Goal: Transaction & Acquisition: Book appointment/travel/reservation

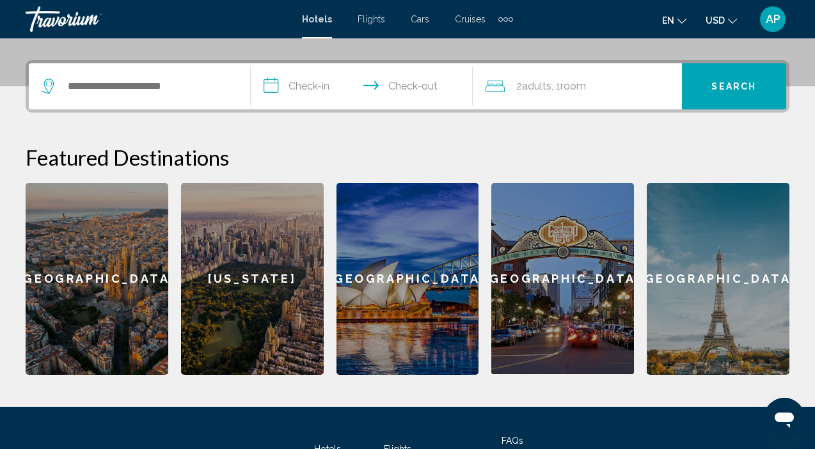
scroll to position [298, 0]
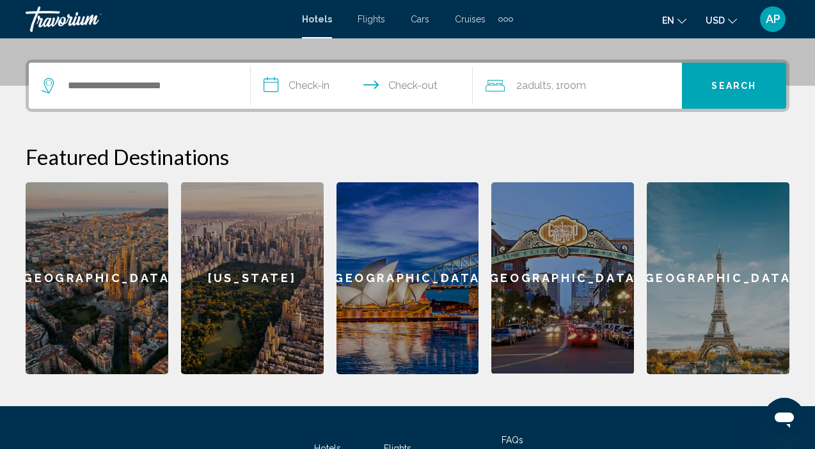
click at [257, 262] on div "[US_STATE]" at bounding box center [252, 278] width 143 height 192
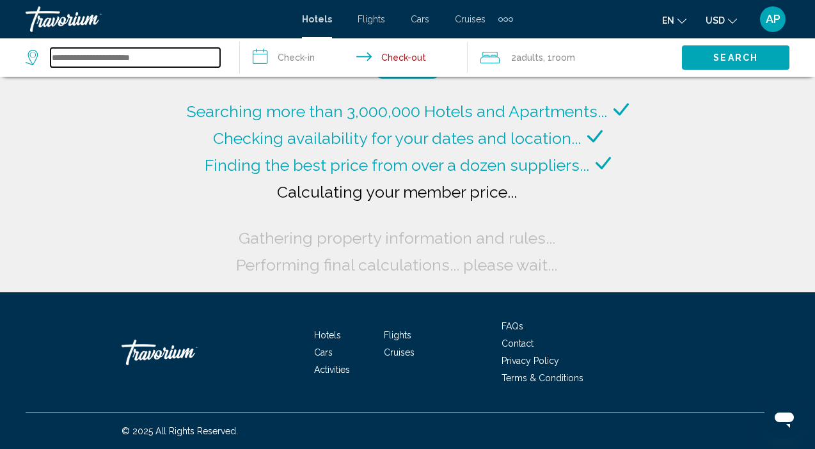
click at [150, 66] on input "Search widget" at bounding box center [136, 57] width 170 height 19
type input "*"
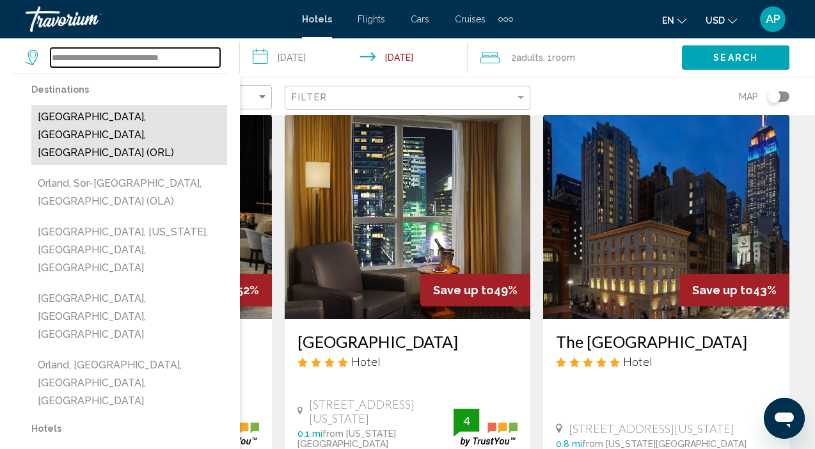
scroll to position [48, 0]
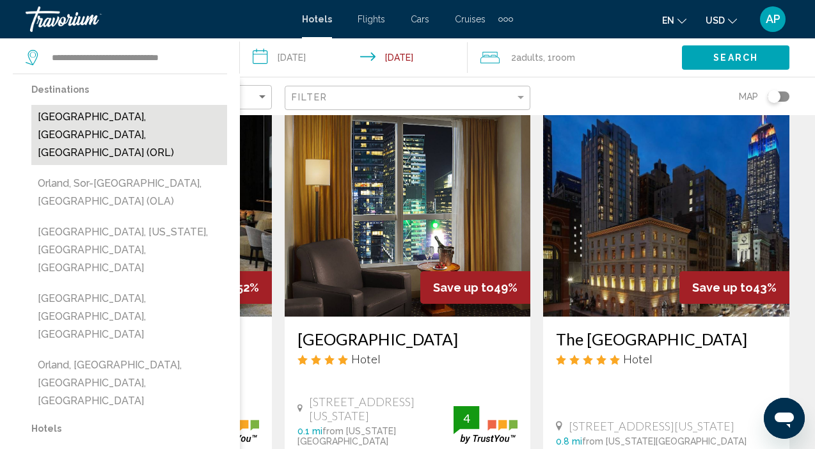
click at [141, 120] on button "[GEOGRAPHIC_DATA], [GEOGRAPHIC_DATA], [GEOGRAPHIC_DATA] (ORL)" at bounding box center [129, 135] width 196 height 60
type input "**********"
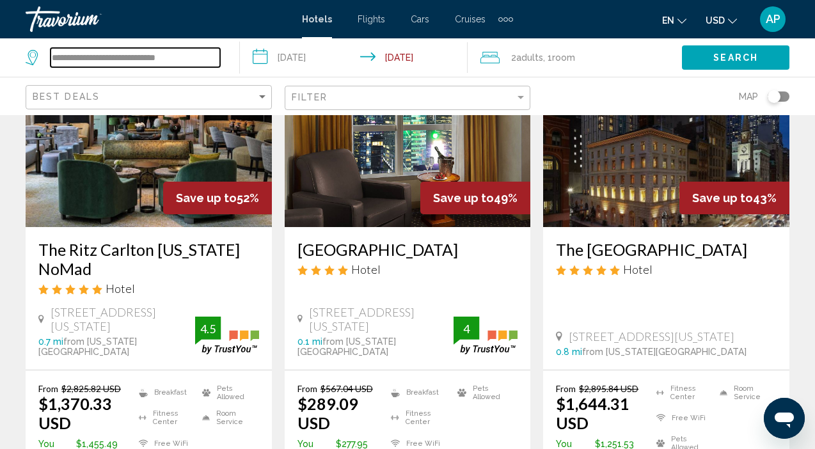
scroll to position [137, 0]
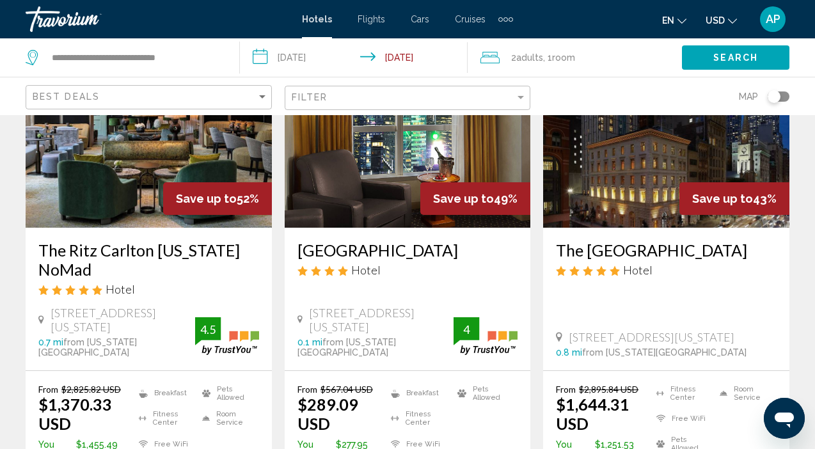
click at [333, 58] on input "**********" at bounding box center [356, 59] width 232 height 42
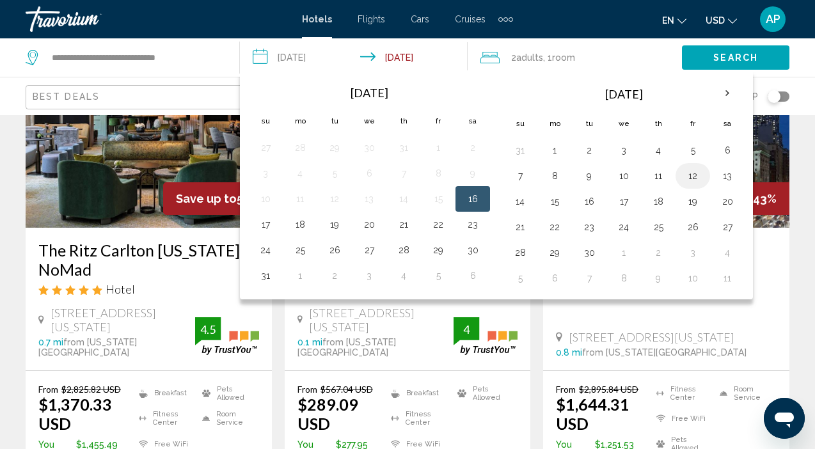
click at [692, 180] on button "12" at bounding box center [693, 176] width 20 height 18
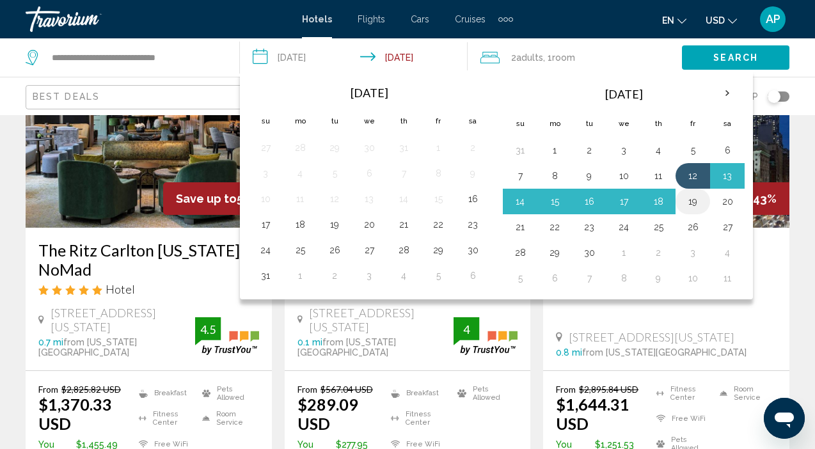
click at [694, 199] on button "19" at bounding box center [693, 202] width 20 height 18
type input "**********"
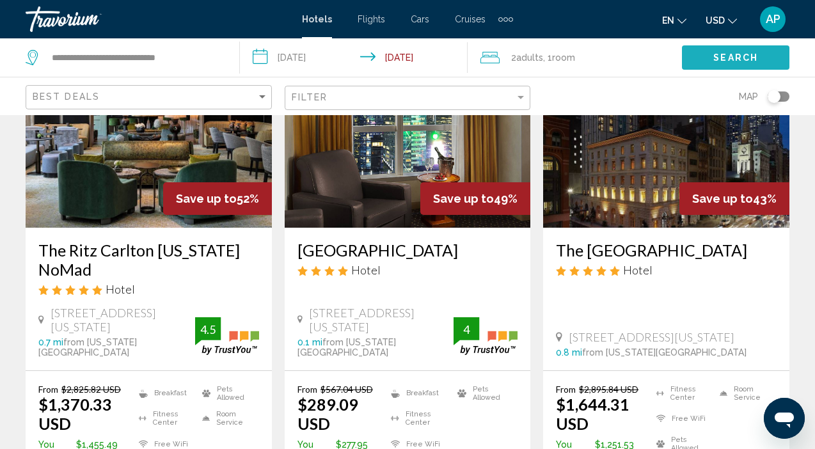
click at [744, 62] on span "Search" at bounding box center [736, 58] width 45 height 10
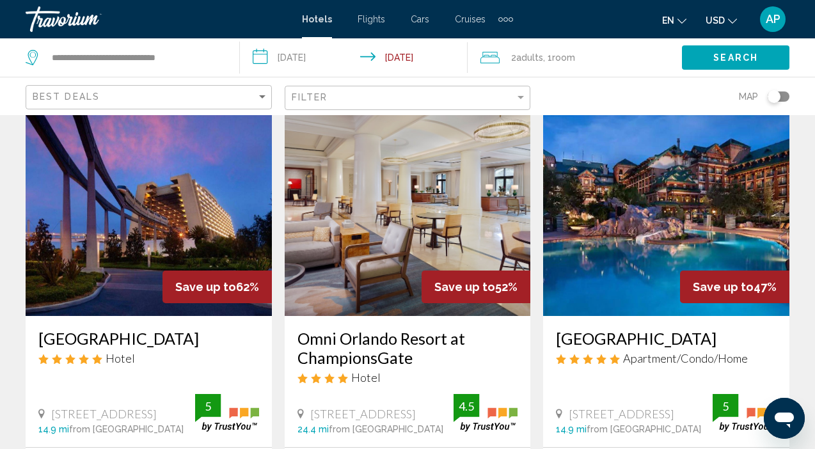
scroll to position [53, 0]
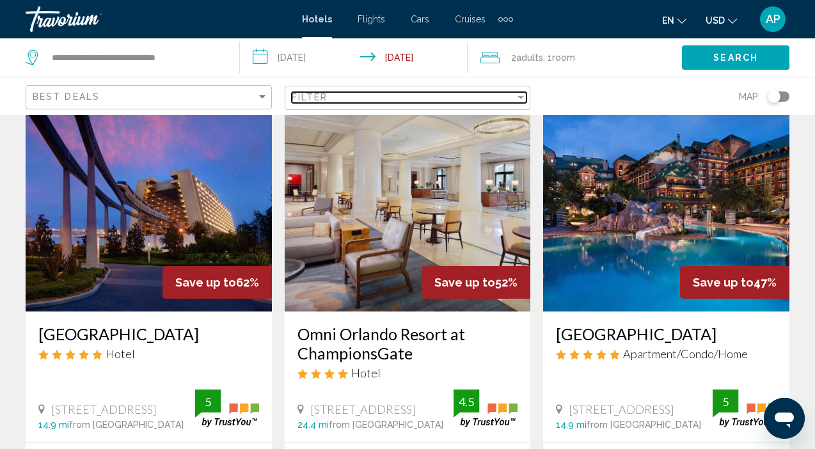
click at [516, 101] on div "Filter" at bounding box center [521, 97] width 12 height 10
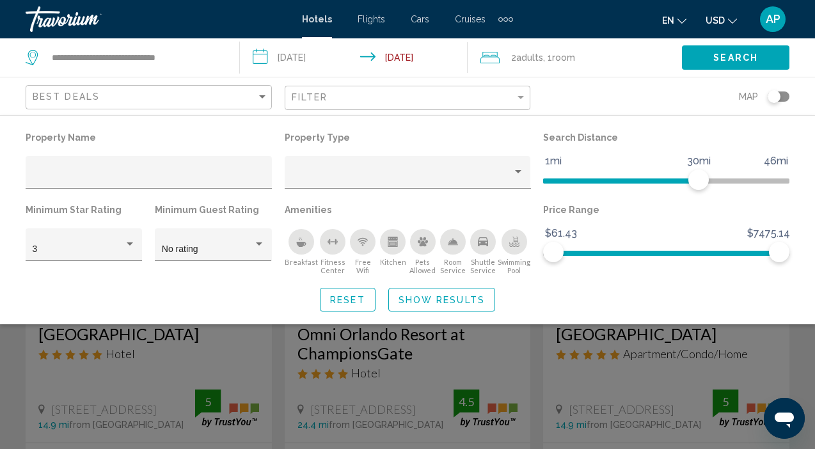
click at [774, 162] on span "46mi" at bounding box center [776, 161] width 28 height 19
drag, startPoint x: 701, startPoint y: 179, endPoint x: 782, endPoint y: 182, distance: 81.3
click at [782, 182] on span "Hotel Filters" at bounding box center [779, 180] width 20 height 20
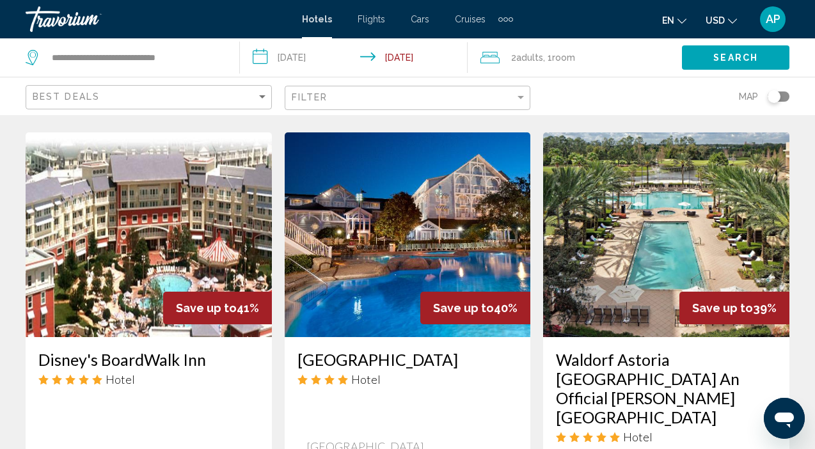
scroll to position [1059, 0]
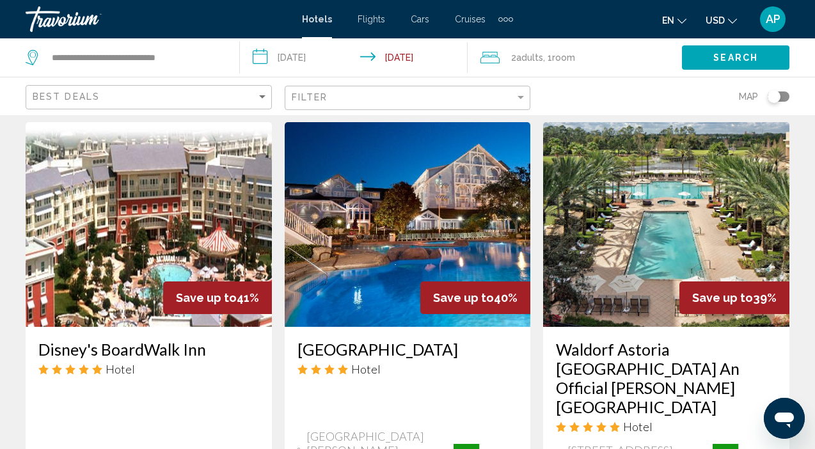
click at [33, 56] on icon "Search widget" at bounding box center [33, 57] width 15 height 15
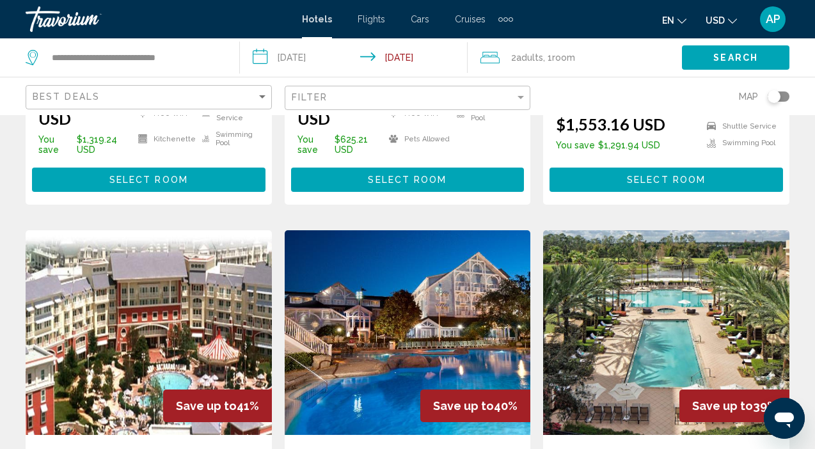
scroll to position [944, 0]
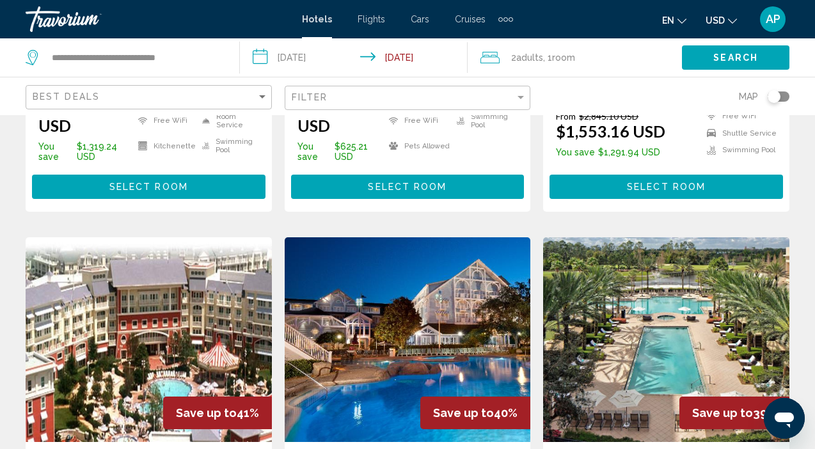
click at [785, 99] on div "Toggle map" at bounding box center [779, 97] width 22 height 10
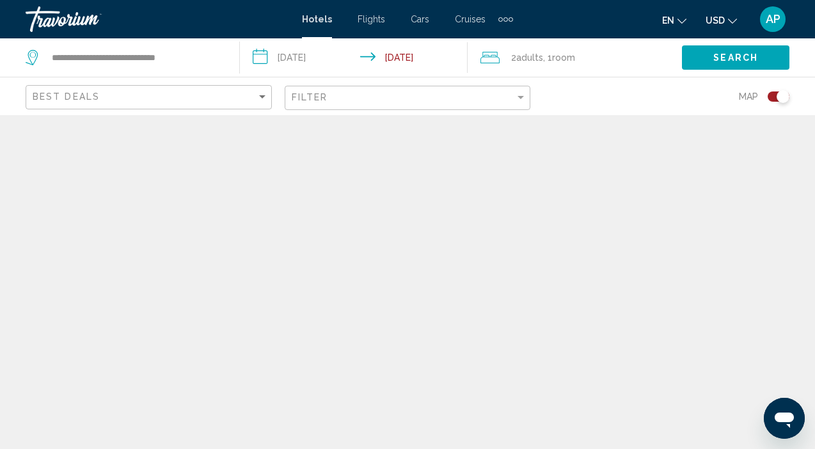
scroll to position [0, 0]
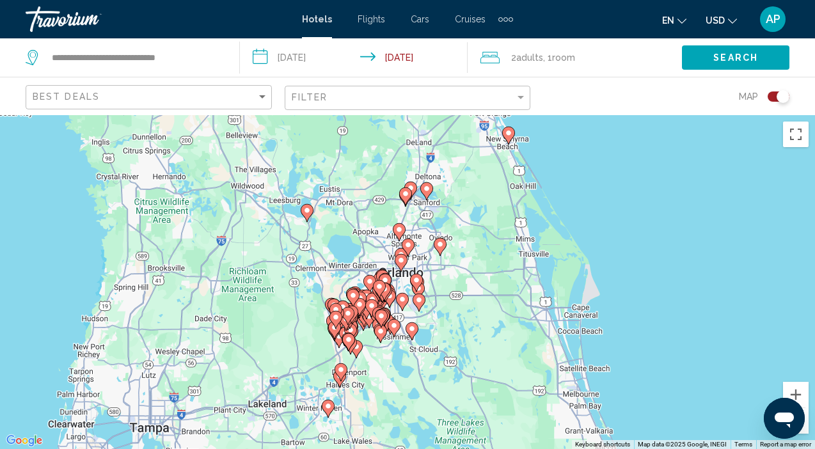
click at [427, 193] on icon "Main content" at bounding box center [427, 191] width 12 height 17
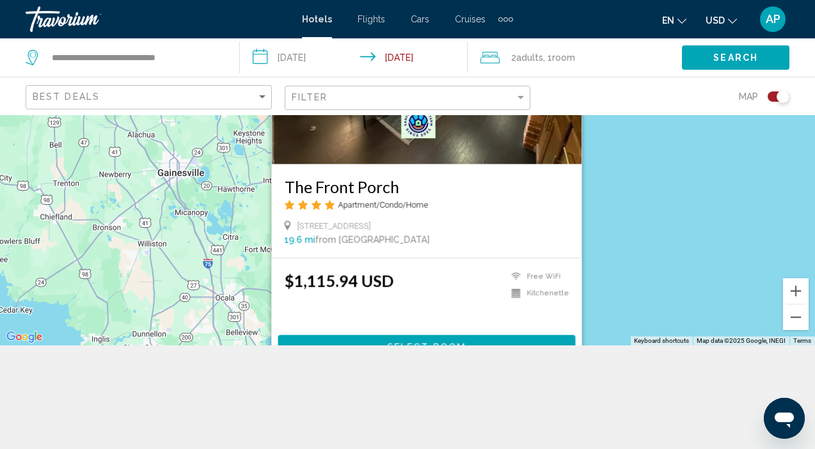
scroll to position [110, 0]
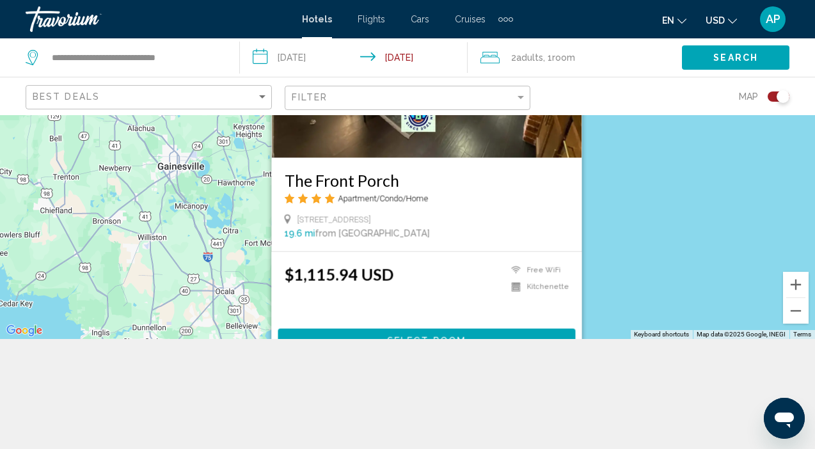
click at [607, 224] on div "To activate drag with keyboard, press Alt + Enter. Once in keyboard drag state,…" at bounding box center [407, 172] width 815 height 334
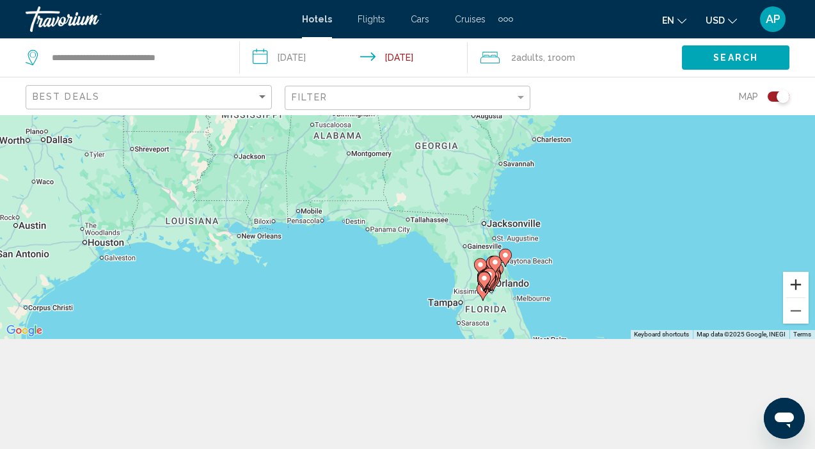
click at [793, 289] on button "Zoom in" at bounding box center [796, 285] width 26 height 26
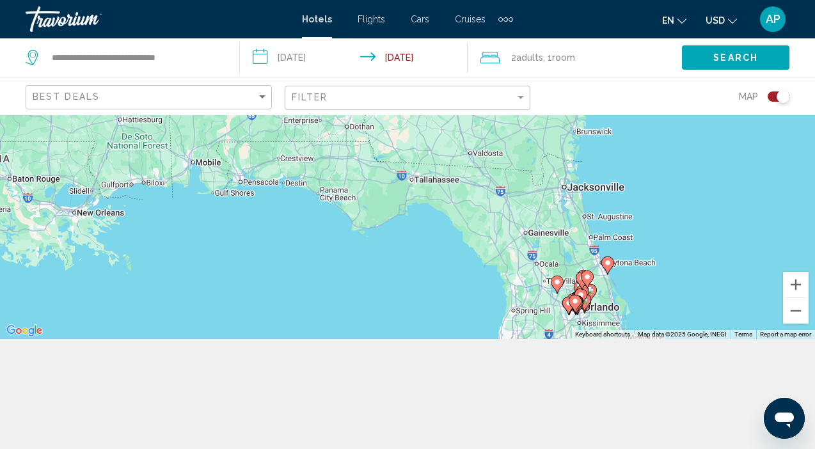
drag, startPoint x: 673, startPoint y: 271, endPoint x: 678, endPoint y: 173, distance: 98.7
click at [678, 169] on div "To activate drag with keyboard, press Alt + Enter. Once in keyboard drag state,…" at bounding box center [407, 172] width 815 height 334
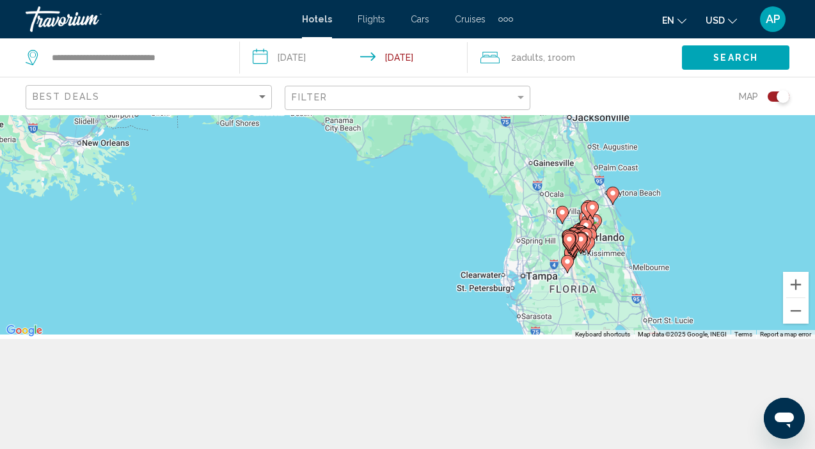
drag, startPoint x: 681, startPoint y: 253, endPoint x: 685, endPoint y: 209, distance: 45.0
click at [685, 209] on div "To activate drag with keyboard, press Alt + Enter. Once in keyboard drag state,…" at bounding box center [407, 172] width 815 height 334
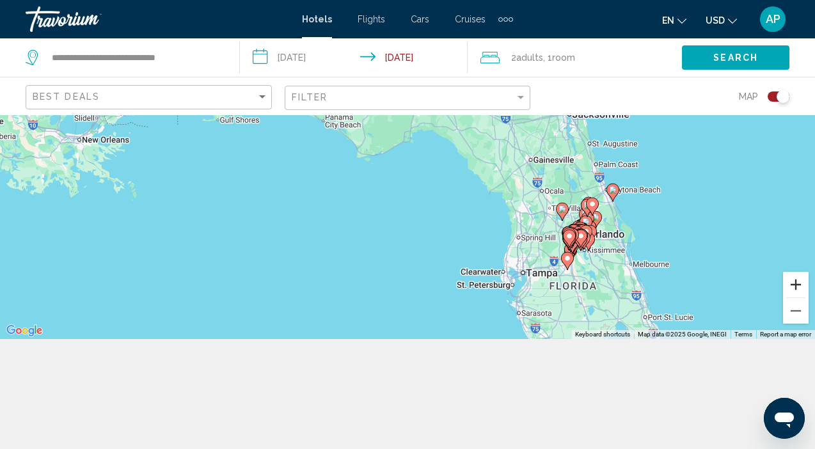
click at [797, 287] on button "Zoom in" at bounding box center [796, 285] width 26 height 26
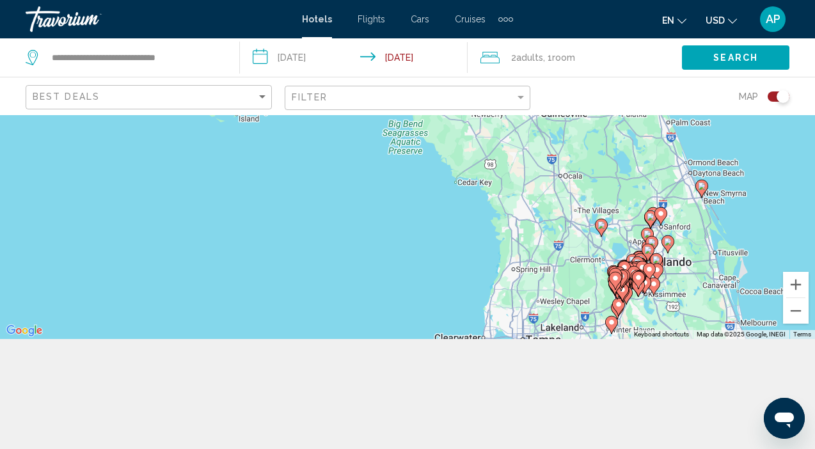
drag, startPoint x: 747, startPoint y: 273, endPoint x: 623, endPoint y: 239, distance: 128.7
click at [621, 238] on div "To activate drag with keyboard, press Alt + Enter. Once in keyboard drag state,…" at bounding box center [407, 172] width 815 height 334
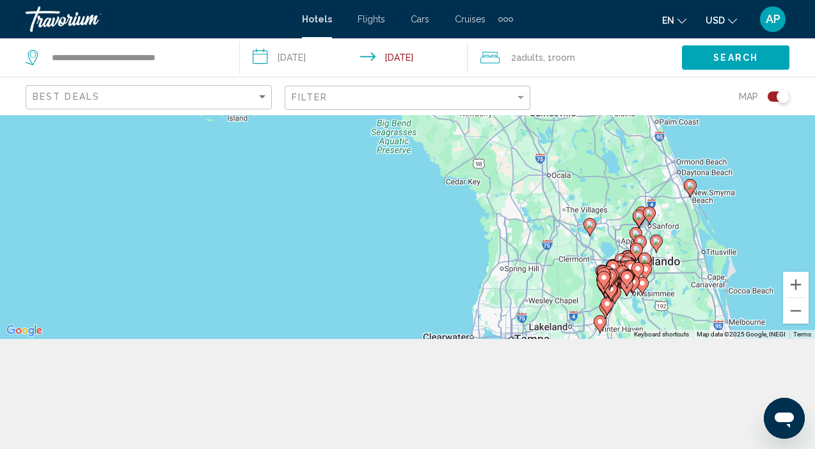
click at [639, 220] on icon "Main content" at bounding box center [640, 219] width 12 height 17
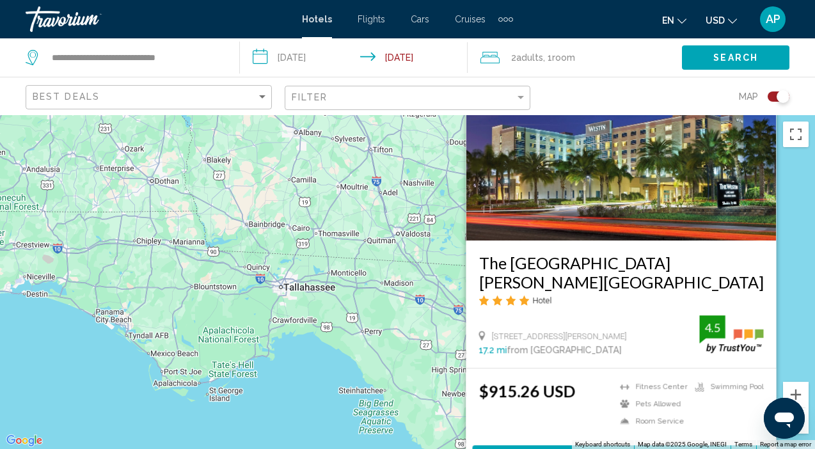
scroll to position [0, 0]
click at [607, 241] on img "Main content" at bounding box center [622, 138] width 310 height 205
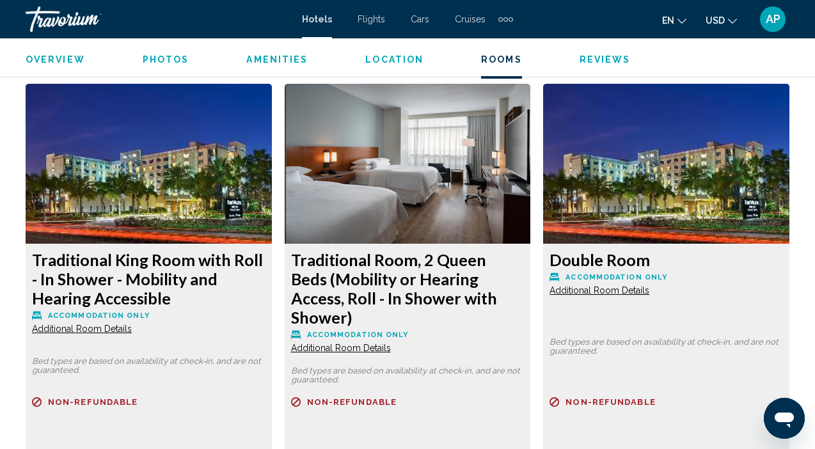
scroll to position [2382, 0]
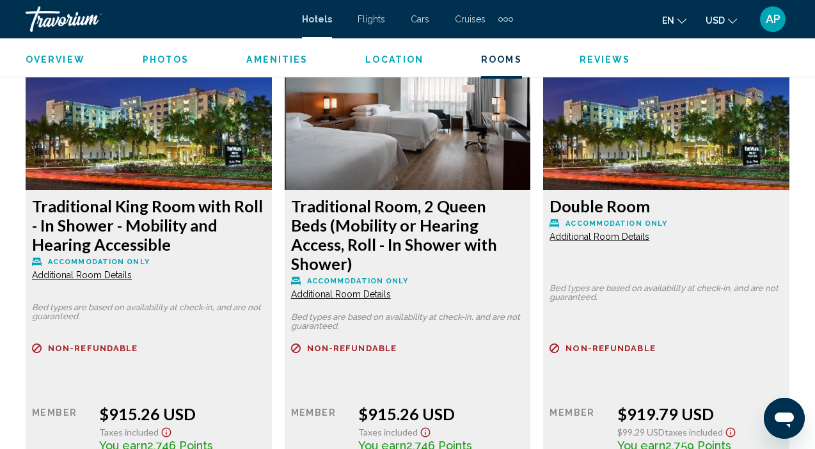
scroll to position [2443, 0]
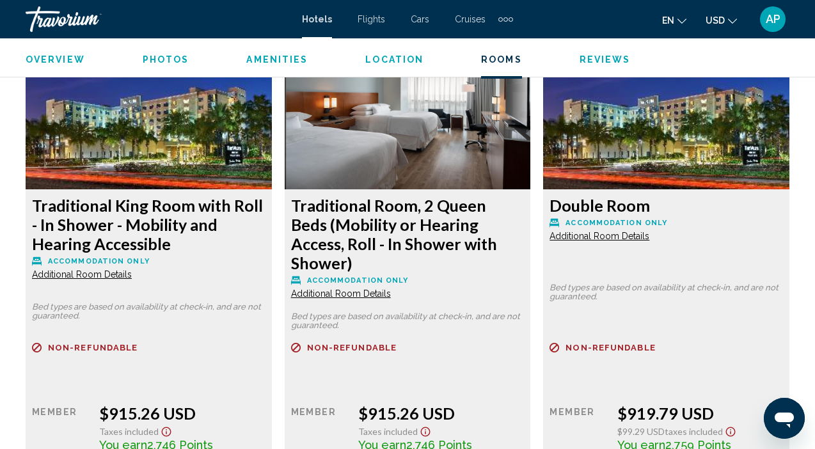
click at [163, 60] on span "Photos" at bounding box center [166, 59] width 47 height 10
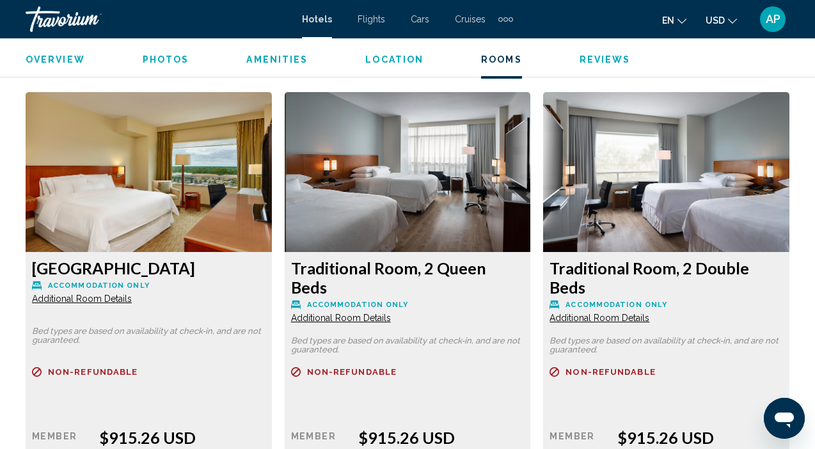
scroll to position [1945, 0]
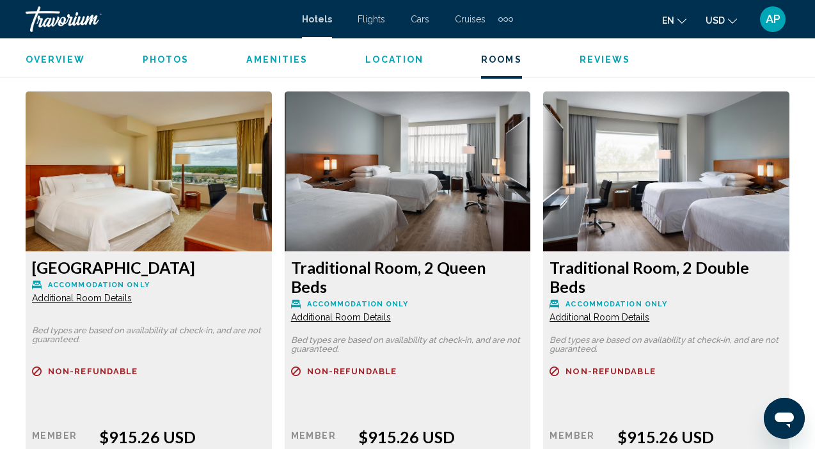
click at [272, 186] on img "Main content" at bounding box center [149, 172] width 246 height 160
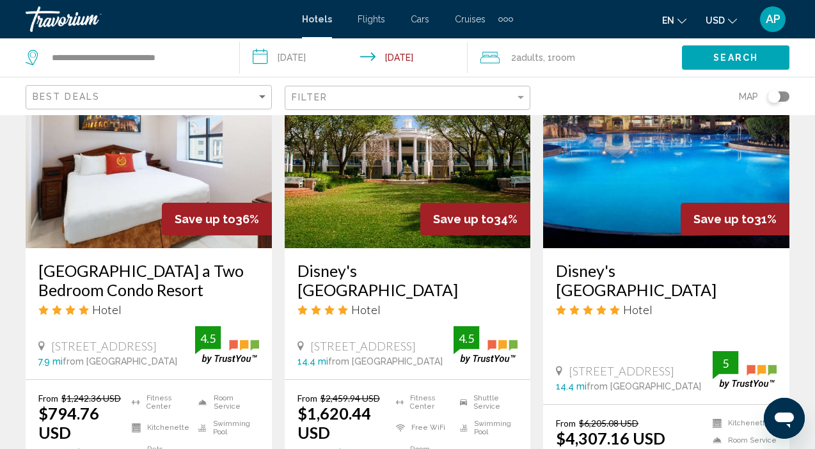
scroll to position [1679, 0]
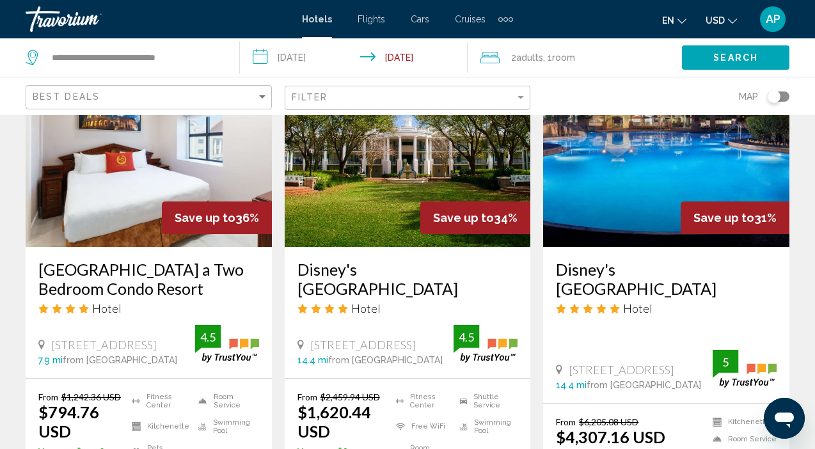
click at [785, 97] on div "Toggle map" at bounding box center [779, 97] width 22 height 10
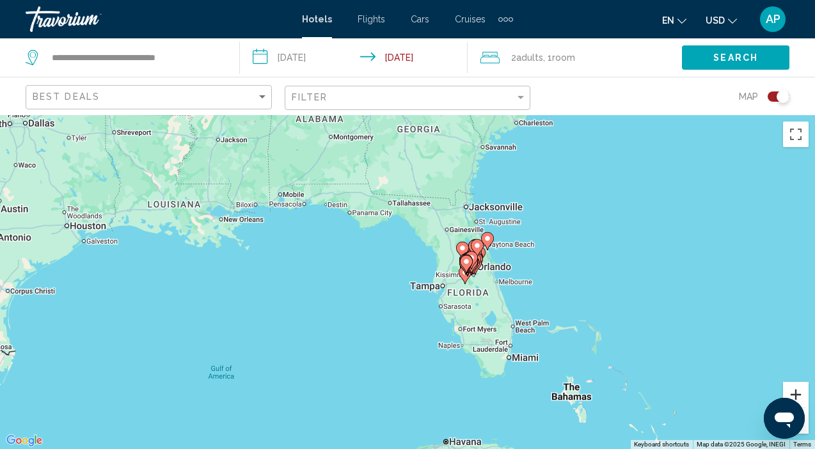
click at [796, 394] on button "Zoom in" at bounding box center [796, 395] width 26 height 26
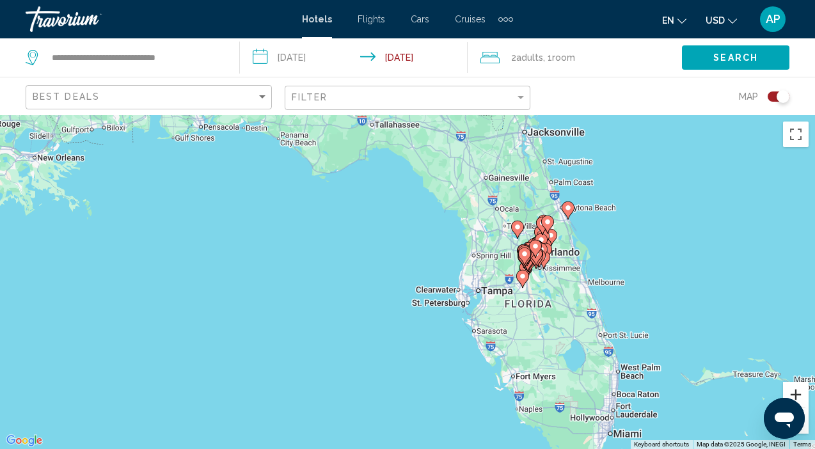
click at [796, 394] on button "Zoom in" at bounding box center [796, 395] width 26 height 26
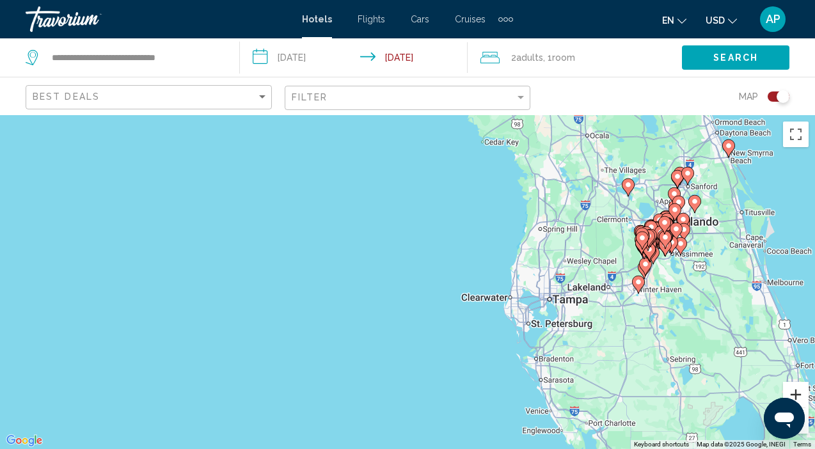
click at [796, 394] on button "Zoom in" at bounding box center [796, 395] width 26 height 26
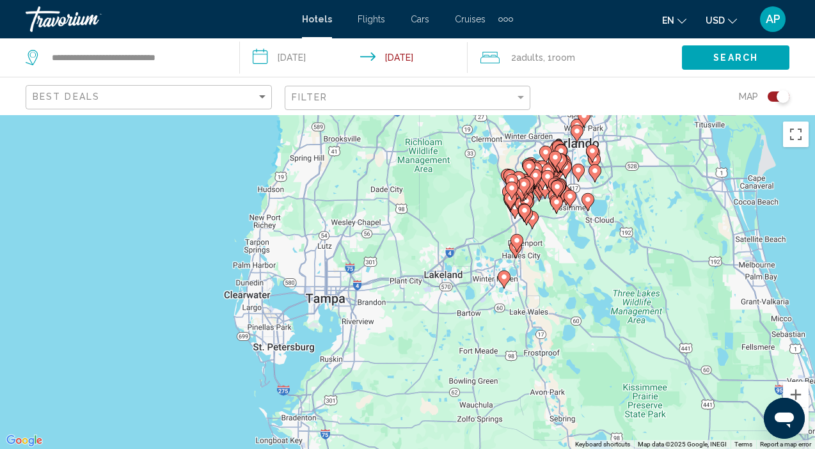
drag, startPoint x: 753, startPoint y: 364, endPoint x: 387, endPoint y: 346, distance: 366.5
click at [387, 346] on div "To activate drag with keyboard, press Alt + Enter. Once in keyboard drag state,…" at bounding box center [407, 282] width 815 height 334
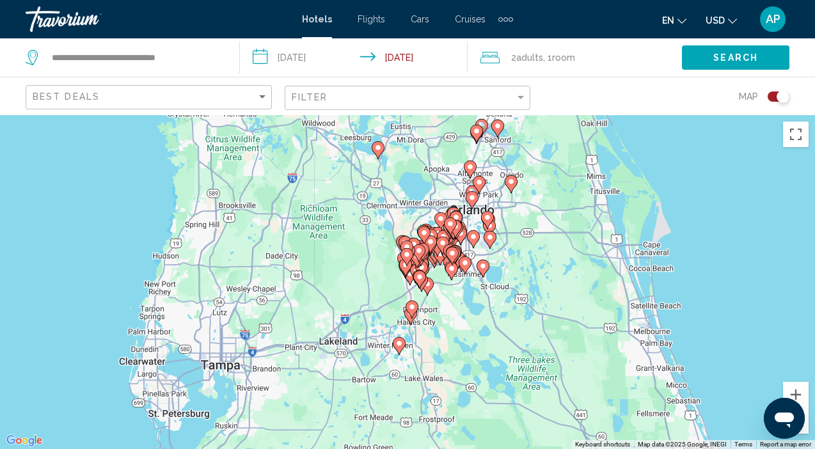
drag, startPoint x: 584, startPoint y: 285, endPoint x: 465, endPoint y: 352, distance: 135.8
click at [467, 352] on div "To activate drag with keyboard, press Alt + Enter. Once in keyboard drag state,…" at bounding box center [407, 282] width 815 height 334
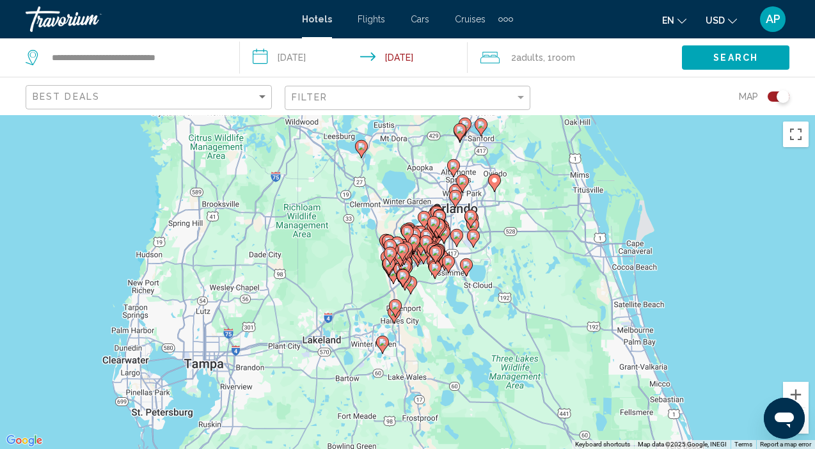
click at [452, 168] on image "Main content" at bounding box center [454, 166] width 8 height 8
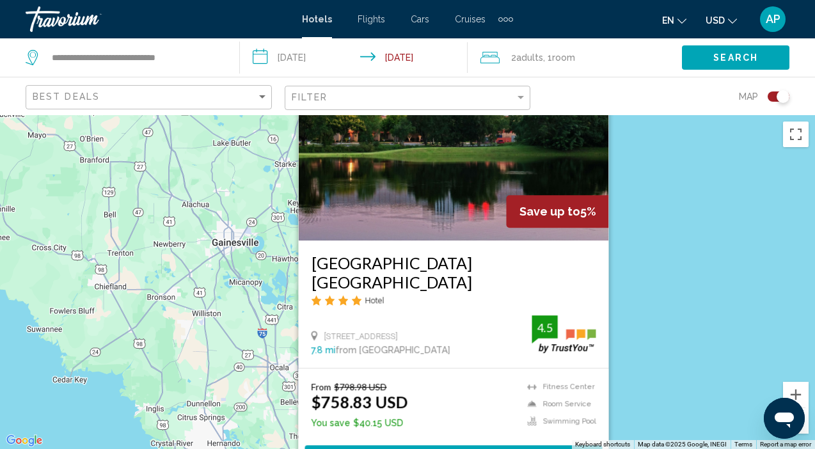
click at [444, 174] on img "Main content" at bounding box center [454, 138] width 310 height 205
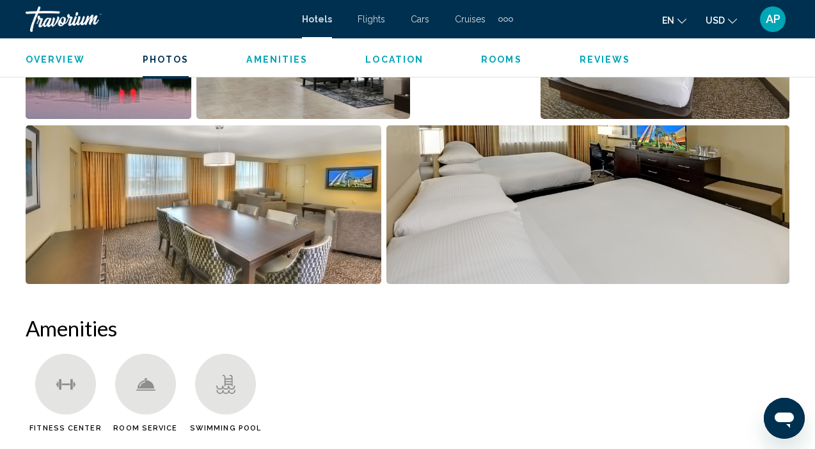
scroll to position [976, 0]
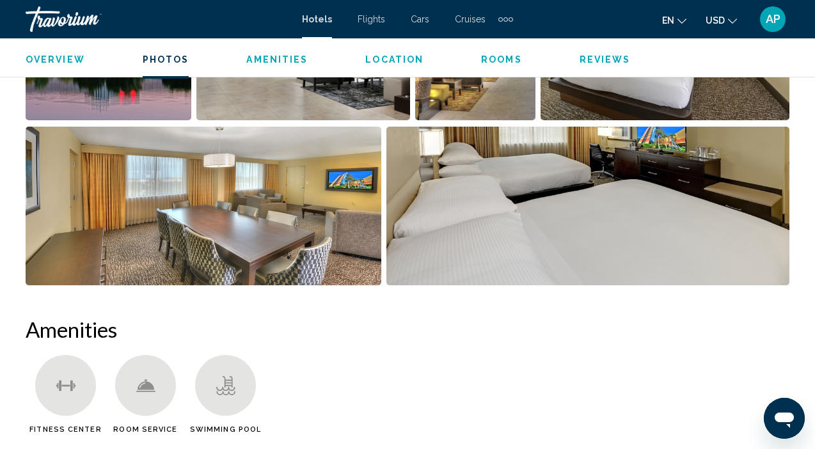
click at [494, 56] on span "Rooms" at bounding box center [501, 59] width 41 height 10
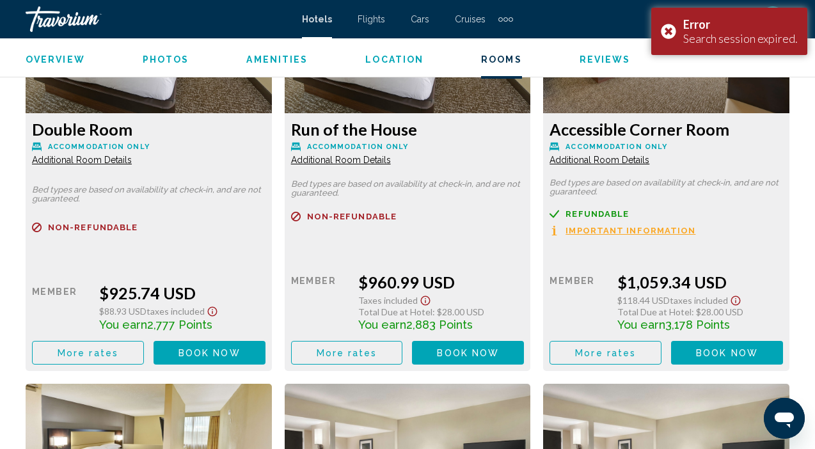
scroll to position [3438, 0]
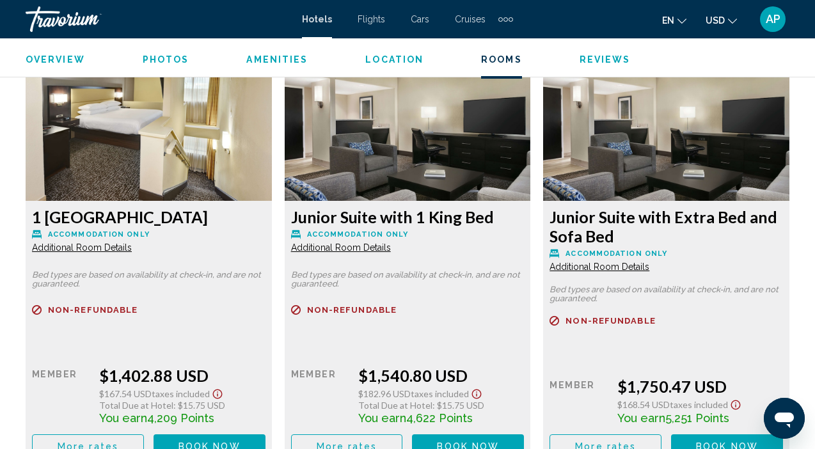
scroll to position [3783, 0]
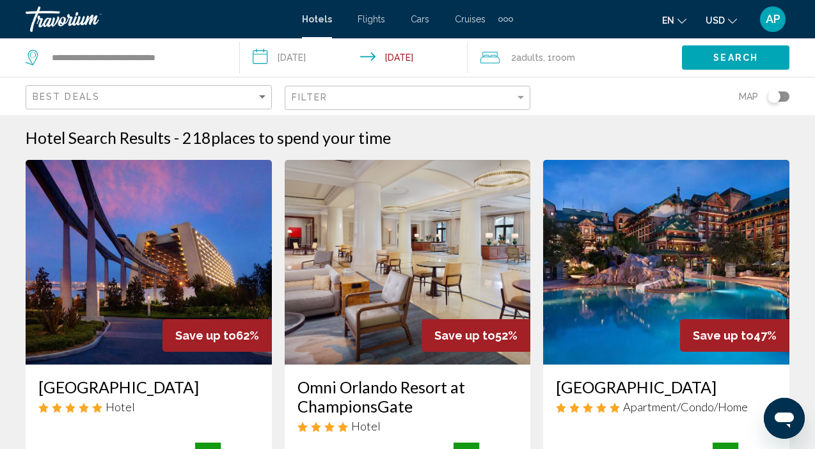
click at [779, 97] on div "Toggle map" at bounding box center [774, 96] width 13 height 13
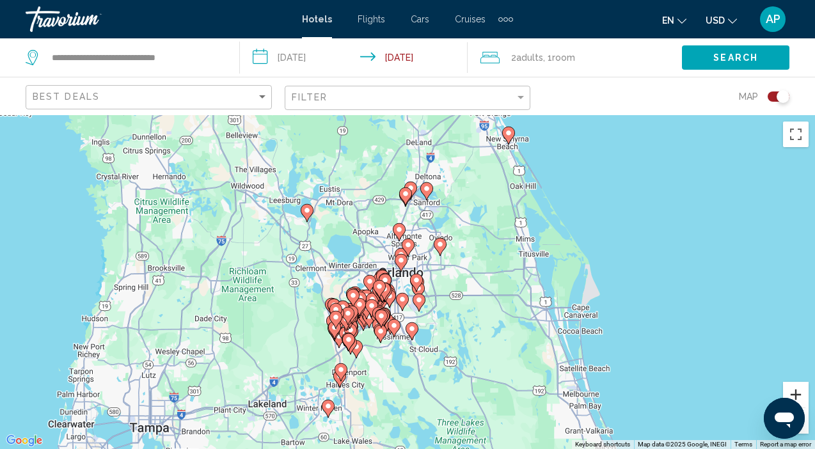
click at [795, 393] on button "Zoom in" at bounding box center [796, 395] width 26 height 26
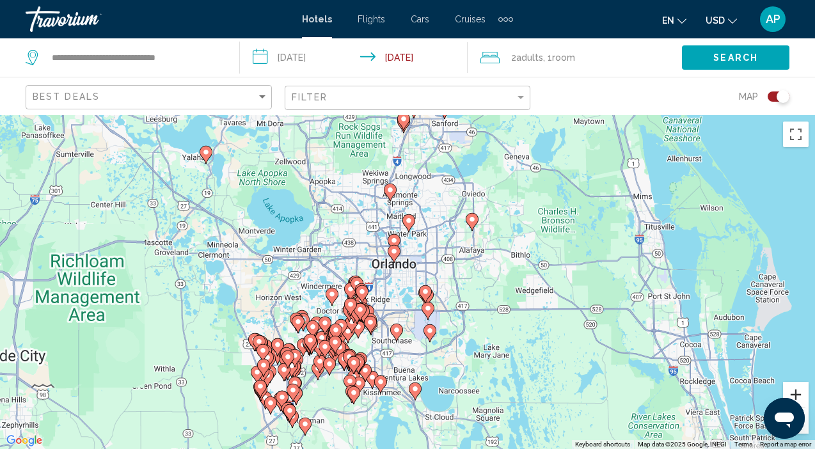
click at [795, 393] on button "Zoom in" at bounding box center [796, 395] width 26 height 26
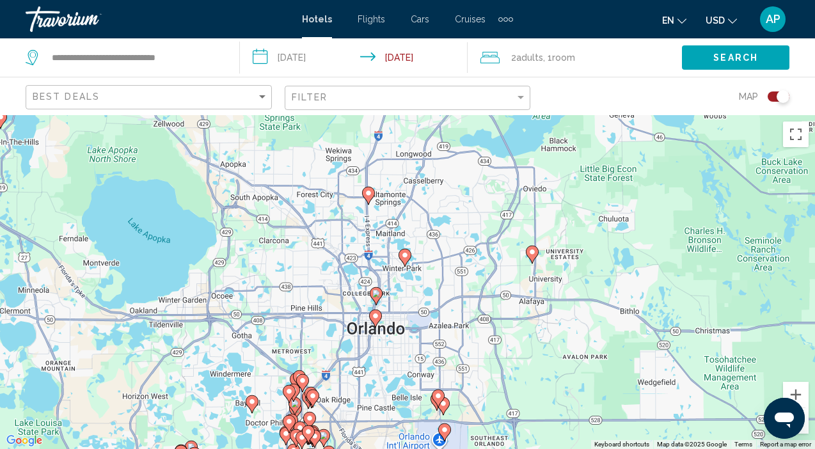
drag, startPoint x: 533, startPoint y: 264, endPoint x: 527, endPoint y: 349, distance: 85.9
click at [527, 349] on div "To activate drag with keyboard, press Alt + Enter. Once in keyboard drag state,…" at bounding box center [407, 282] width 815 height 334
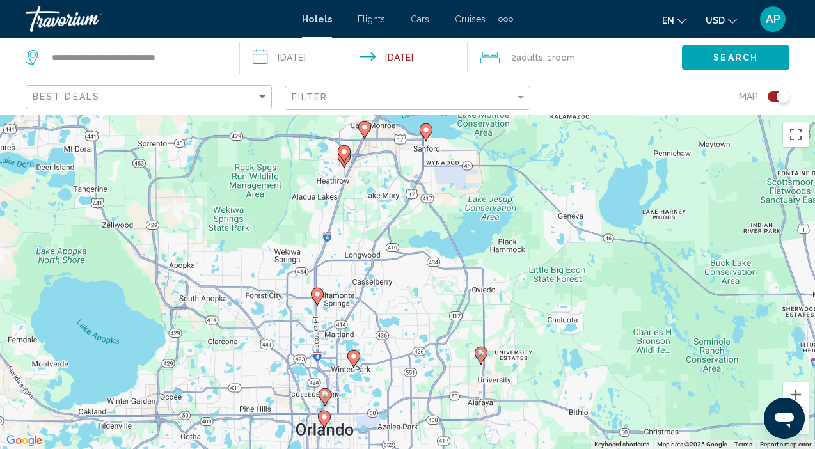
drag, startPoint x: 474, startPoint y: 228, endPoint x: 423, endPoint y: 331, distance: 114.8
click at [422, 330] on div "To activate drag with keyboard, press Alt + Enter. Once in keyboard drag state,…" at bounding box center [407, 282] width 815 height 334
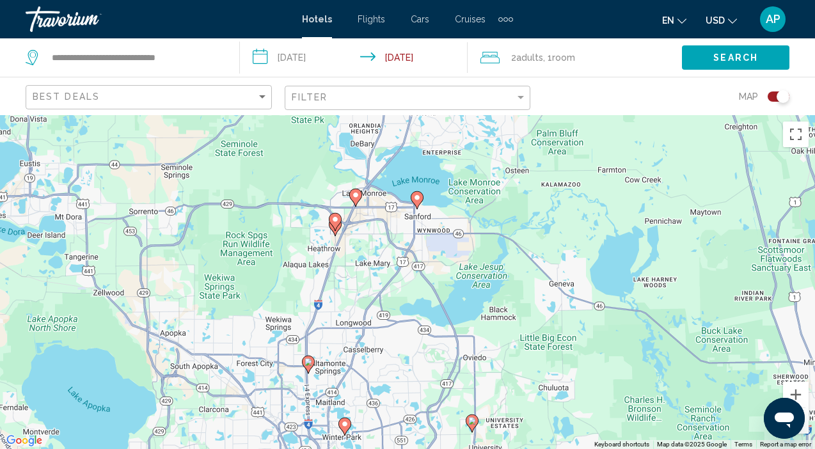
drag, startPoint x: 419, startPoint y: 214, endPoint x: 411, endPoint y: 284, distance: 70.9
click at [411, 284] on div "To activate drag with keyboard, press Alt + Enter. Once in keyboard drag state,…" at bounding box center [407, 282] width 815 height 334
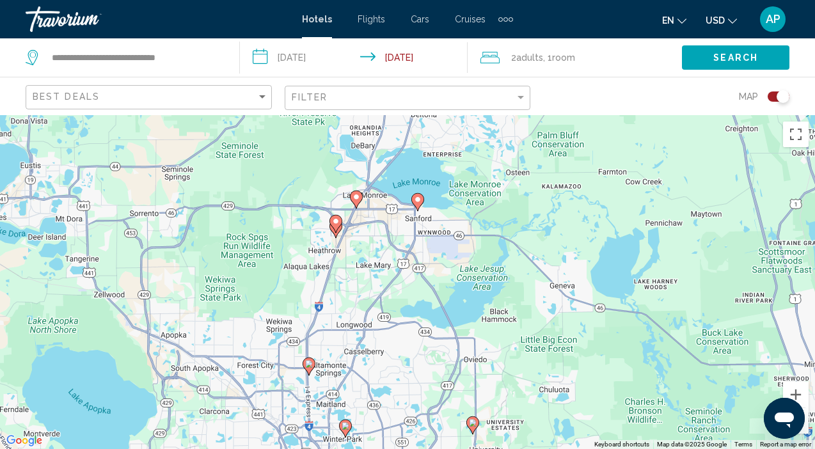
click at [356, 201] on icon "Main content" at bounding box center [357, 199] width 12 height 17
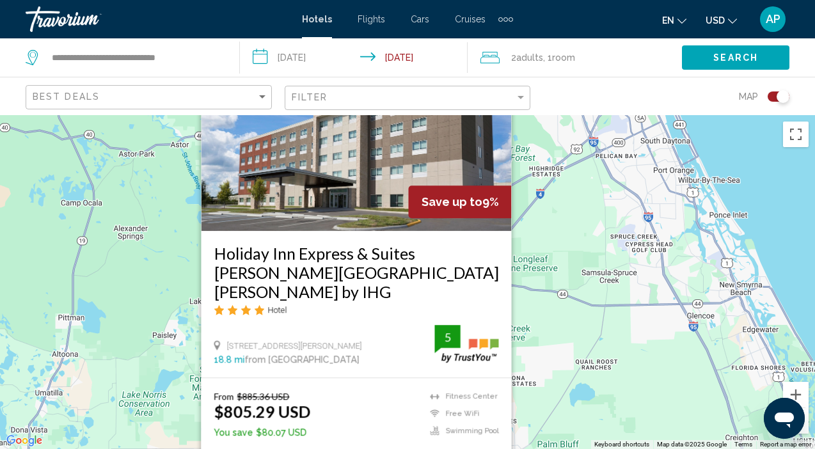
click at [362, 226] on img "Main content" at bounding box center [357, 128] width 310 height 205
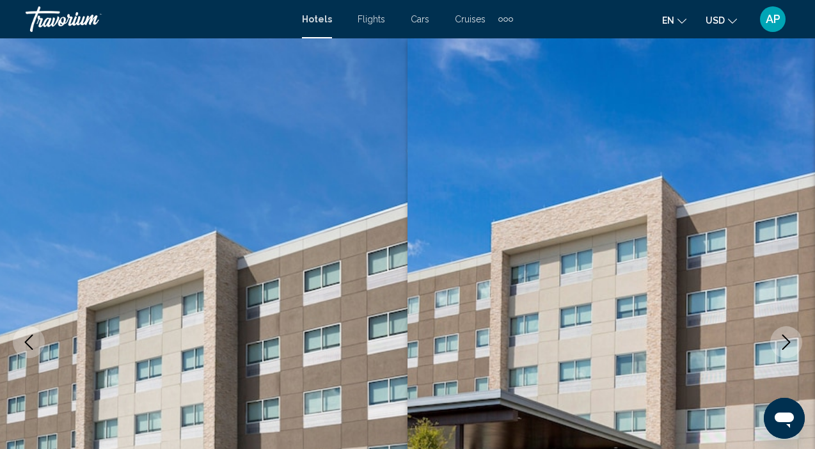
click at [786, 344] on icon "Next image" at bounding box center [786, 342] width 15 height 15
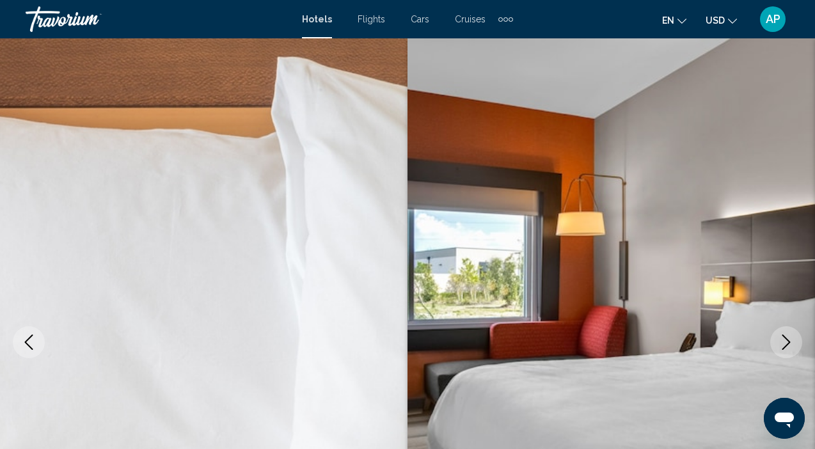
click at [786, 344] on icon "Next image" at bounding box center [786, 342] width 15 height 15
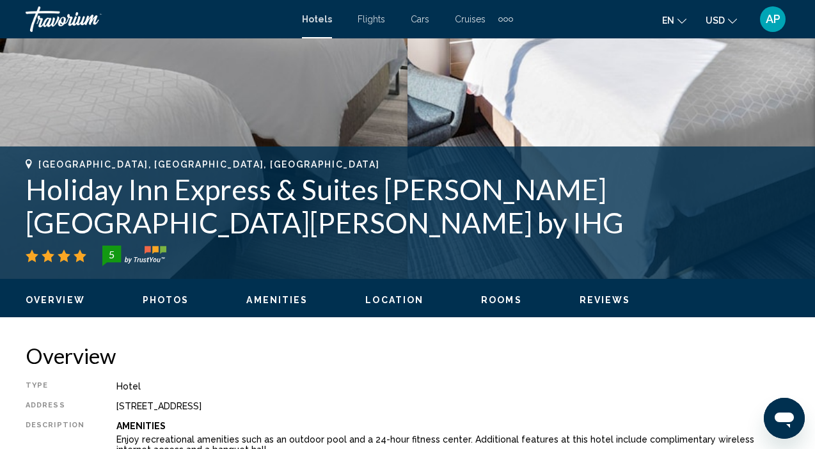
scroll to position [368, 0]
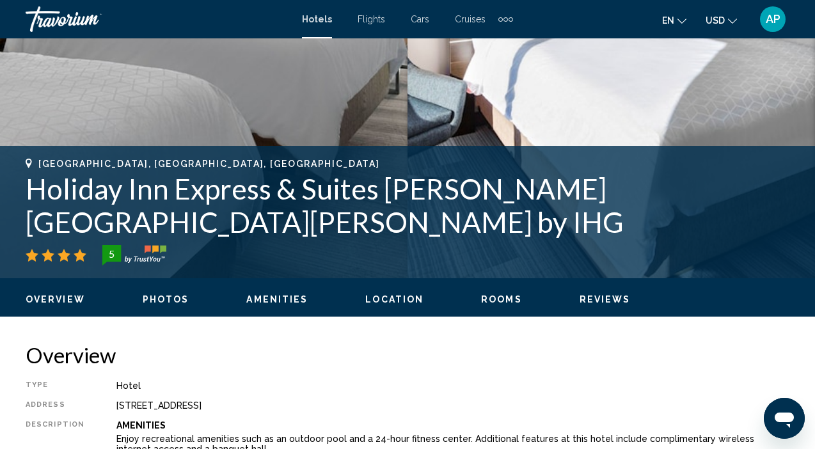
click at [499, 301] on span "Rooms" at bounding box center [501, 299] width 41 height 10
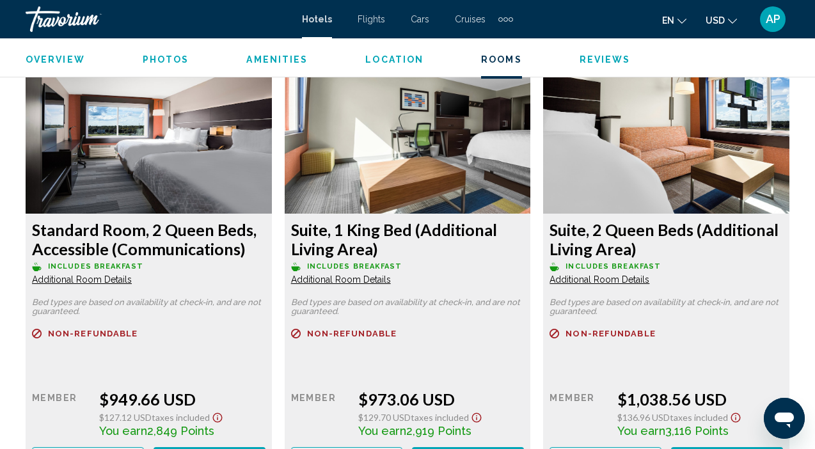
scroll to position [3807, 0]
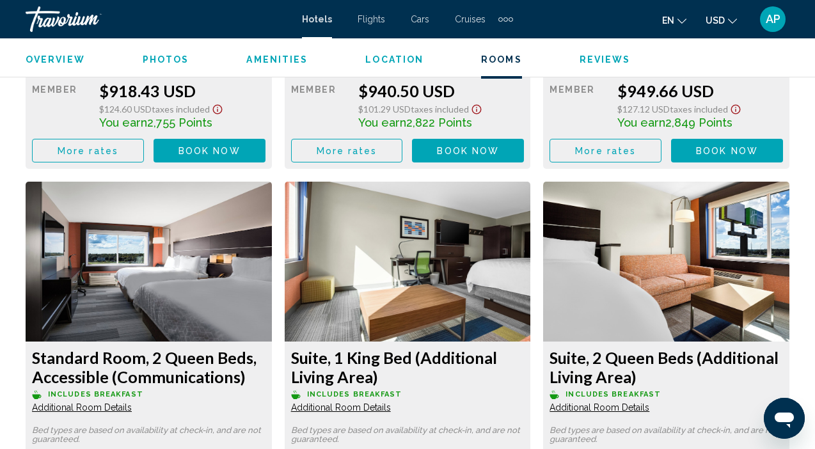
scroll to position [3671, 0]
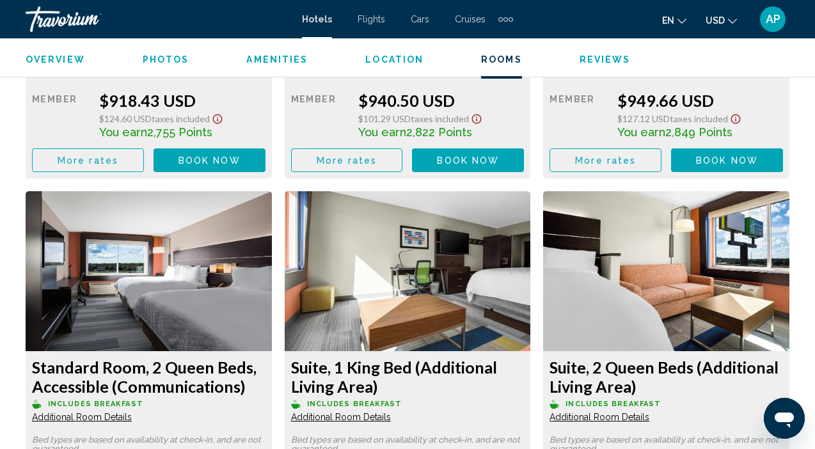
drag, startPoint x: 616, startPoint y: 397, endPoint x: 616, endPoint y: 388, distance: 8.3
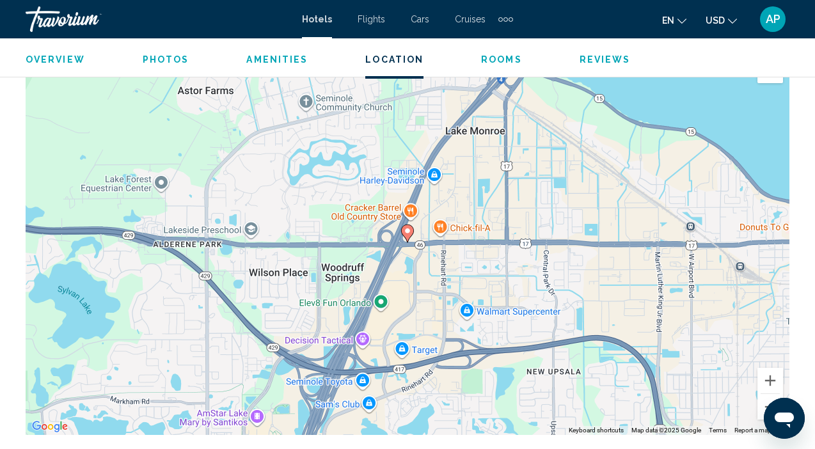
scroll to position [1458, 0]
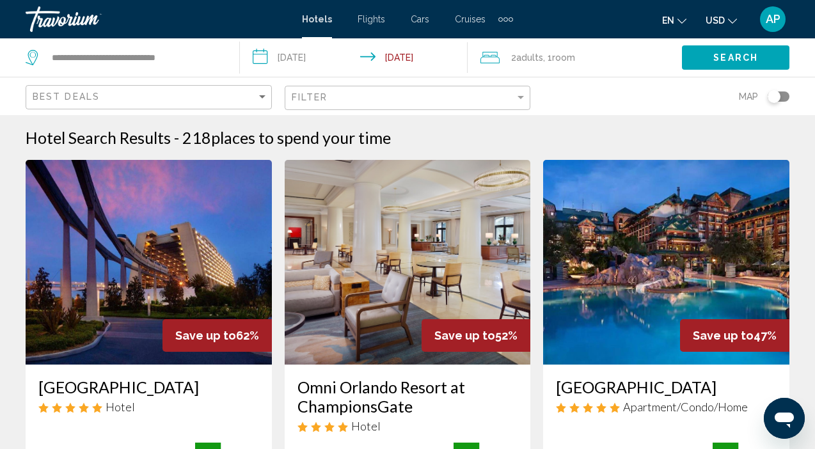
click at [783, 100] on div "Toggle map" at bounding box center [779, 97] width 22 height 10
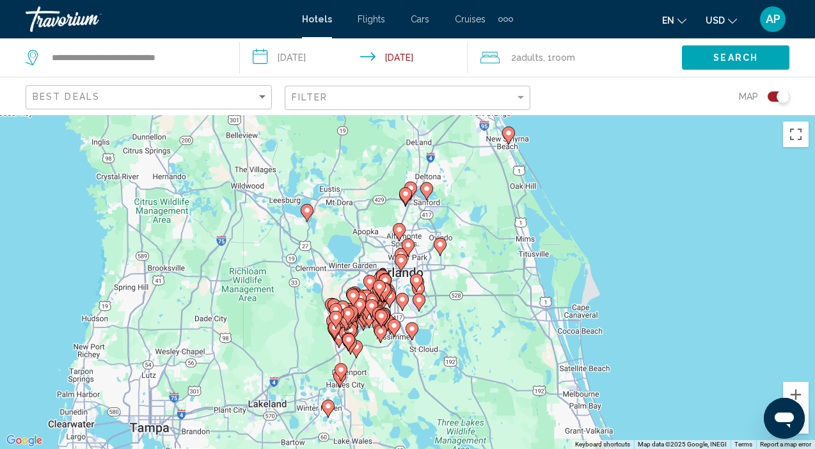
click at [410, 186] on image "Main content" at bounding box center [411, 188] width 8 height 8
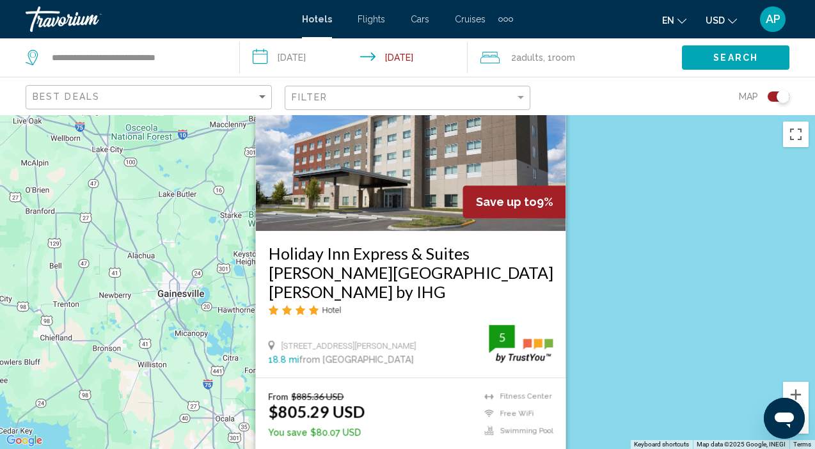
click at [594, 240] on div "To activate drag with keyboard, press Alt + Enter. Once in keyboard drag state,…" at bounding box center [407, 282] width 815 height 334
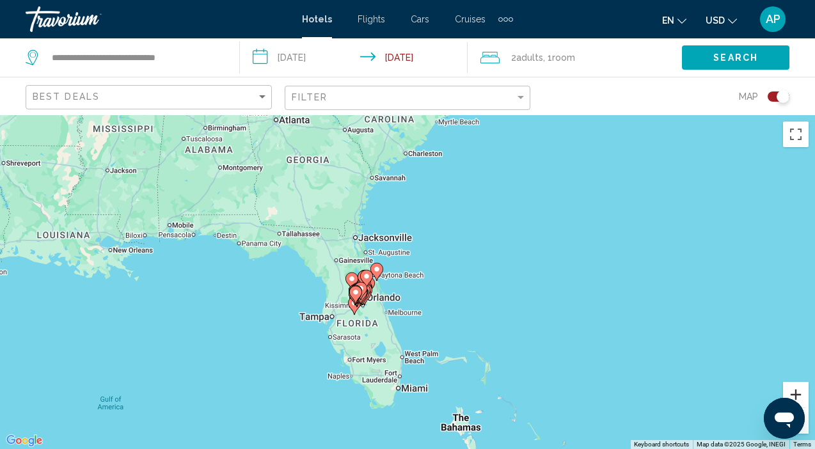
click at [792, 392] on button "Zoom in" at bounding box center [796, 395] width 26 height 26
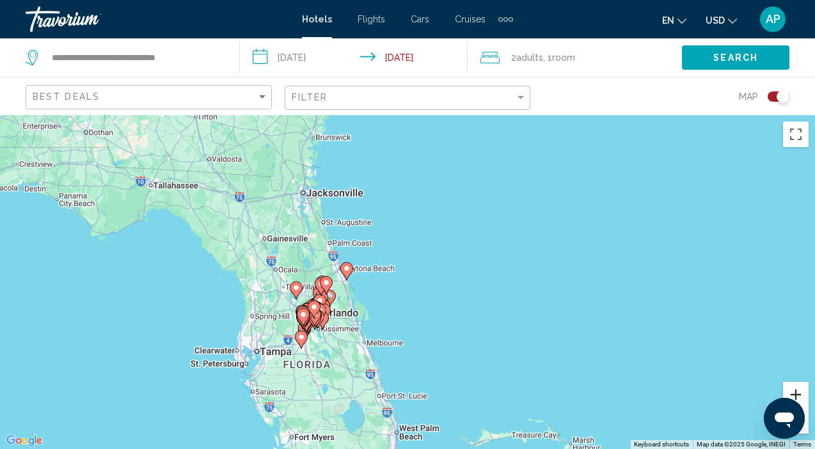
click at [792, 392] on button "Zoom in" at bounding box center [796, 395] width 26 height 26
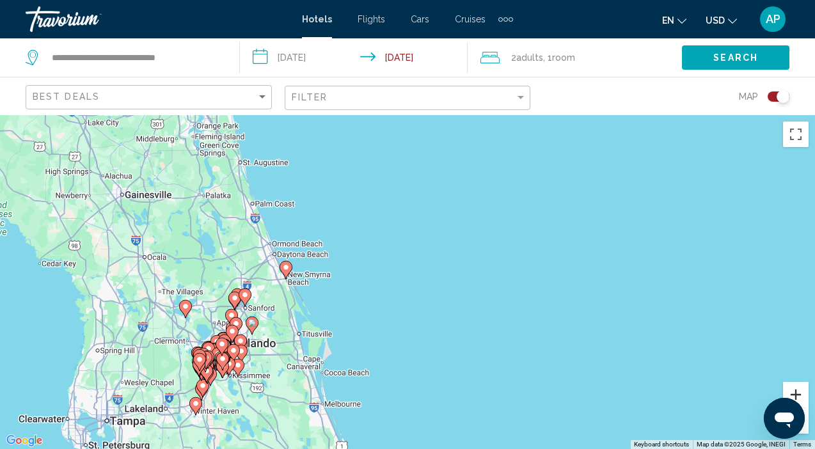
click at [789, 386] on button "Zoom in" at bounding box center [796, 395] width 26 height 26
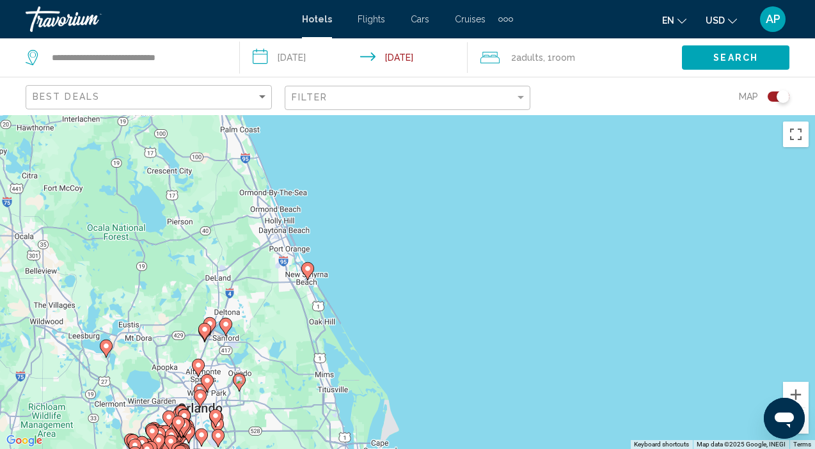
drag, startPoint x: 126, startPoint y: 244, endPoint x: 271, endPoint y: 247, distance: 144.7
click at [271, 247] on div "To activate drag with keyboard, press Alt + Enter. Once in keyboard drag state,…" at bounding box center [407, 282] width 815 height 334
click at [795, 394] on button "Zoom in" at bounding box center [796, 395] width 26 height 26
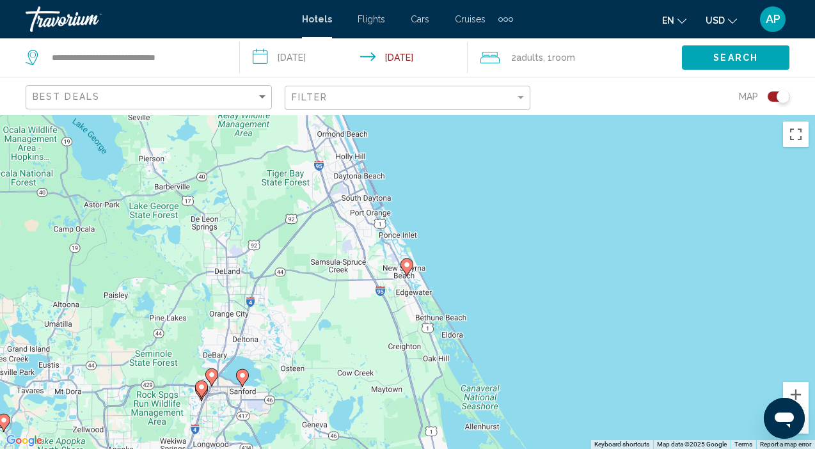
drag, startPoint x: 94, startPoint y: 260, endPoint x: 291, endPoint y: 263, distance: 196.5
click at [293, 259] on div "To activate drag with keyboard, press Alt + Enter. Once in keyboard drag state,…" at bounding box center [407, 282] width 815 height 334
click at [410, 272] on gmp-advanced-marker "Main content" at bounding box center [407, 267] width 13 height 19
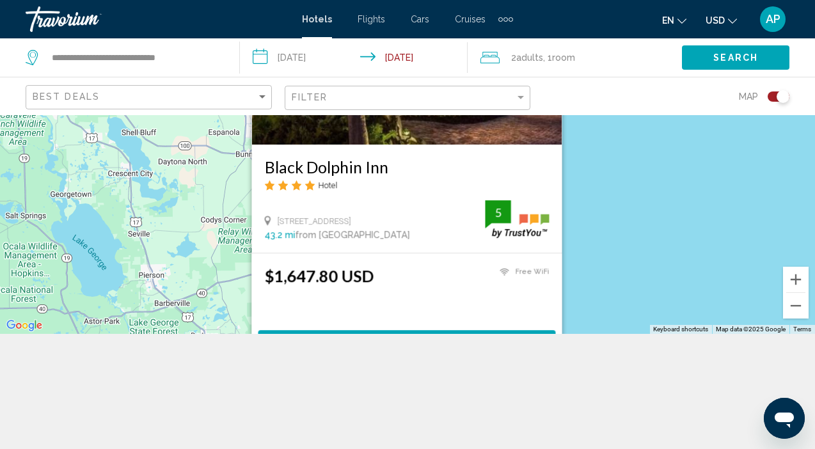
scroll to position [115, 0]
click at [666, 274] on div "To activate drag with keyboard, press Alt + Enter. Once in keyboard drag state,…" at bounding box center [407, 167] width 815 height 334
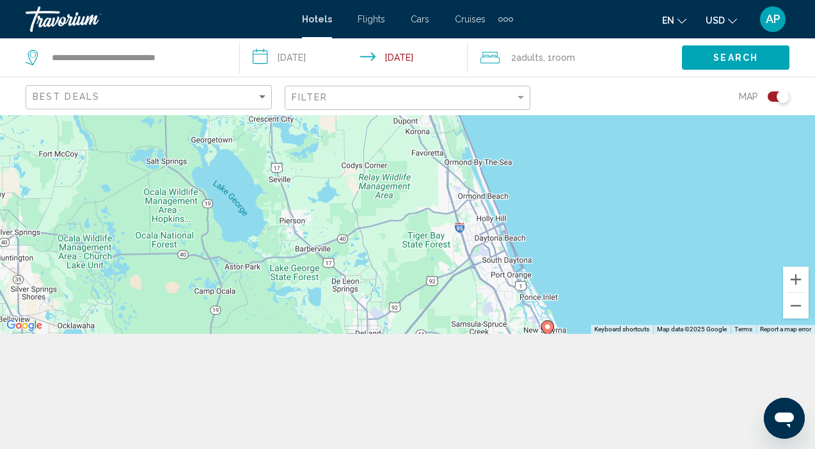
drag, startPoint x: 255, startPoint y: 238, endPoint x: 394, endPoint y: 206, distance: 141.9
click at [397, 183] on div "To activate drag with keyboard, press Alt + Enter. Once in keyboard drag state,…" at bounding box center [407, 167] width 815 height 334
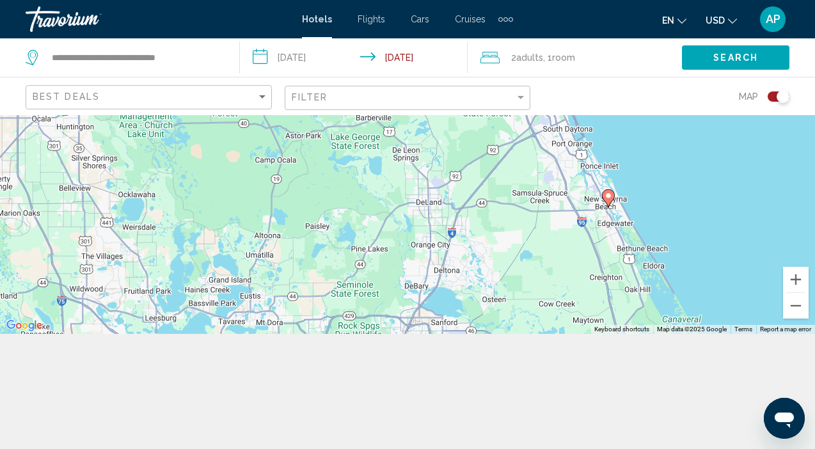
drag, startPoint x: 361, startPoint y: 262, endPoint x: 419, endPoint y: 138, distance: 136.5
click at [420, 136] on div "To activate drag with keyboard, press Alt + Enter. Once in keyboard drag state,…" at bounding box center [407, 167] width 815 height 334
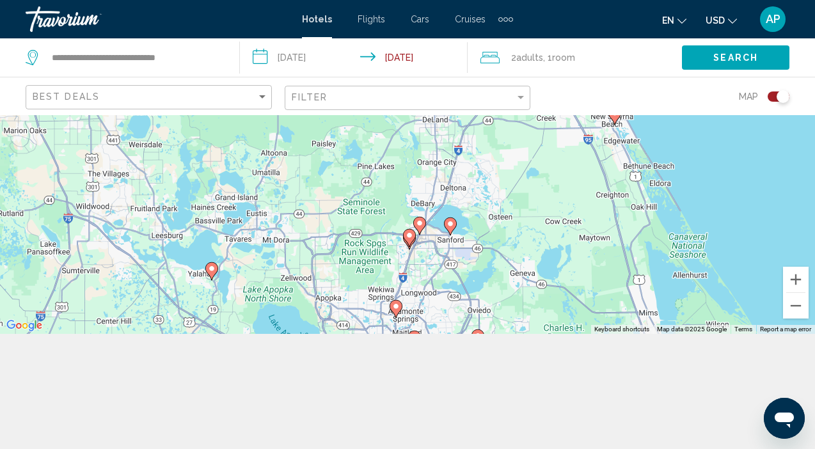
drag, startPoint x: 354, startPoint y: 252, endPoint x: 359, endPoint y: 180, distance: 72.5
click at [360, 179] on div "To activate drag with keyboard, press Alt + Enter. Once in keyboard drag state,…" at bounding box center [407, 167] width 815 height 334
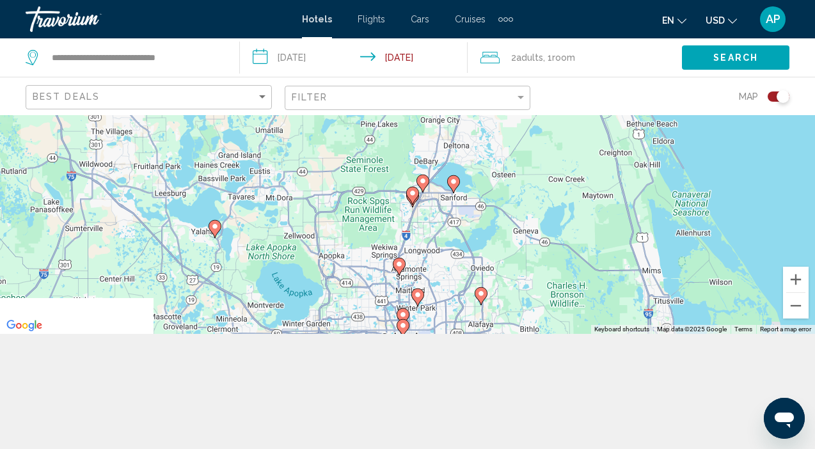
drag, startPoint x: 362, startPoint y: 252, endPoint x: 364, endPoint y: 209, distance: 43.6
click at [365, 209] on div "To activate drag with keyboard, press Alt + Enter. Once in keyboard drag state,…" at bounding box center [407, 167] width 815 height 334
click at [414, 198] on icon "Main content" at bounding box center [413, 195] width 12 height 17
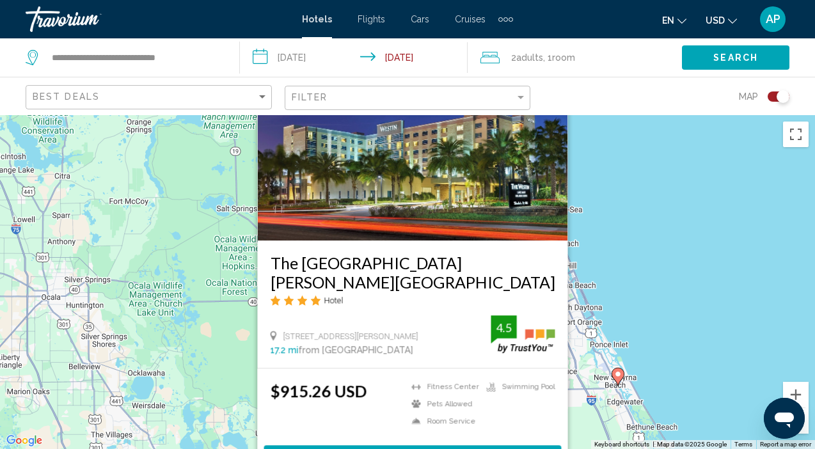
click at [413, 198] on img "Main content" at bounding box center [413, 138] width 310 height 205
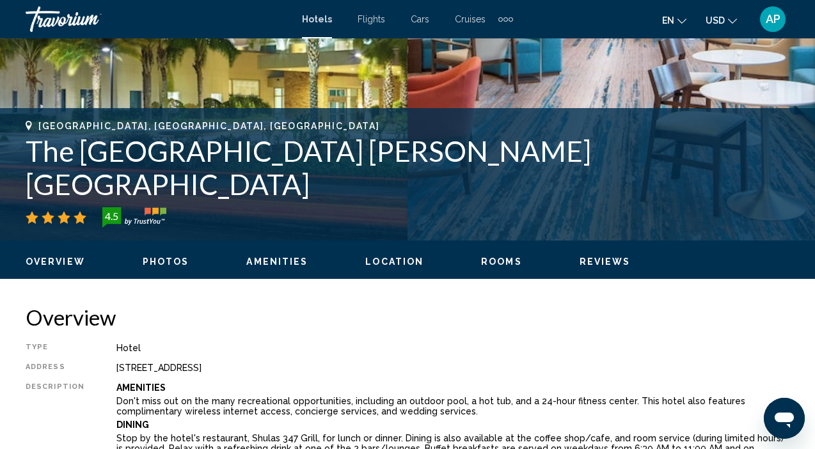
scroll to position [408, 0]
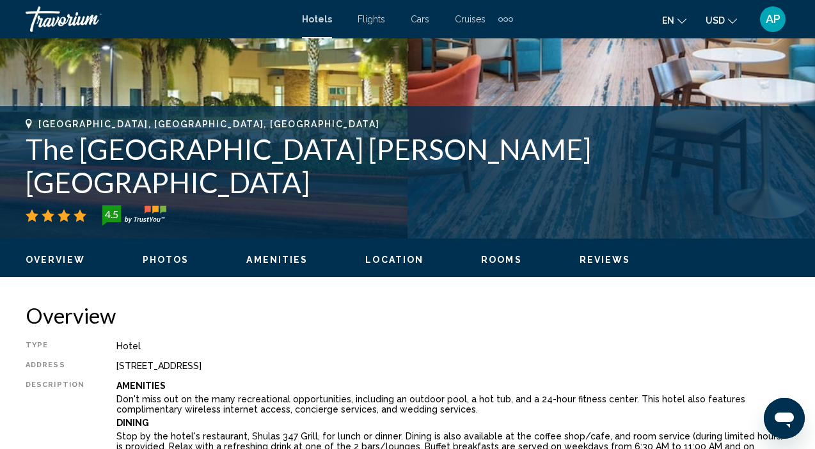
click at [495, 260] on span "Rooms" at bounding box center [501, 260] width 41 height 10
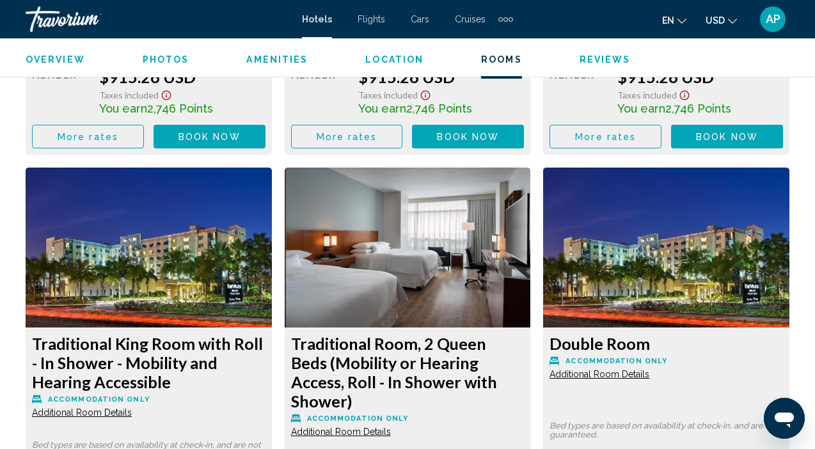
scroll to position [2293, 0]
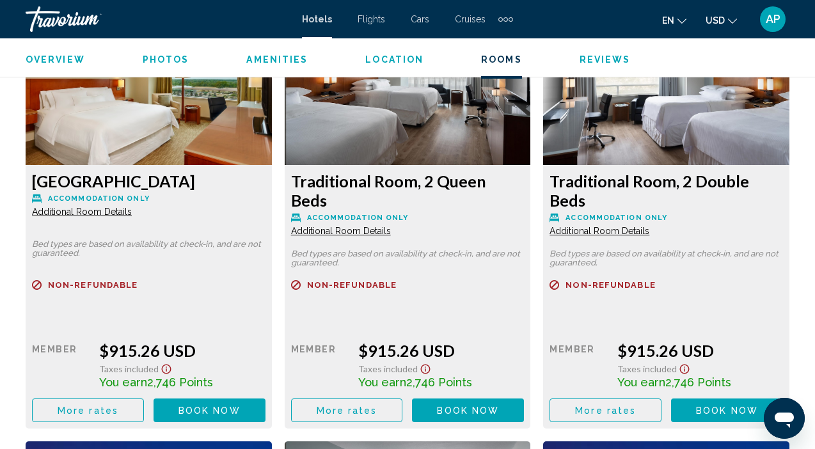
scroll to position [2007, 0]
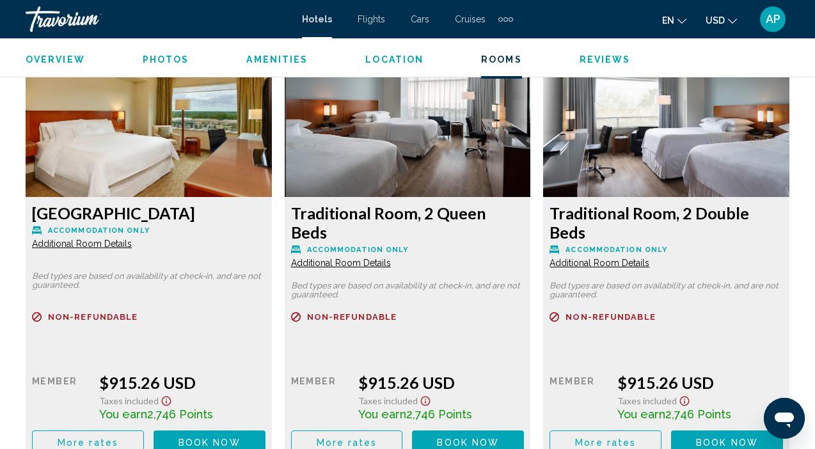
click at [272, 202] on div "Traditional Room, 2 Double Beds Accommodation Only Additional Room Details Bed …" at bounding box center [149, 329] width 246 height 264
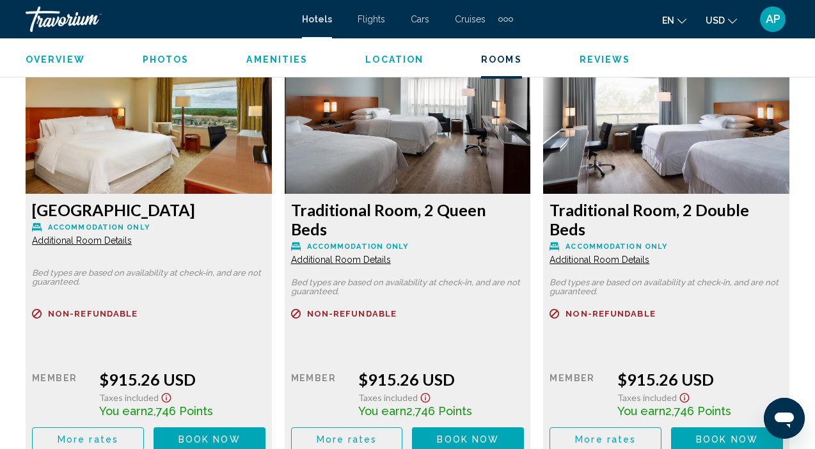
click at [272, 172] on img "Main content" at bounding box center [149, 114] width 246 height 160
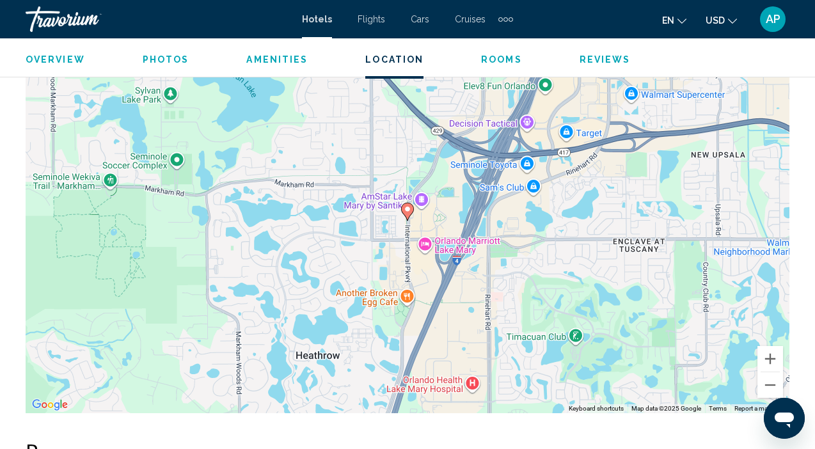
scroll to position [1471, 0]
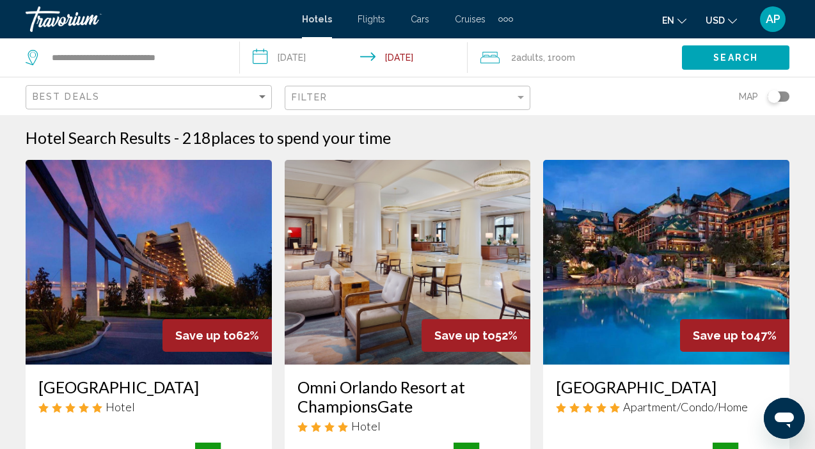
click at [781, 95] on div "Toggle map" at bounding box center [779, 97] width 22 height 10
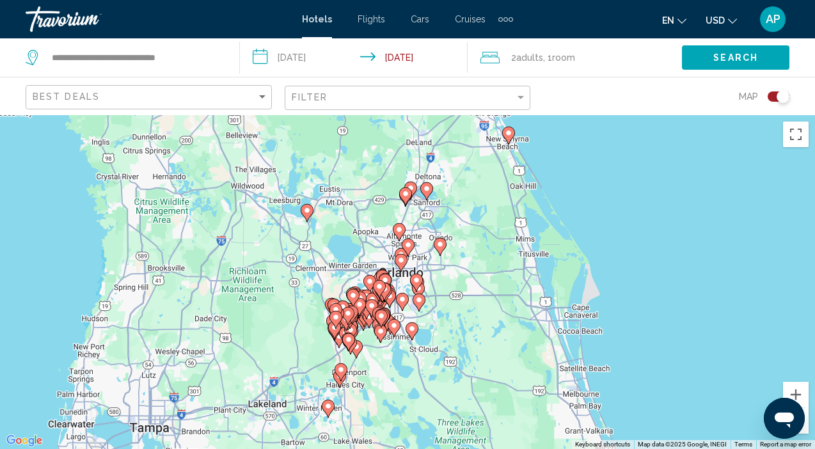
click at [415, 186] on icon "Main content" at bounding box center [411, 190] width 12 height 17
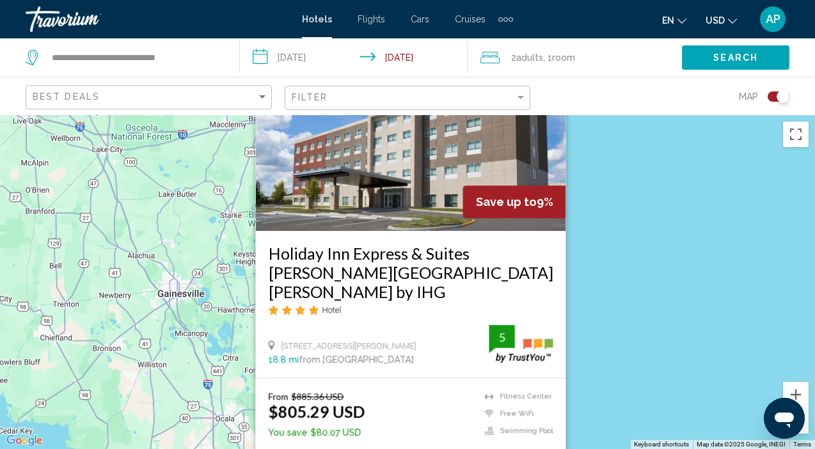
click at [614, 215] on div "To activate drag with keyboard, press Alt + Enter. Once in keyboard drag state,…" at bounding box center [407, 282] width 815 height 334
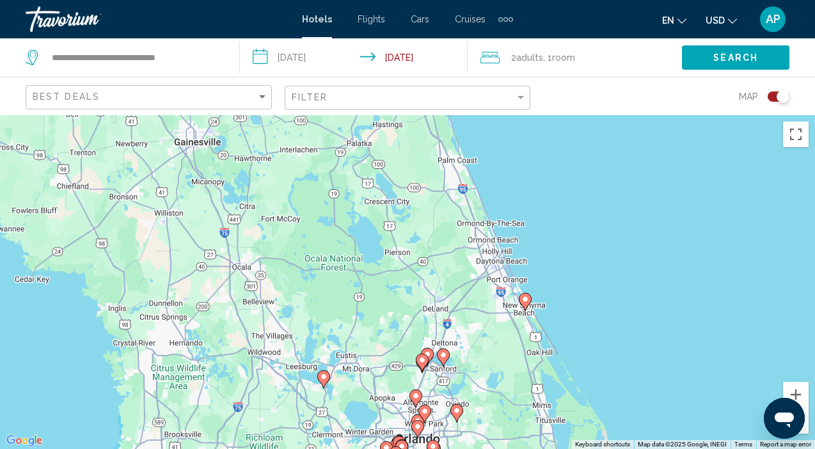
drag, startPoint x: 319, startPoint y: 346, endPoint x: 335, endPoint y: 193, distance: 153.8
click at [335, 193] on div "To activate drag with keyboard, press Alt + Enter. Once in keyboard drag state,…" at bounding box center [407, 282] width 815 height 334
click at [427, 353] on image "Main content" at bounding box center [426, 355] width 8 height 8
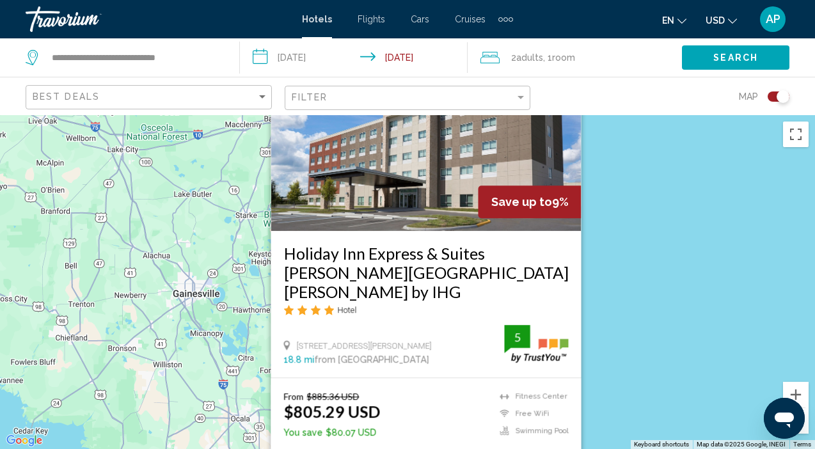
click at [591, 337] on div "To activate drag with keyboard, press Alt + Enter. Once in keyboard drag state,…" at bounding box center [407, 282] width 815 height 334
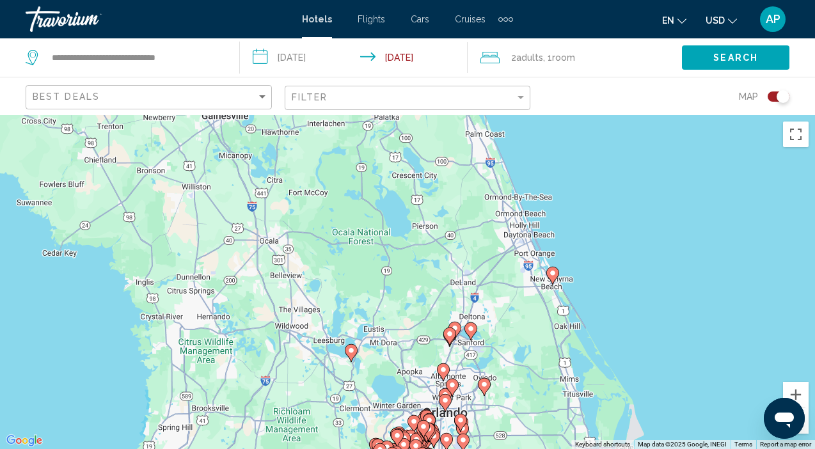
drag, startPoint x: 378, startPoint y: 359, endPoint x: 389, endPoint y: 191, distance: 168.7
click at [406, 190] on div "To activate drag with keyboard, press Alt + Enter. Once in keyboard drag state,…" at bounding box center [407, 282] width 815 height 334
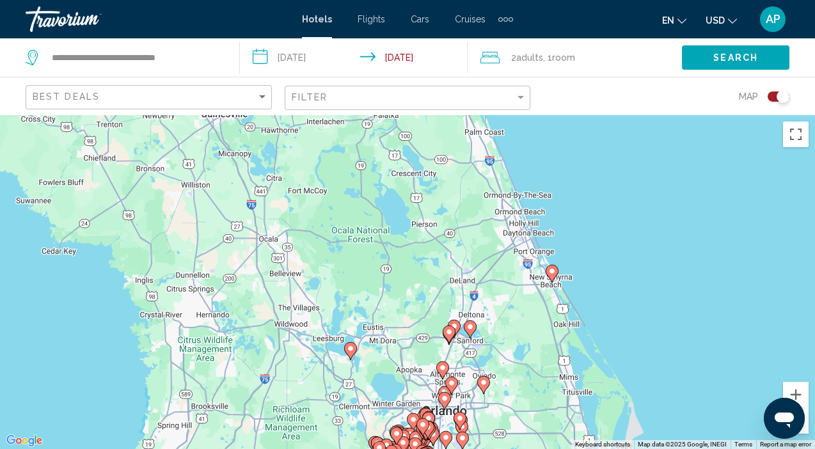
click at [442, 369] on image "Main content" at bounding box center [443, 368] width 8 height 8
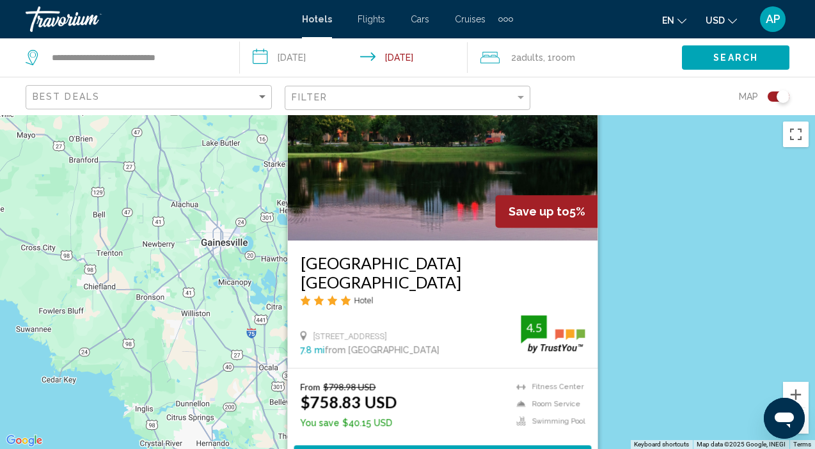
click at [409, 285] on h3 "Hilton Orlando Altamonte Springs" at bounding box center [443, 272] width 285 height 38
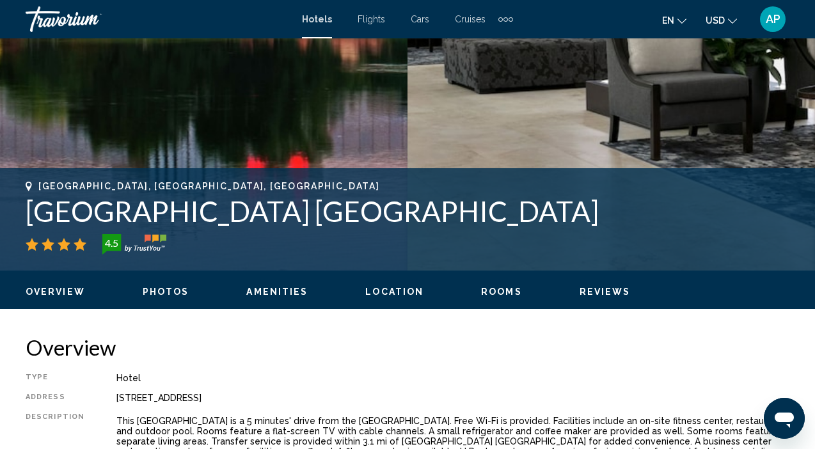
scroll to position [377, 0]
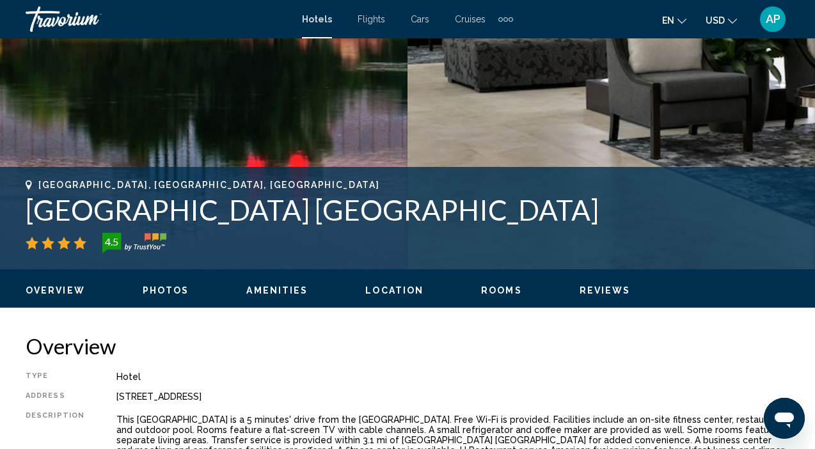
click at [498, 294] on span "Rooms" at bounding box center [501, 290] width 41 height 10
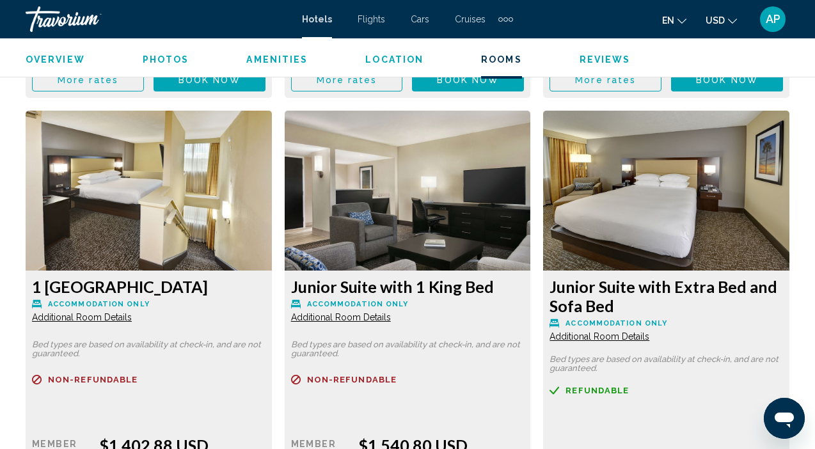
scroll to position [3707, 0]
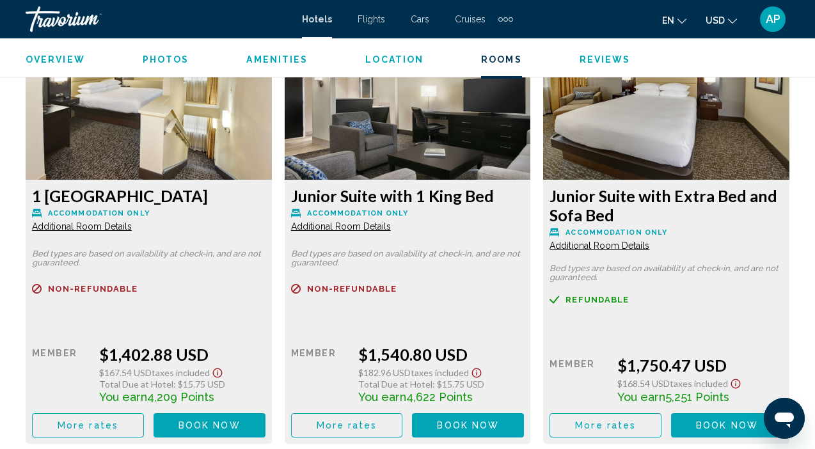
scroll to position [3801, 0]
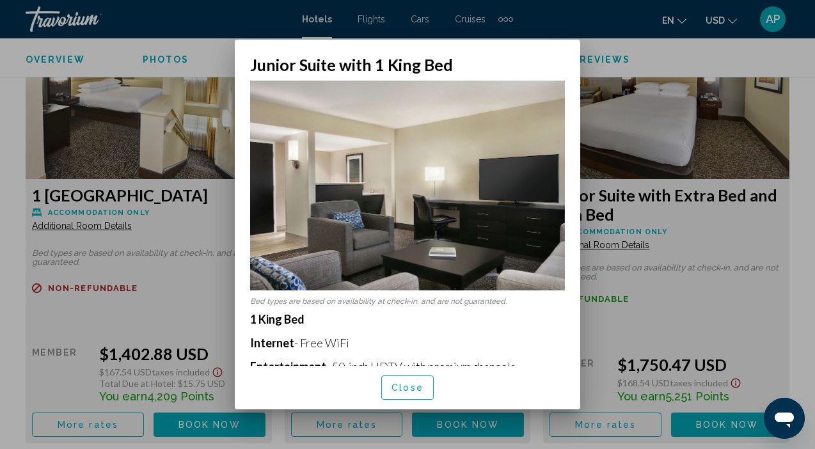
scroll to position [0, 0]
click at [479, 235] on img at bounding box center [407, 186] width 315 height 210
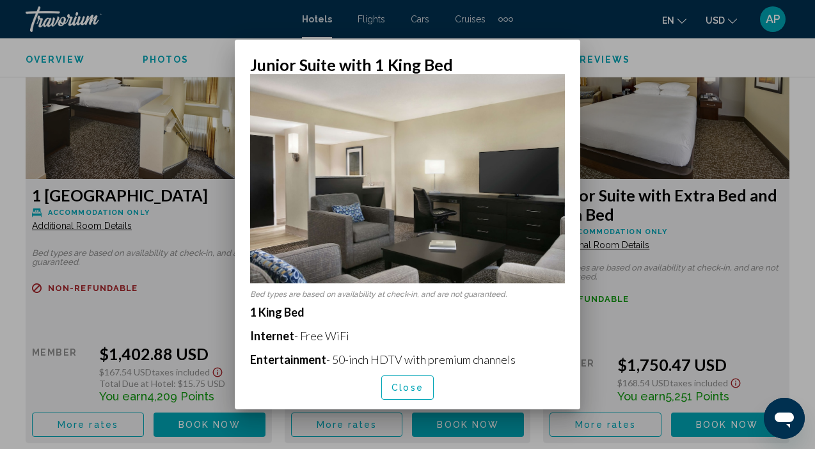
scroll to position [5, 0]
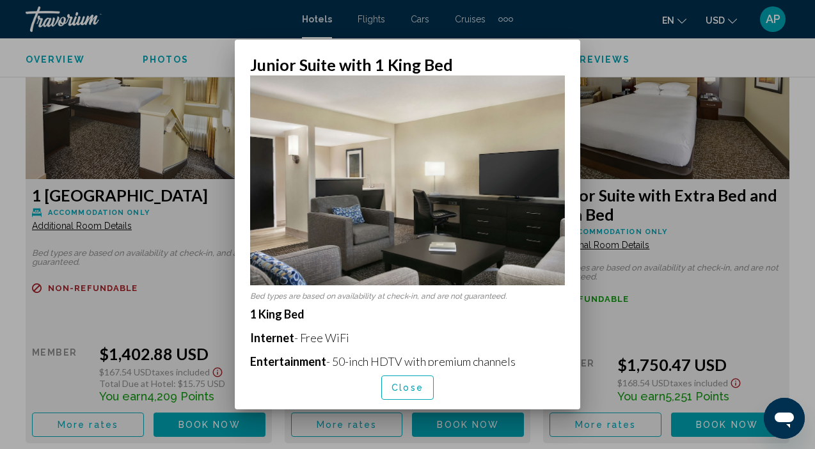
click at [491, 195] on img at bounding box center [407, 181] width 315 height 210
click at [417, 392] on span "Close" at bounding box center [408, 388] width 32 height 10
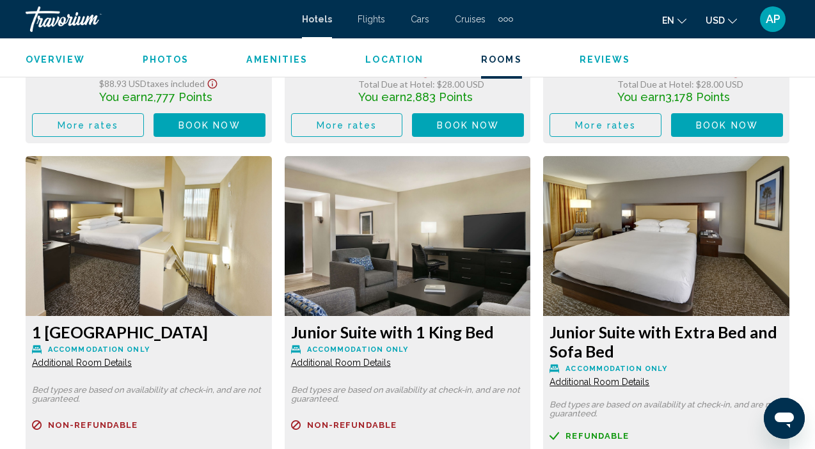
scroll to position [3660, 0]
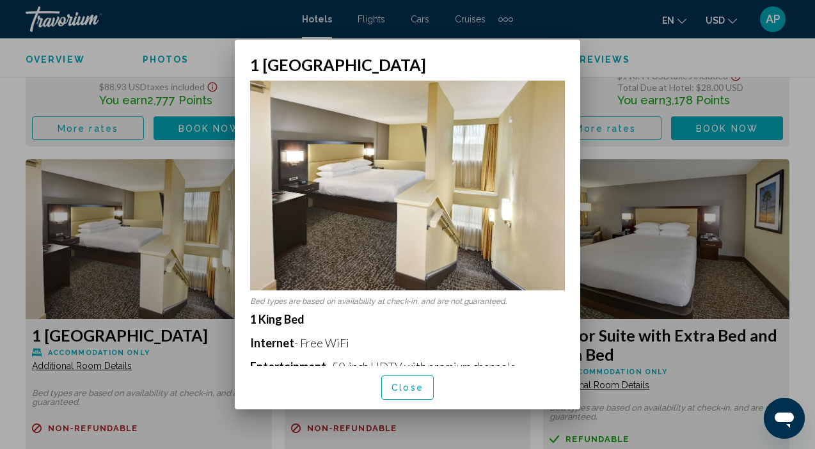
click at [440, 272] on img at bounding box center [407, 186] width 315 height 210
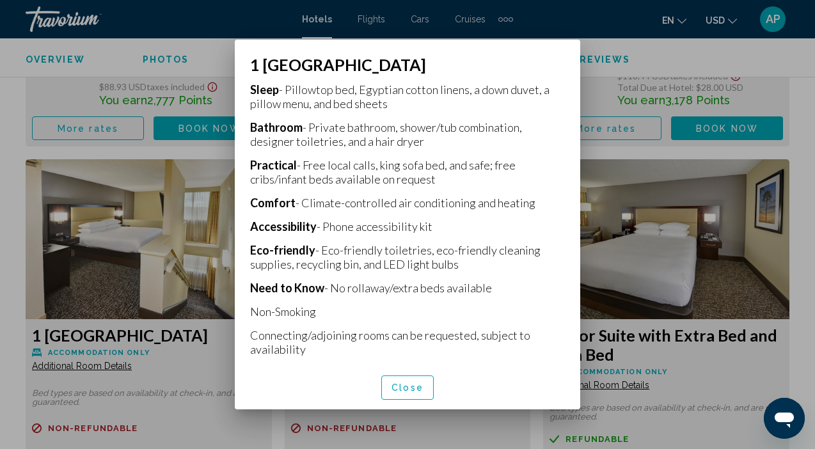
scroll to position [324, 0]
click at [409, 381] on button "Close" at bounding box center [407, 388] width 52 height 24
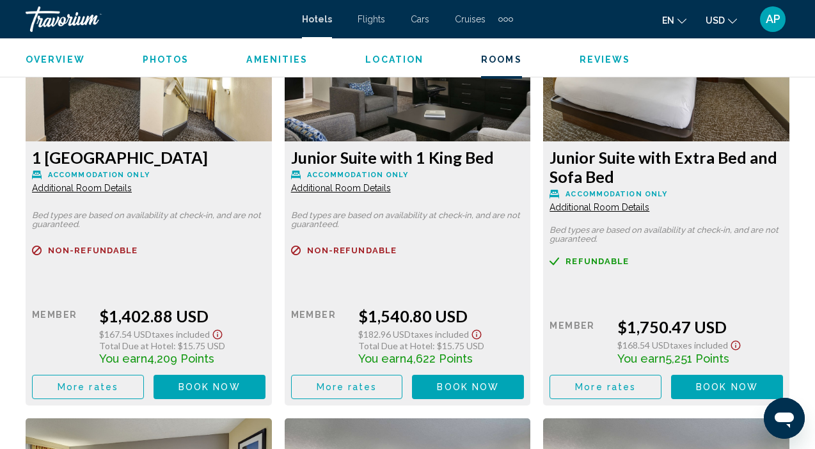
scroll to position [3840, 0]
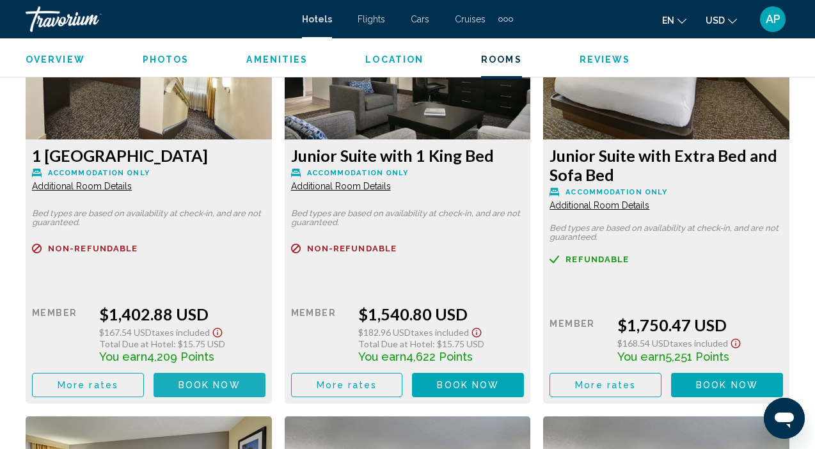
click at [208, 378] on button "Book now No longer available" at bounding box center [210, 385] width 112 height 24
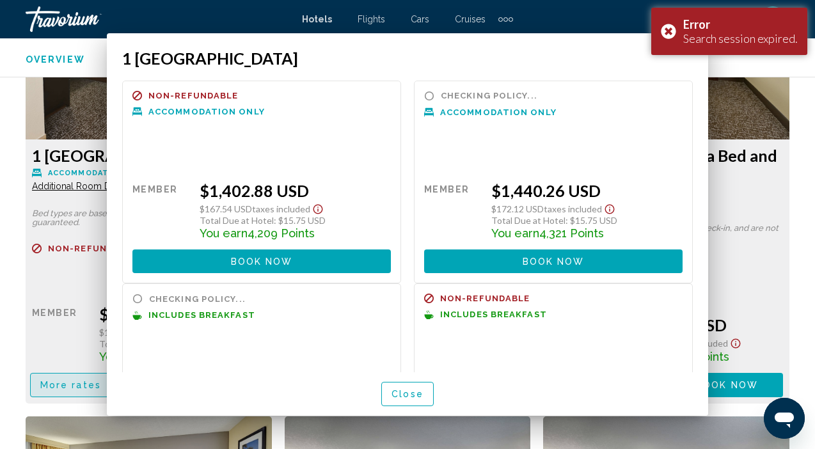
scroll to position [0, 0]
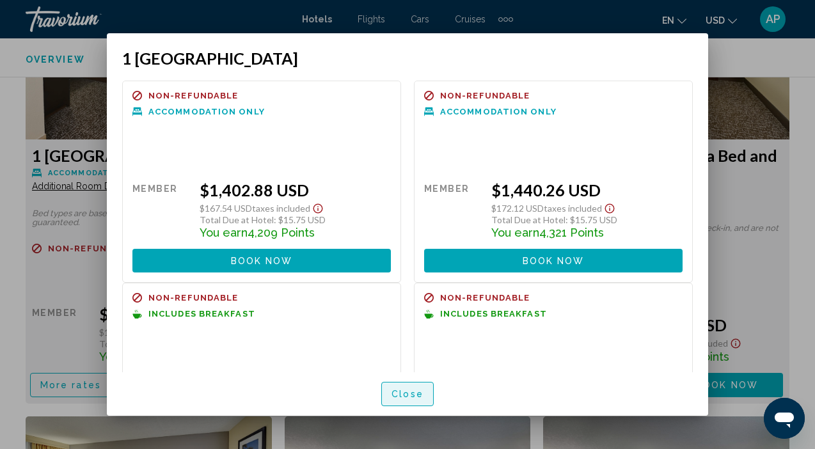
click at [399, 395] on span "Close" at bounding box center [408, 395] width 32 height 10
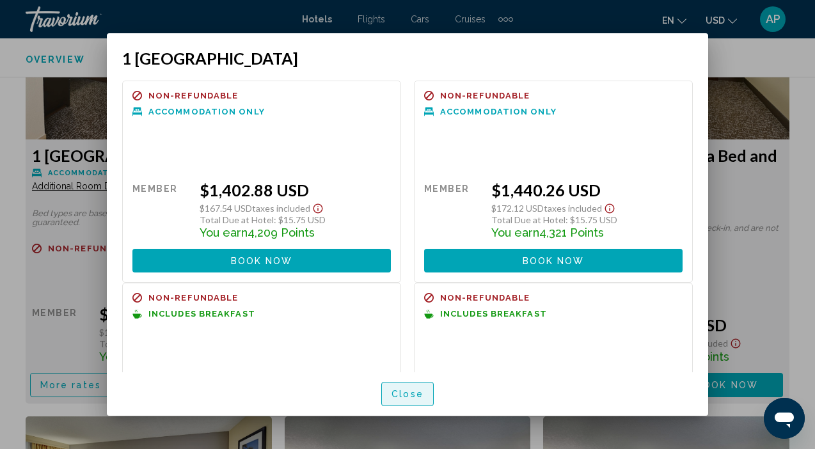
click at [395, 387] on button "Close" at bounding box center [407, 394] width 52 height 24
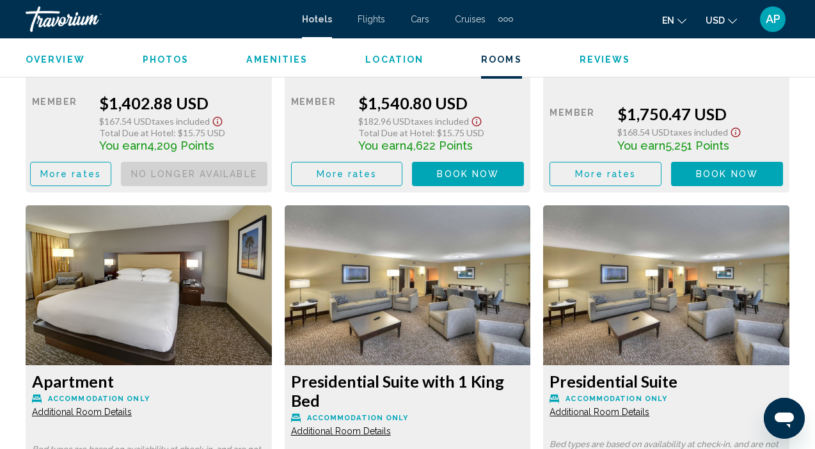
scroll to position [4049, 0]
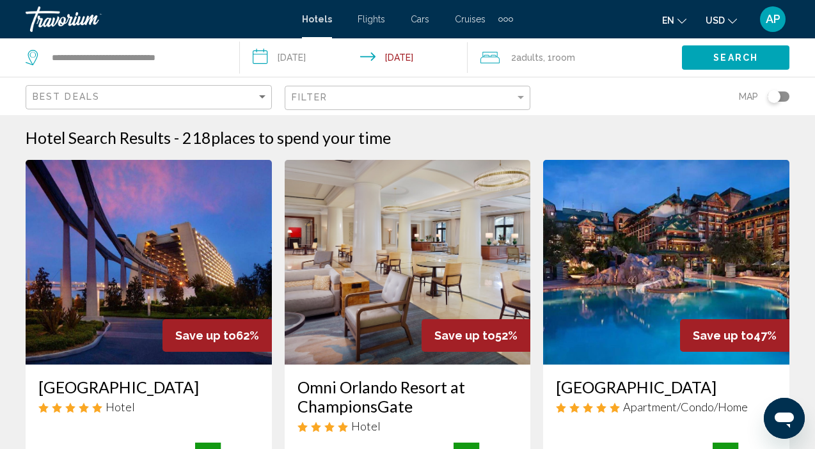
click at [783, 100] on div "Toggle map" at bounding box center [779, 97] width 22 height 10
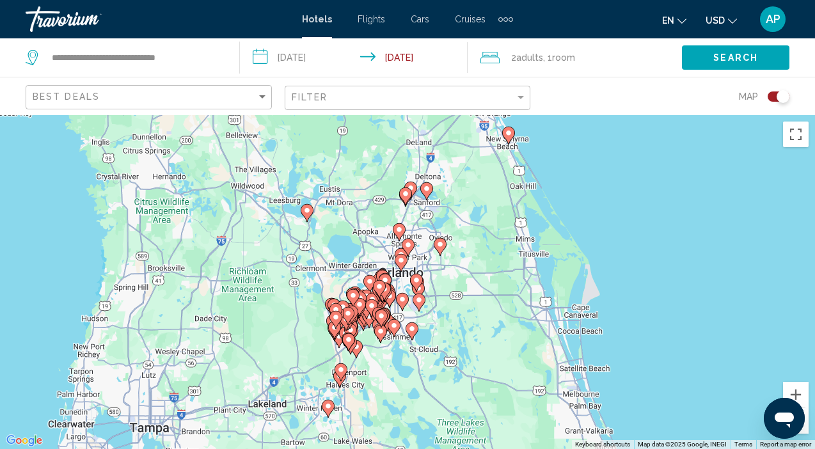
click at [310, 215] on icon "Main content" at bounding box center [307, 213] width 12 height 17
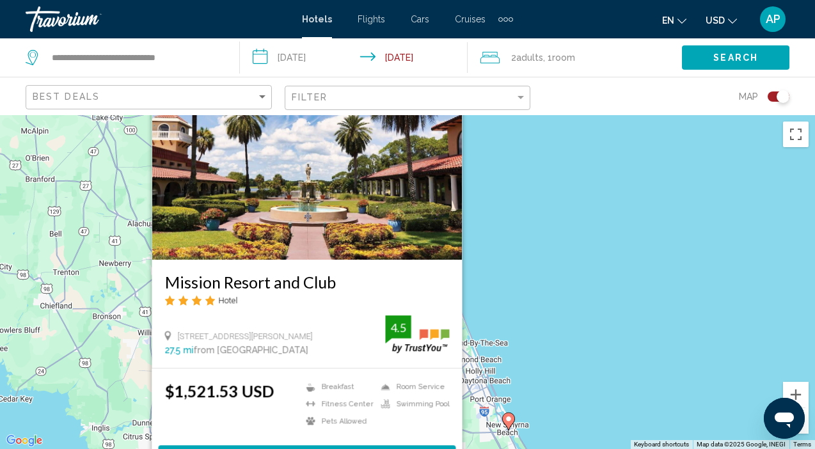
click at [312, 214] on img "Main content" at bounding box center [307, 157] width 310 height 205
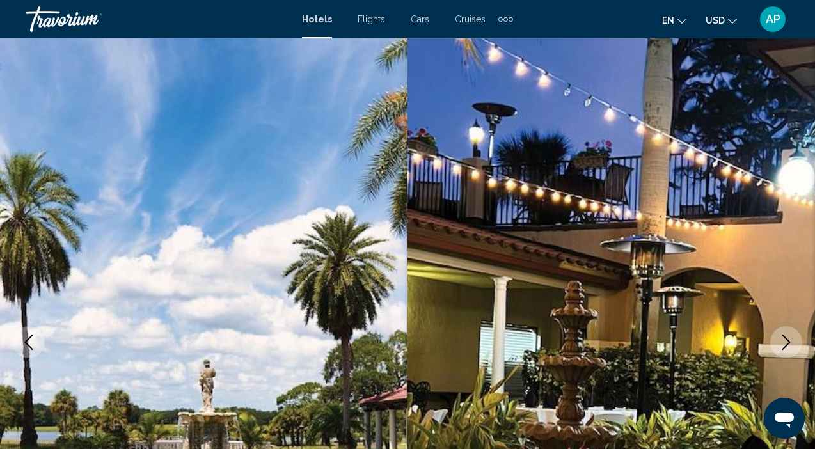
click at [788, 340] on icon "Next image" at bounding box center [787, 342] width 8 height 15
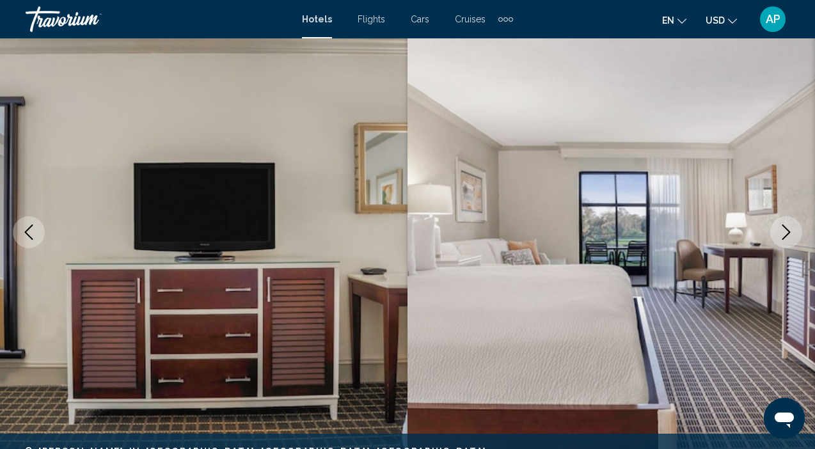
scroll to position [111, 0]
click at [790, 230] on icon "Next image" at bounding box center [786, 231] width 15 height 15
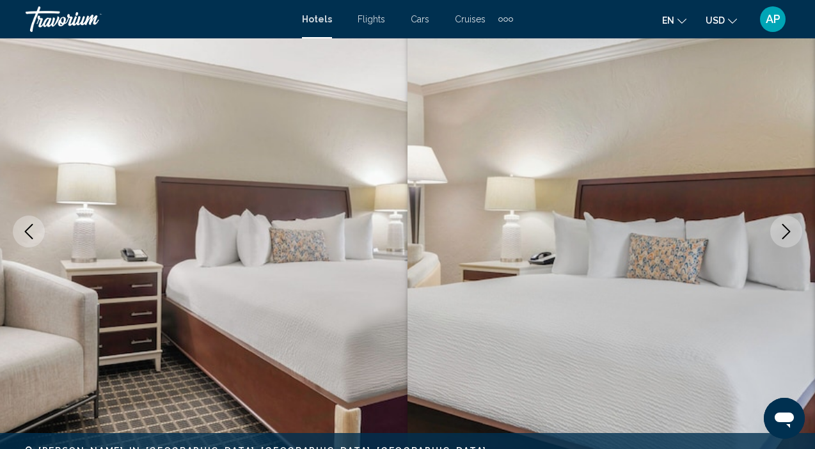
click at [790, 230] on icon "Next image" at bounding box center [786, 231] width 15 height 15
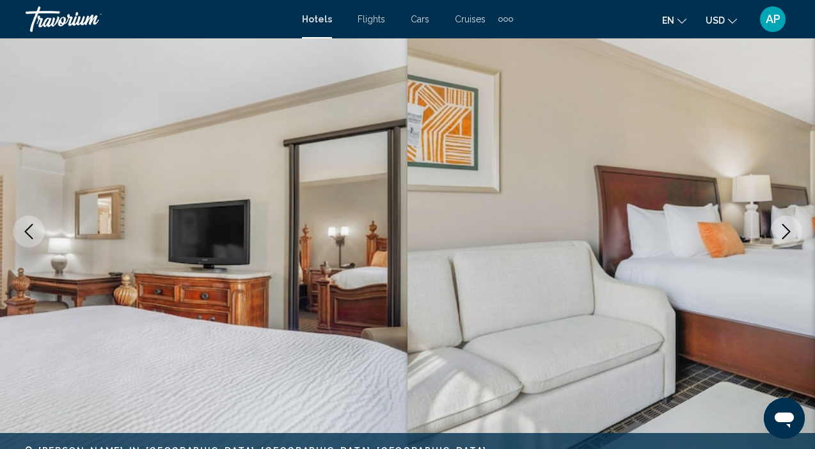
click at [790, 230] on icon "Next image" at bounding box center [786, 231] width 15 height 15
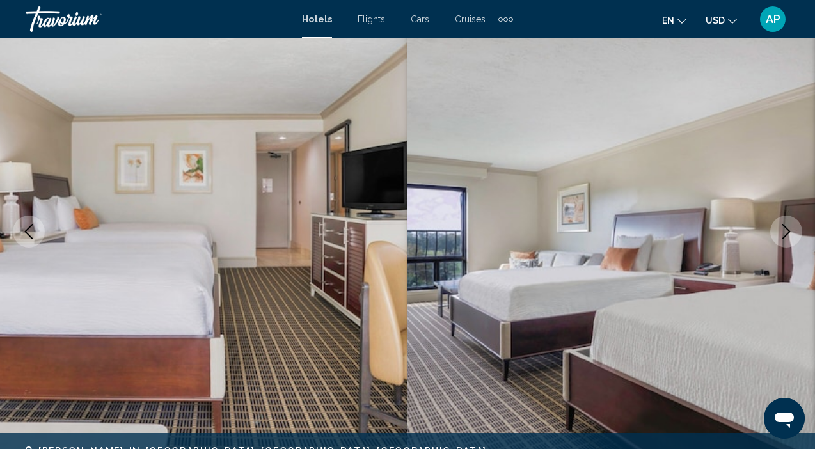
click at [790, 230] on icon "Next image" at bounding box center [786, 231] width 15 height 15
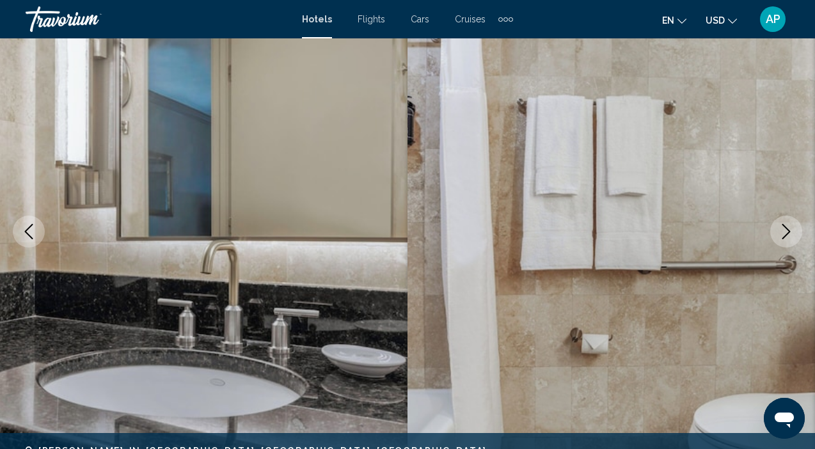
click at [790, 230] on icon "Next image" at bounding box center [786, 231] width 15 height 15
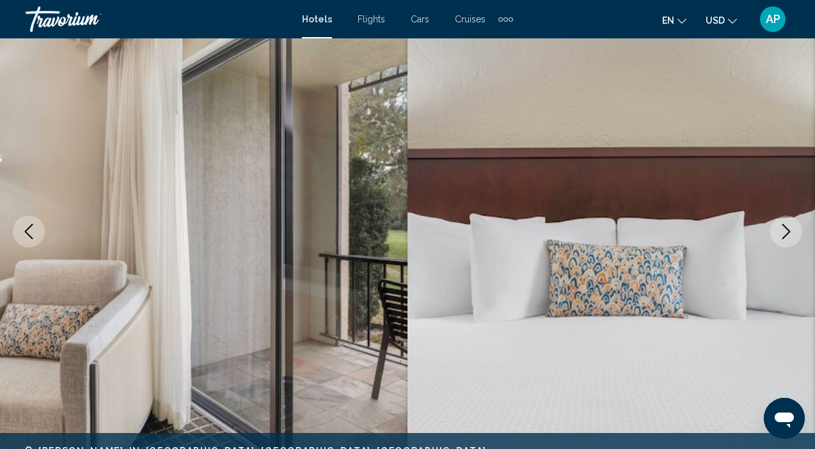
click at [790, 230] on icon "Next image" at bounding box center [786, 231] width 15 height 15
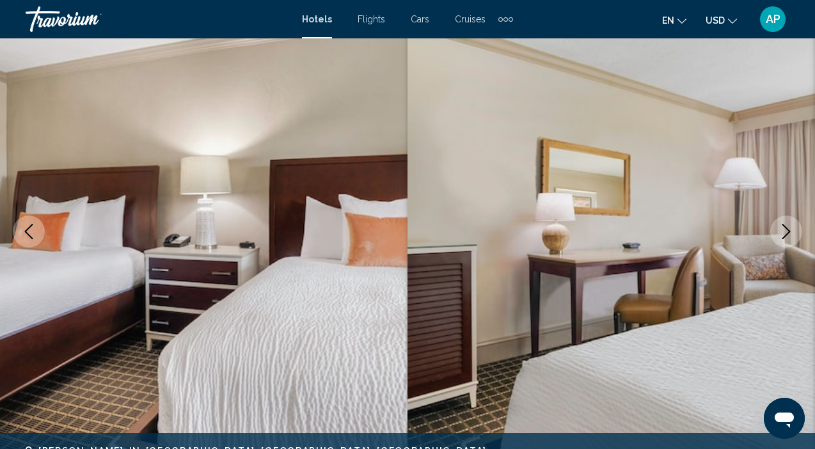
click at [790, 230] on icon "Next image" at bounding box center [786, 231] width 15 height 15
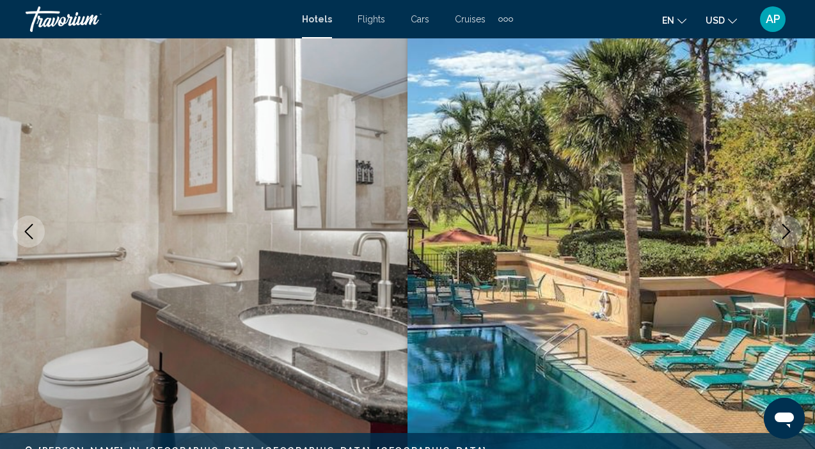
click at [790, 230] on icon "Next image" at bounding box center [786, 231] width 15 height 15
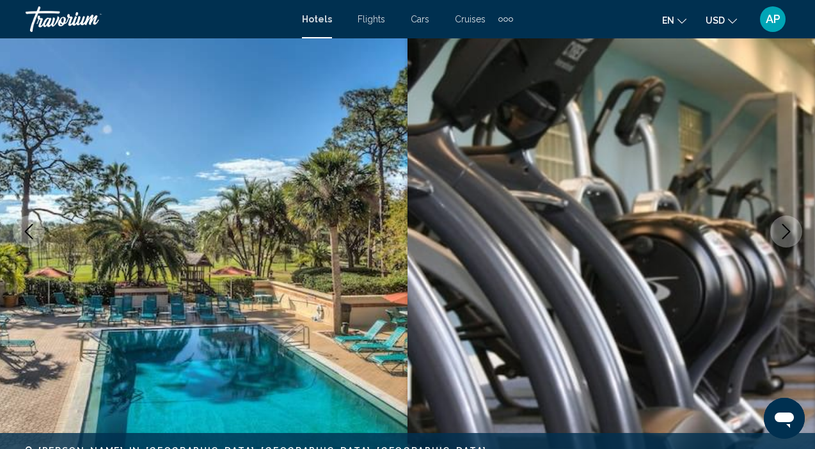
click at [790, 230] on icon "Next image" at bounding box center [786, 231] width 15 height 15
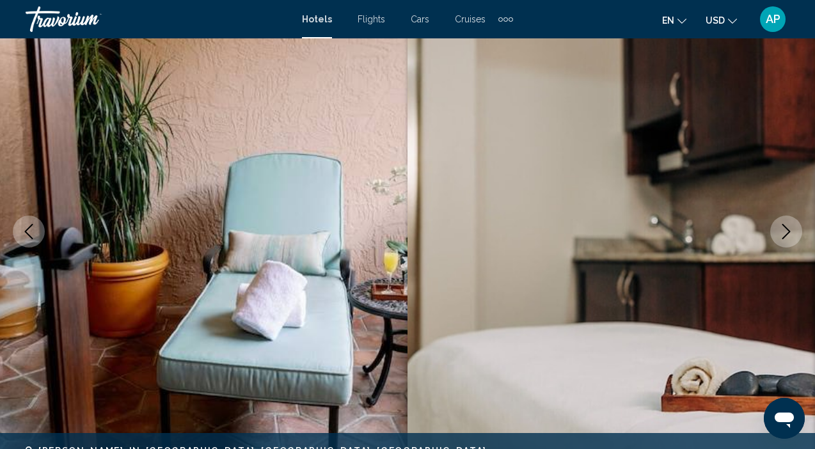
click at [790, 230] on icon "Next image" at bounding box center [786, 231] width 15 height 15
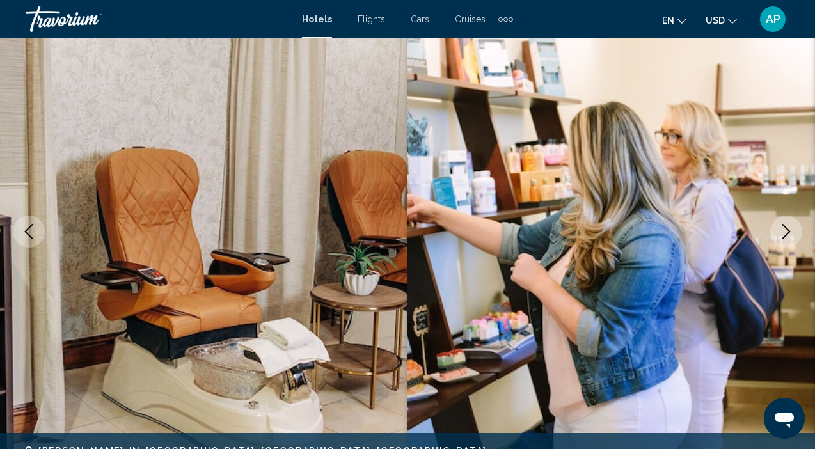
click at [790, 230] on icon "Next image" at bounding box center [786, 231] width 15 height 15
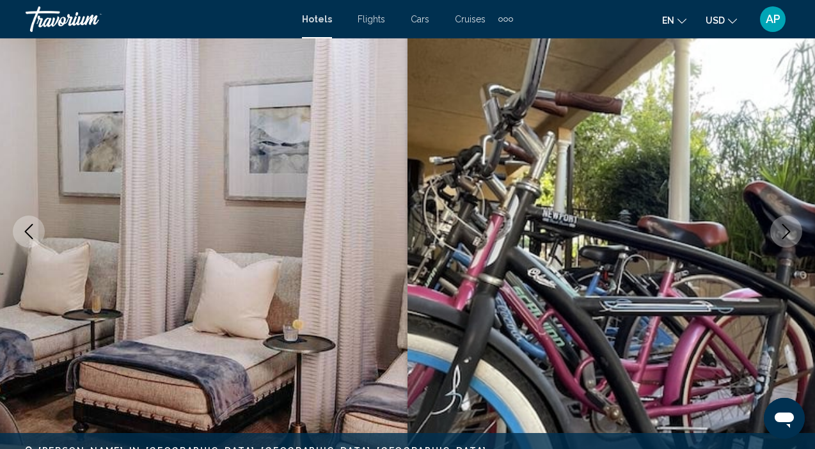
click at [790, 230] on icon "Next image" at bounding box center [786, 231] width 15 height 15
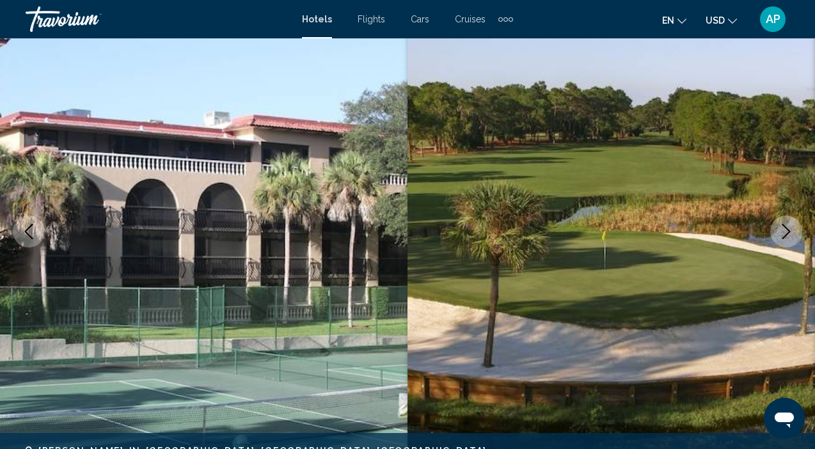
click at [790, 230] on icon "Next image" at bounding box center [786, 231] width 15 height 15
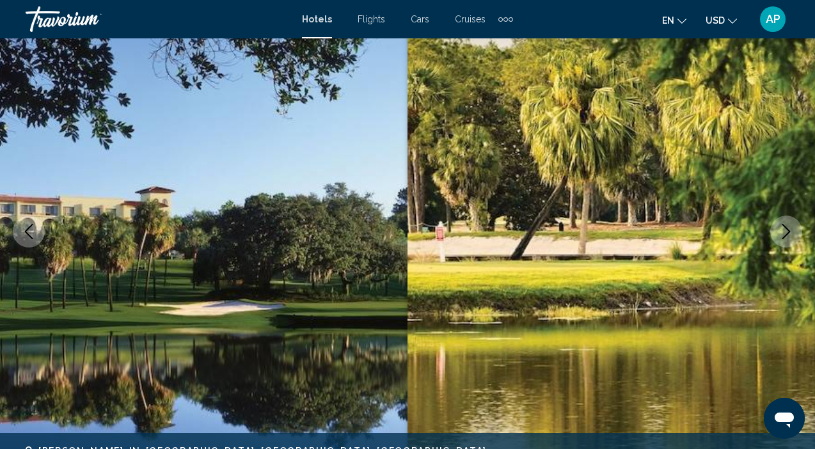
click at [790, 230] on icon "Next image" at bounding box center [786, 231] width 15 height 15
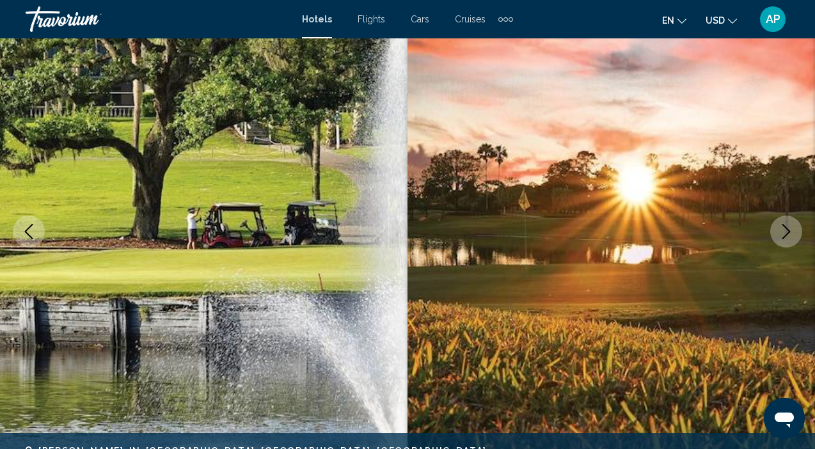
click at [790, 230] on icon "Next image" at bounding box center [786, 231] width 15 height 15
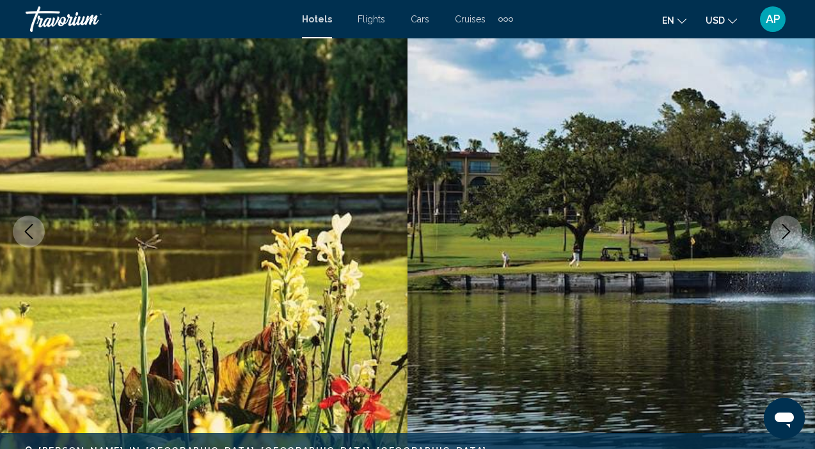
click at [790, 230] on icon "Next image" at bounding box center [786, 231] width 15 height 15
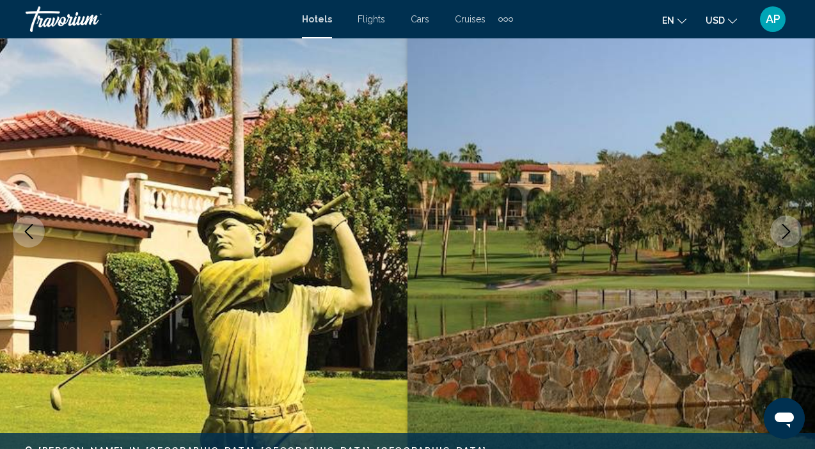
click at [790, 230] on icon "Next image" at bounding box center [786, 231] width 15 height 15
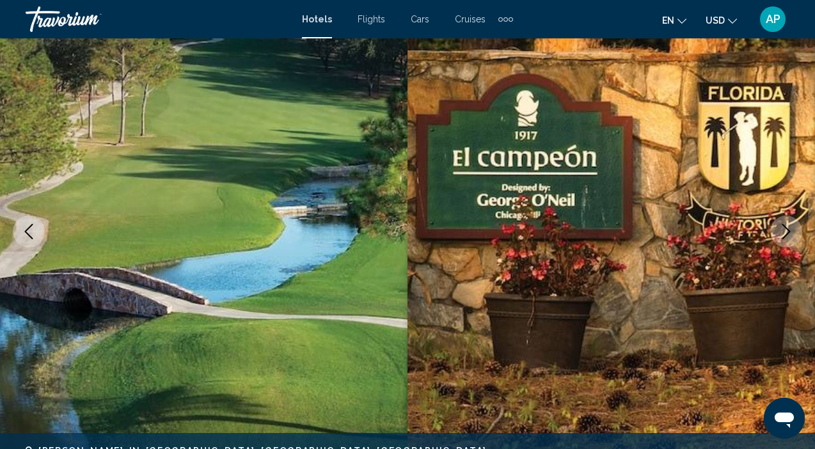
click at [790, 230] on icon "Next image" at bounding box center [786, 231] width 15 height 15
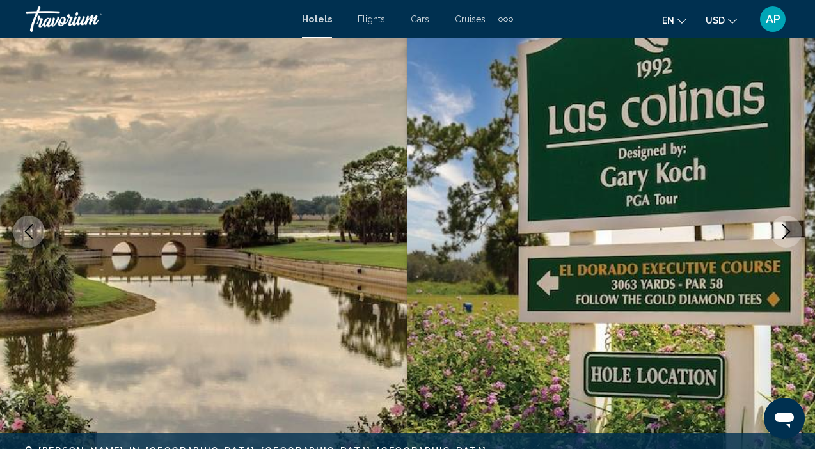
click at [790, 229] on icon "Next image" at bounding box center [786, 231] width 15 height 15
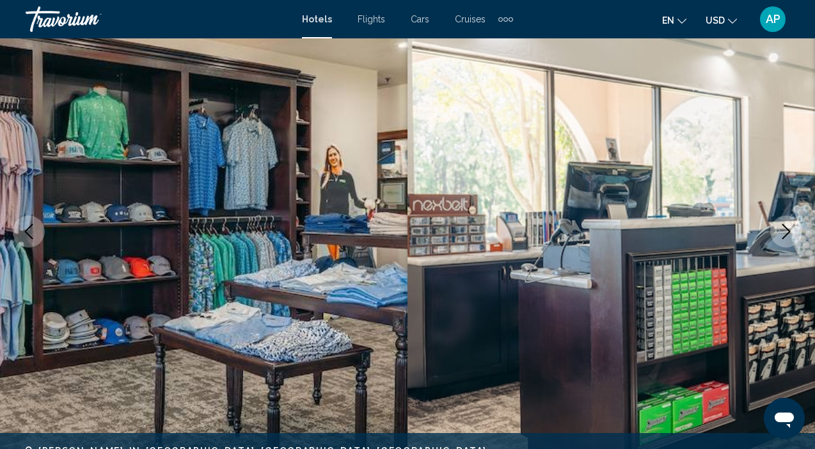
click at [790, 229] on icon "Next image" at bounding box center [786, 231] width 15 height 15
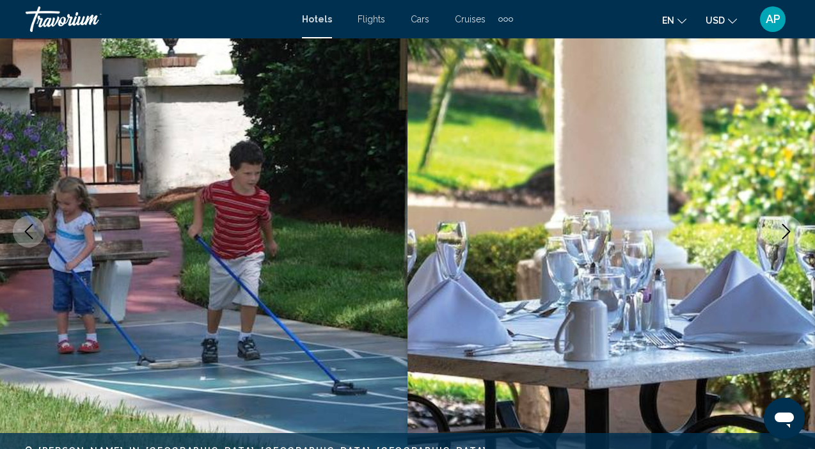
click at [790, 229] on icon "Next image" at bounding box center [786, 231] width 15 height 15
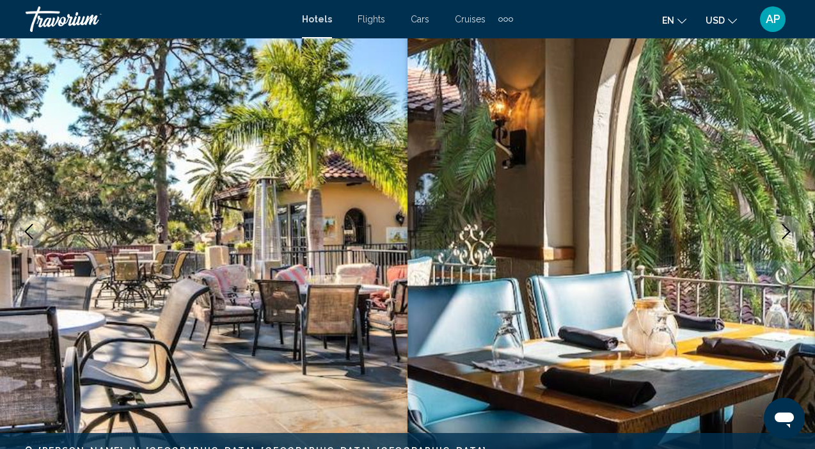
click at [790, 229] on icon "Next image" at bounding box center [786, 231] width 15 height 15
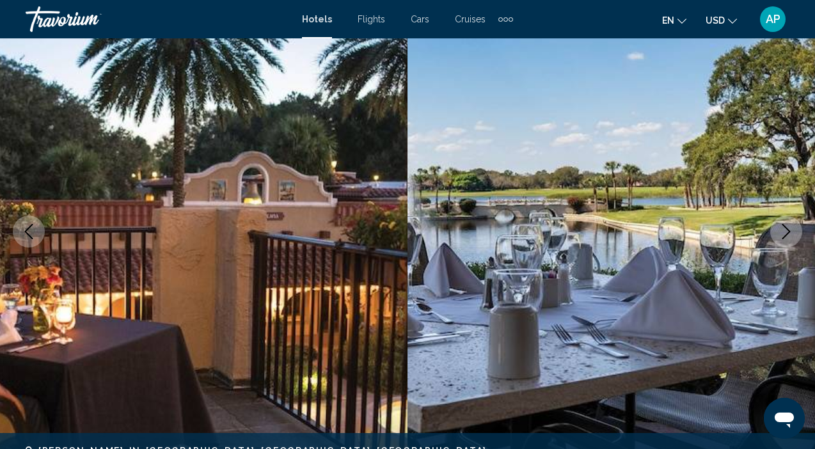
click at [790, 229] on icon "Next image" at bounding box center [786, 231] width 15 height 15
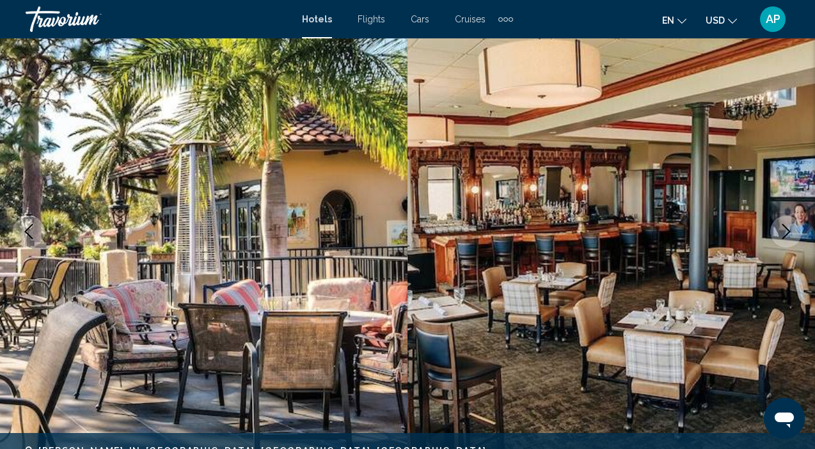
click at [790, 229] on icon "Next image" at bounding box center [786, 231] width 15 height 15
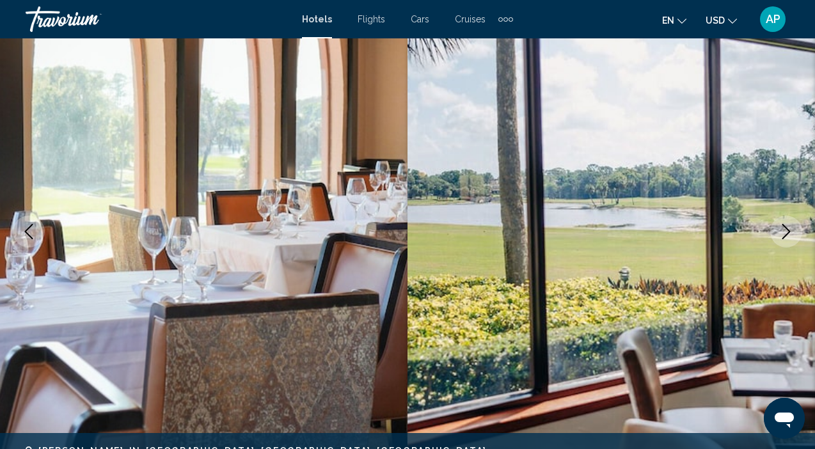
click at [790, 229] on icon "Next image" at bounding box center [786, 231] width 15 height 15
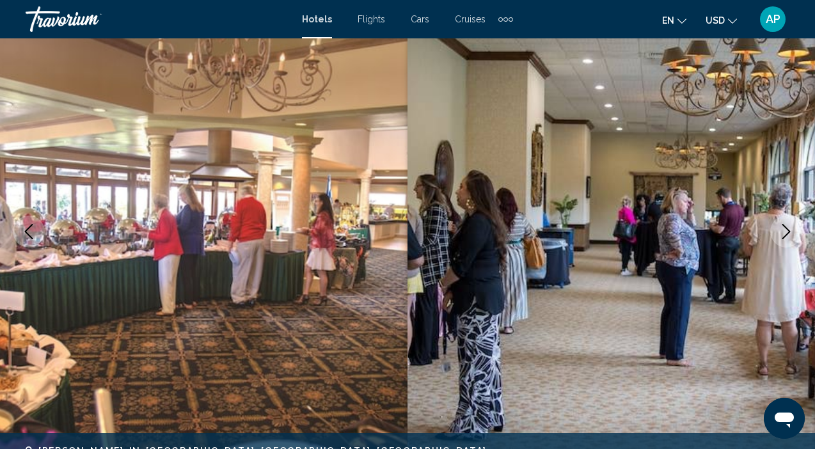
click at [790, 229] on icon "Next image" at bounding box center [786, 231] width 15 height 15
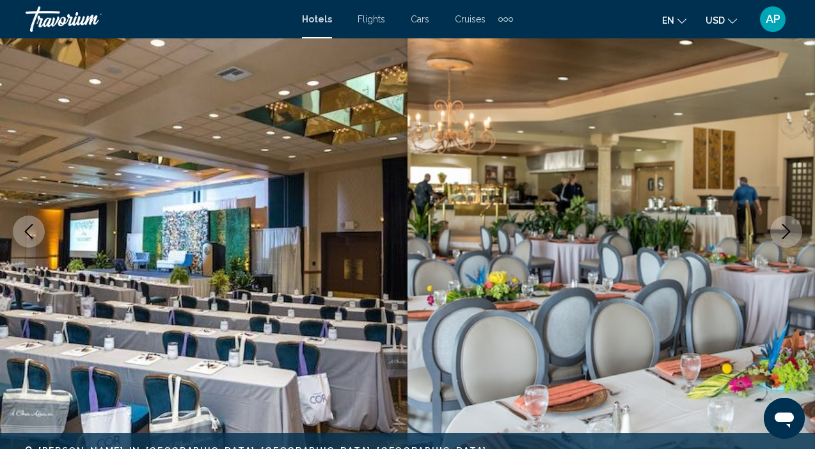
click at [790, 229] on icon "Next image" at bounding box center [786, 231] width 15 height 15
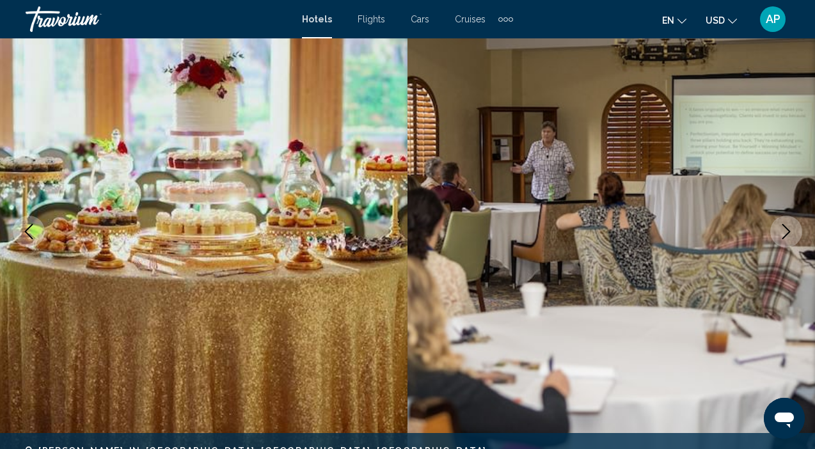
click at [790, 229] on icon "Next image" at bounding box center [786, 231] width 15 height 15
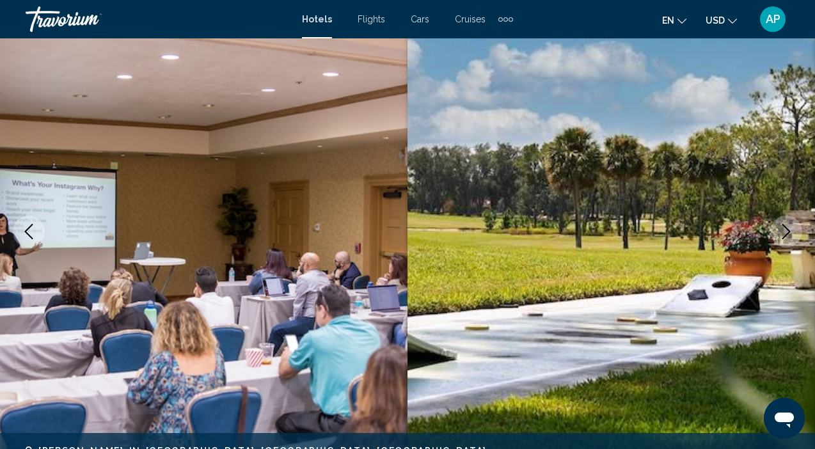
click at [790, 229] on icon "Next image" at bounding box center [786, 231] width 15 height 15
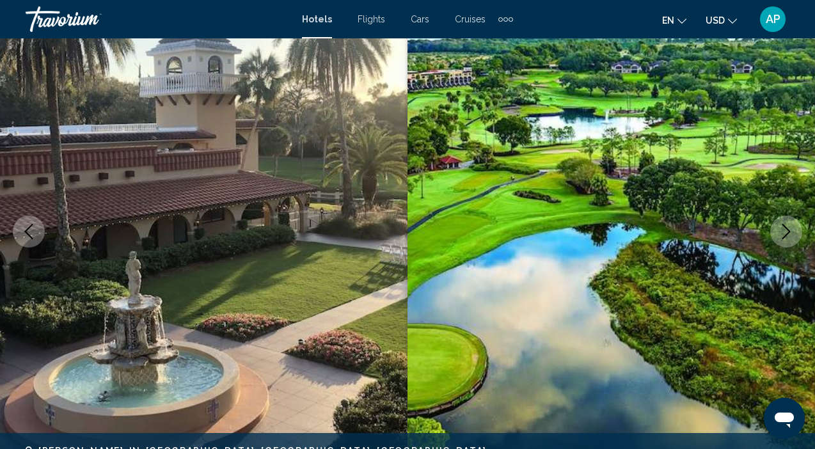
click at [790, 229] on icon "Next image" at bounding box center [786, 231] width 15 height 15
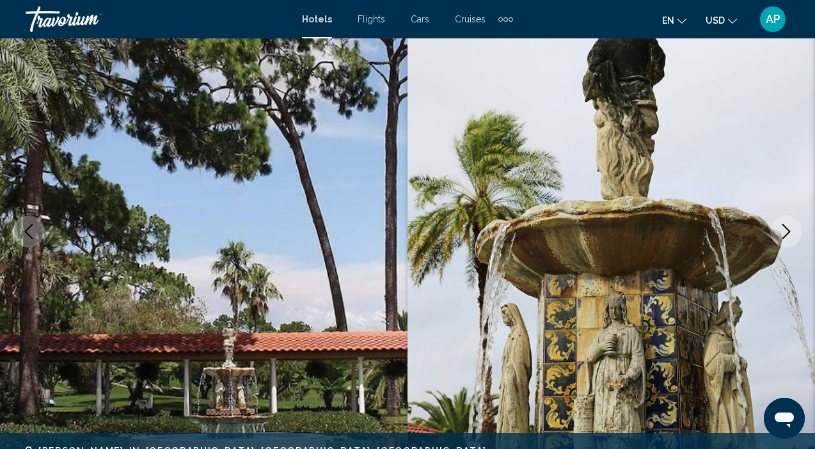
click at [790, 229] on icon "Next image" at bounding box center [786, 231] width 15 height 15
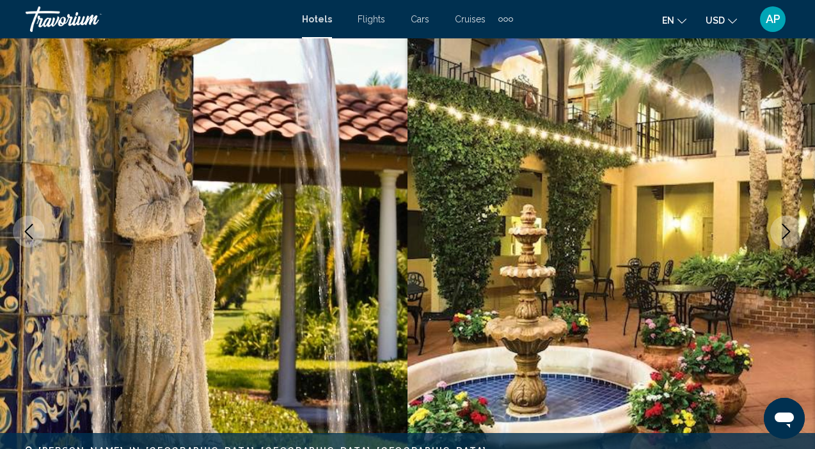
click at [790, 229] on icon "Next image" at bounding box center [786, 231] width 15 height 15
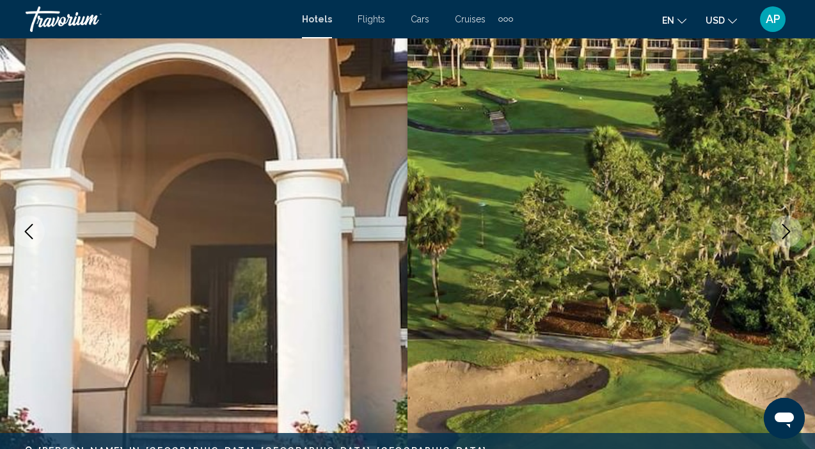
click at [790, 229] on icon "Next image" at bounding box center [786, 231] width 15 height 15
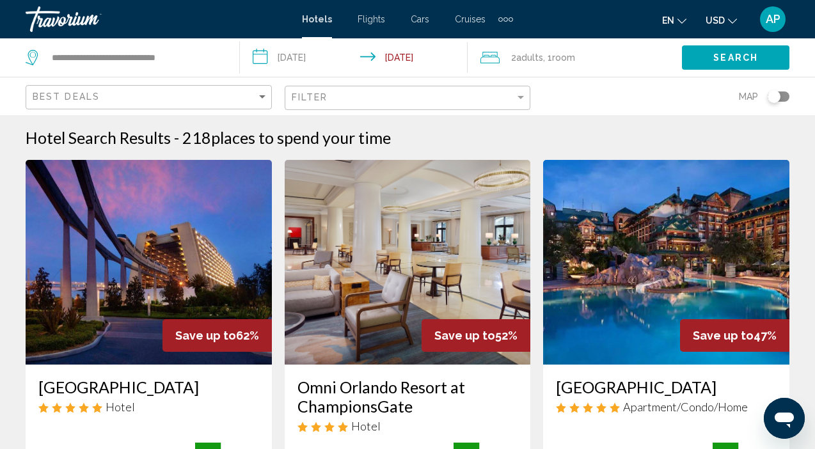
click at [786, 96] on div "Toggle map" at bounding box center [779, 97] width 22 height 10
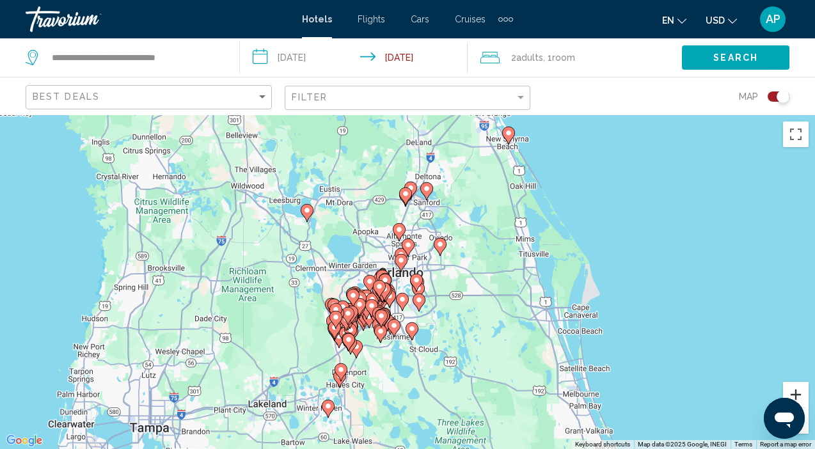
click at [795, 394] on button "Zoom in" at bounding box center [796, 395] width 26 height 26
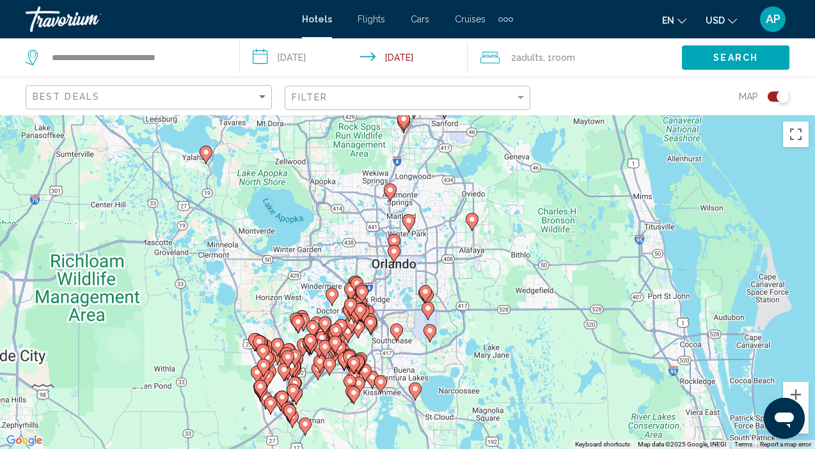
click at [412, 223] on image "Main content" at bounding box center [409, 221] width 8 height 8
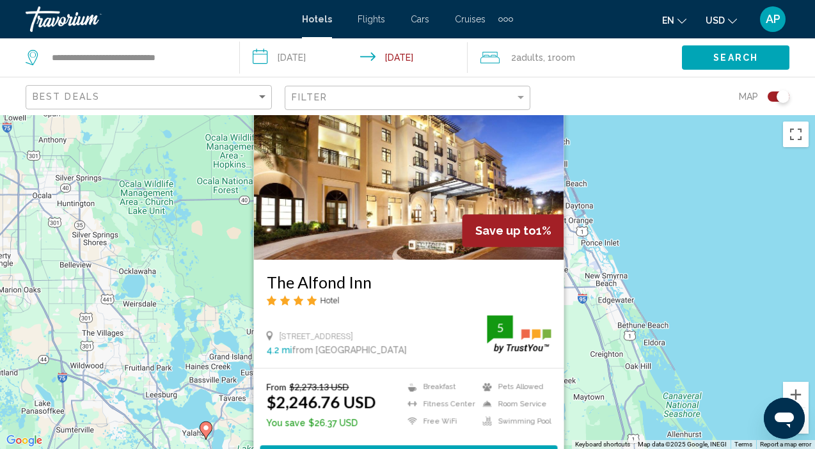
click at [220, 207] on div "To activate drag with keyboard, press Alt + Enter. Once in keyboard drag state,…" at bounding box center [407, 282] width 815 height 334
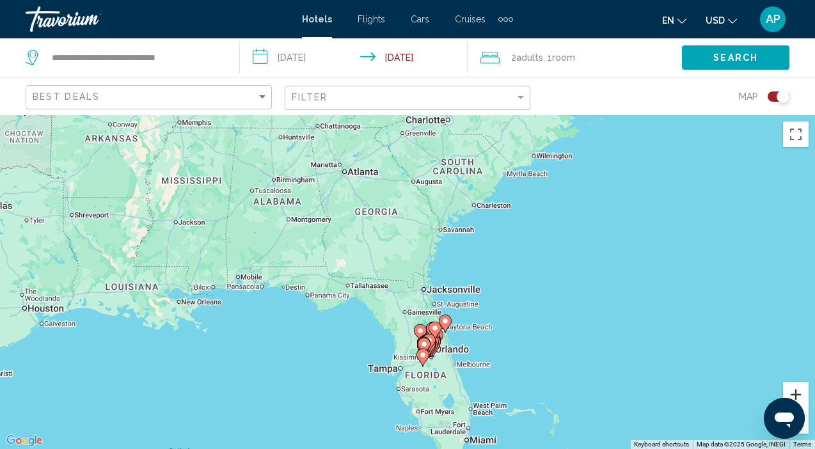
click at [802, 394] on button "Zoom in" at bounding box center [796, 395] width 26 height 26
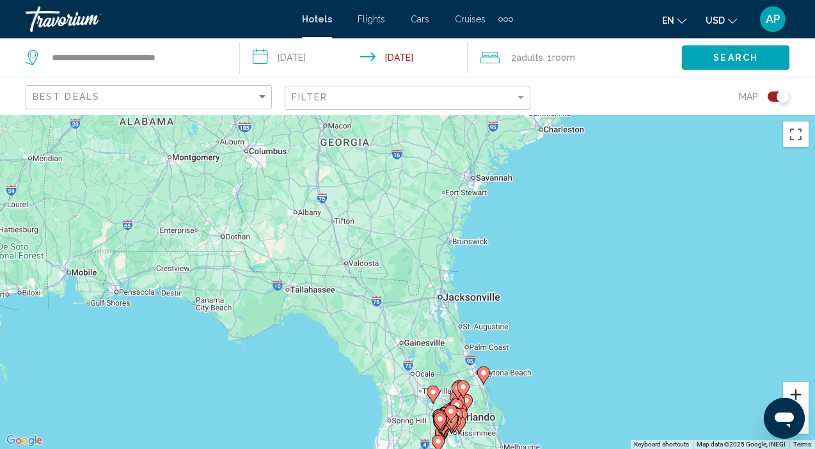
click at [802, 394] on button "Zoom in" at bounding box center [796, 395] width 26 height 26
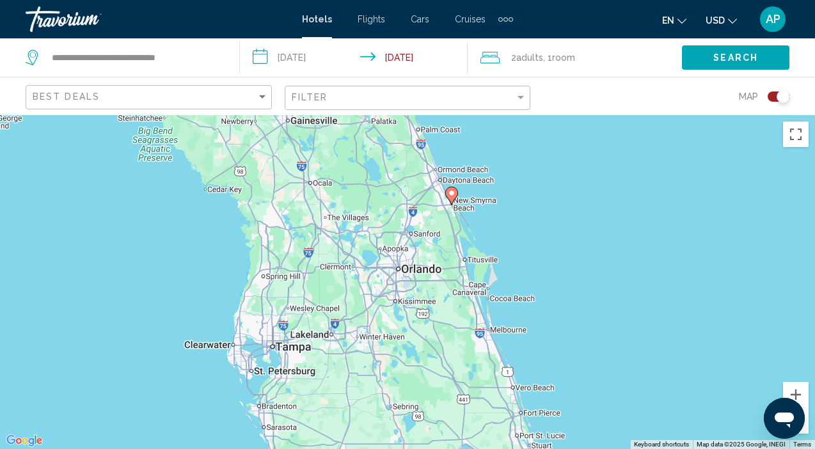
drag, startPoint x: 728, startPoint y: 378, endPoint x: 617, endPoint y: 104, distance: 296.2
click at [620, 115] on div "**********" at bounding box center [407, 339] width 815 height 449
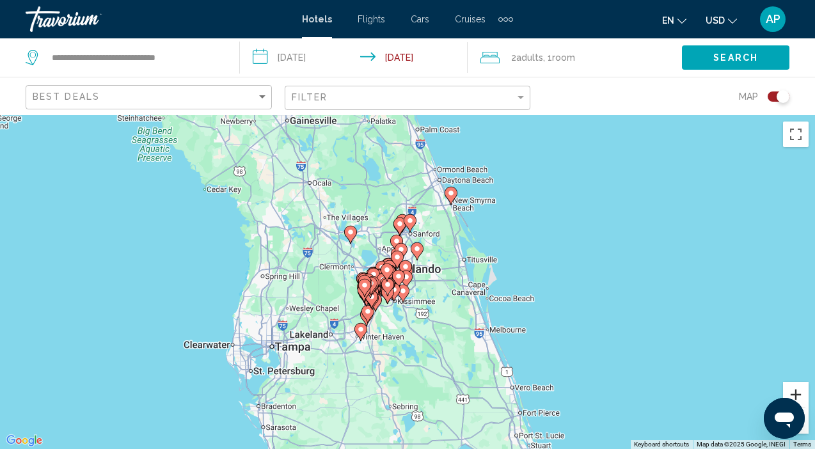
click at [793, 389] on button "Zoom in" at bounding box center [796, 395] width 26 height 26
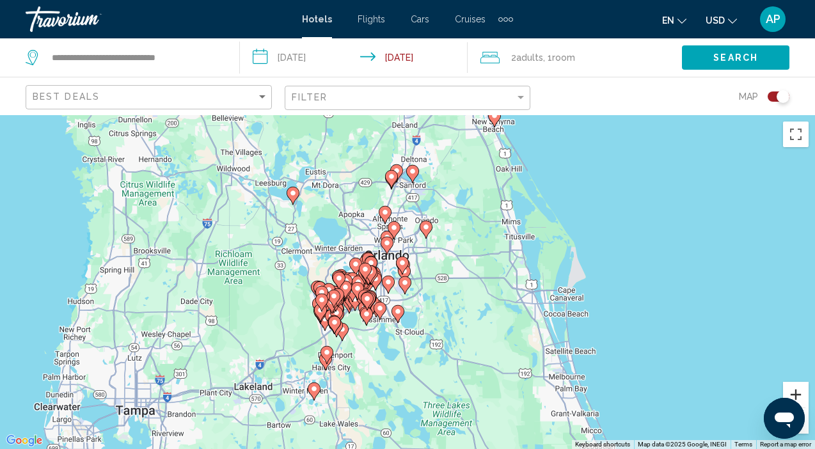
click at [795, 391] on button "Zoom in" at bounding box center [796, 395] width 26 height 26
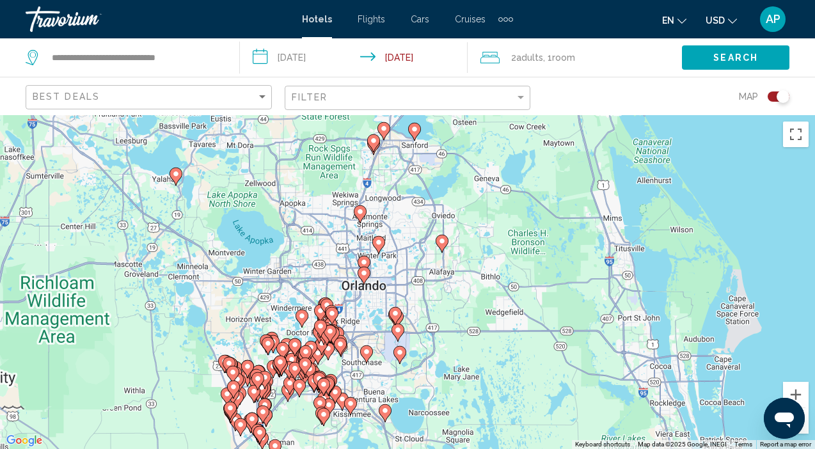
drag, startPoint x: 471, startPoint y: 246, endPoint x: 470, endPoint y: 301, distance: 55.0
click at [468, 303] on div "To activate drag with keyboard, press Alt + Enter. Once in keyboard drag state,…" at bounding box center [407, 282] width 815 height 334
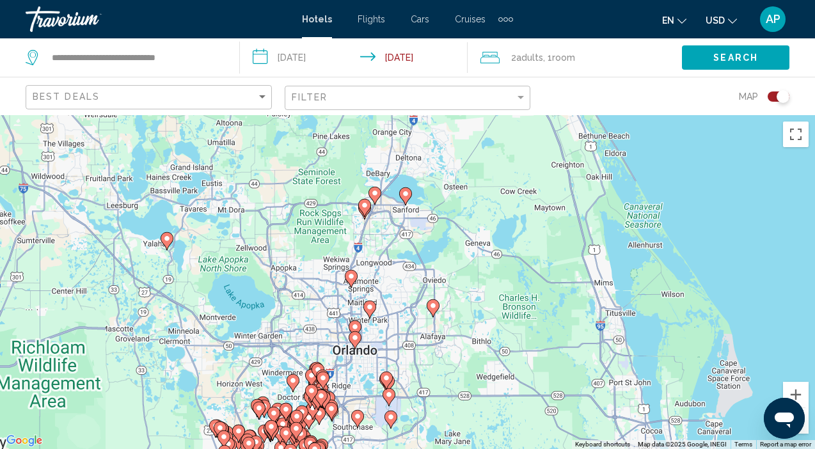
drag, startPoint x: 511, startPoint y: 215, endPoint x: 496, endPoint y: 266, distance: 52.8
click at [503, 275] on div "To activate drag with keyboard, press Alt + Enter. Once in keyboard drag state,…" at bounding box center [407, 282] width 815 height 334
click at [406, 198] on icon "Main content" at bounding box center [406, 195] width 12 height 17
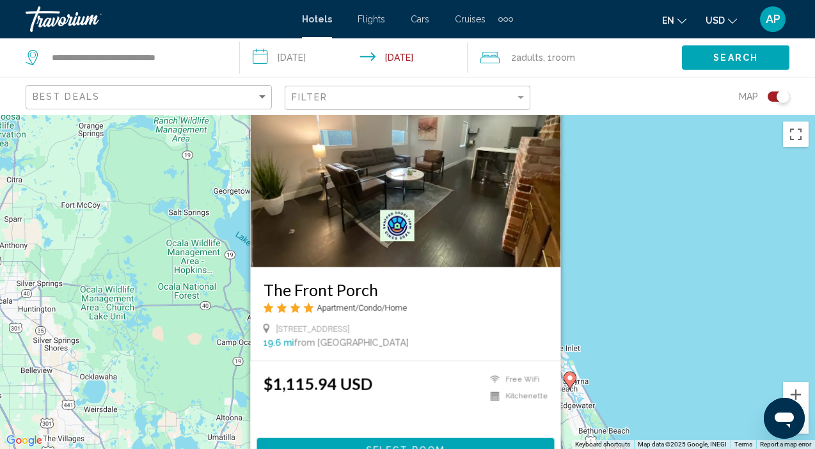
click at [406, 198] on img "Main content" at bounding box center [406, 165] width 310 height 205
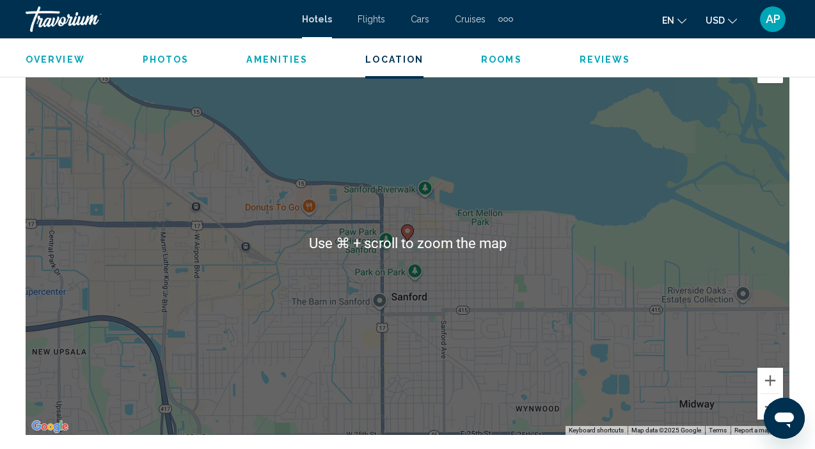
scroll to position [1433, 0]
click at [699, 295] on div "To activate drag with keyboard, press Alt + Enter. Once in keyboard drag state,…" at bounding box center [408, 243] width 764 height 384
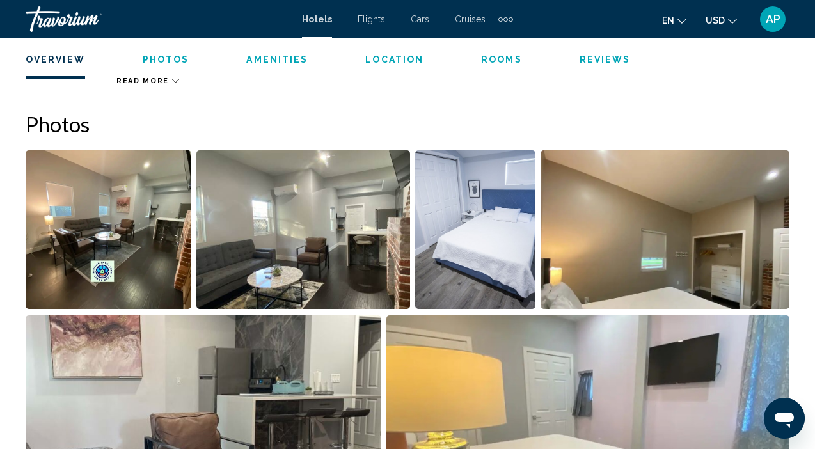
scroll to position [783, 0]
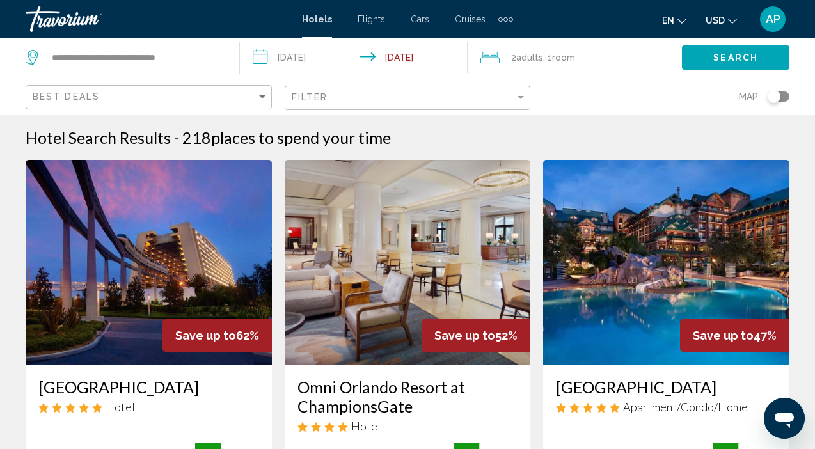
click at [785, 99] on div "Toggle map" at bounding box center [779, 97] width 22 height 10
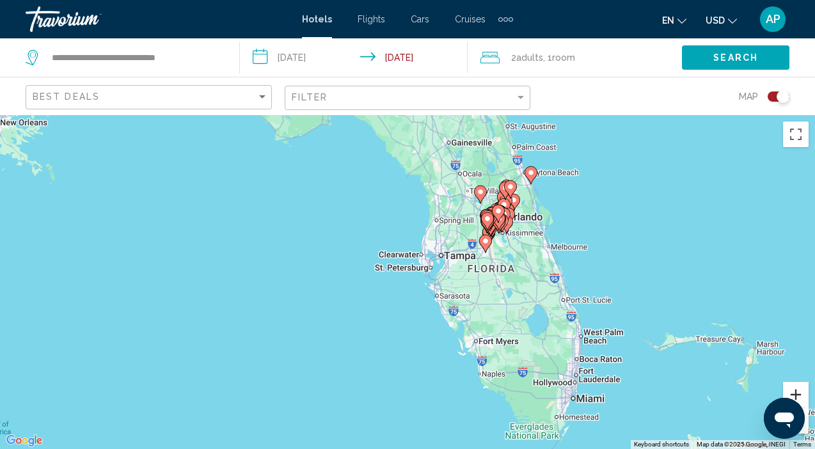
click at [801, 390] on button "Zoom in" at bounding box center [796, 395] width 26 height 26
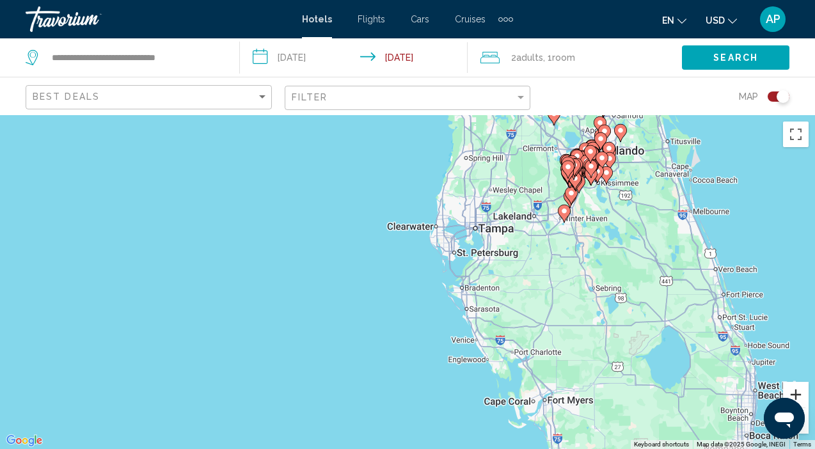
click at [801, 390] on button "Zoom in" at bounding box center [796, 395] width 26 height 26
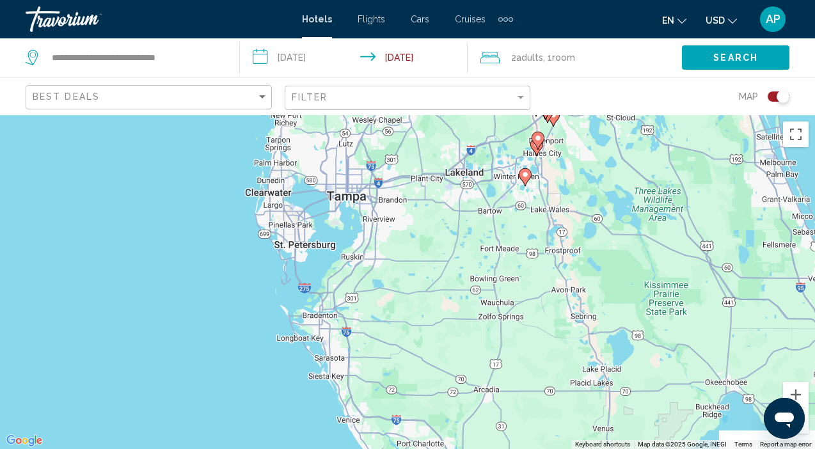
drag, startPoint x: 757, startPoint y: 310, endPoint x: 361, endPoint y: 342, distance: 397.4
click at [356, 343] on div "To activate drag with keyboard, press Alt + Enter. Once in keyboard drag state,…" at bounding box center [407, 282] width 815 height 334
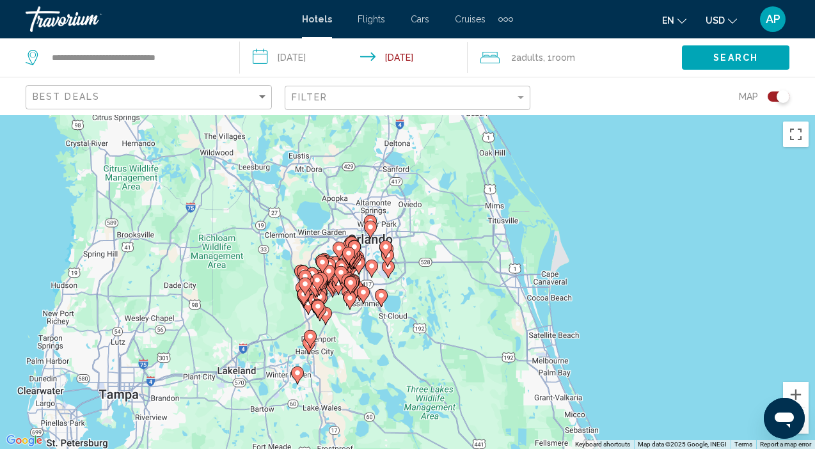
drag, startPoint x: 353, startPoint y: 216, endPoint x: 364, endPoint y: 393, distance: 177.0
click at [351, 399] on div "To activate drag with keyboard, press Alt + Enter. Once in keyboard drag state,…" at bounding box center [407, 282] width 815 height 334
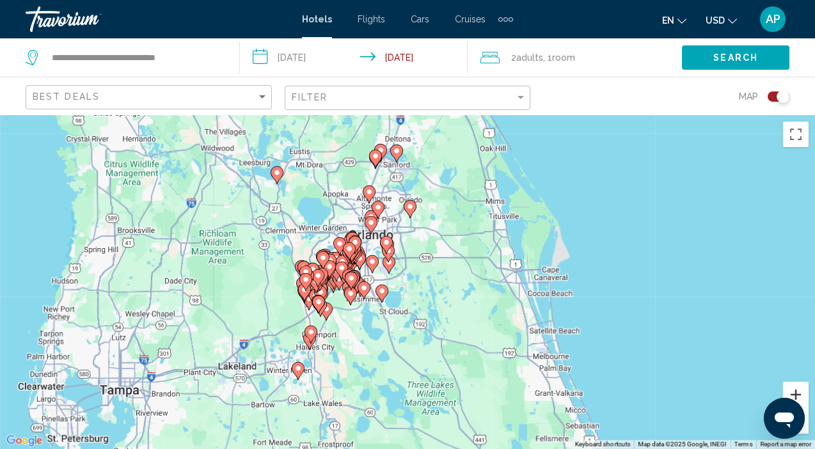
click at [795, 395] on button "Zoom in" at bounding box center [796, 395] width 26 height 26
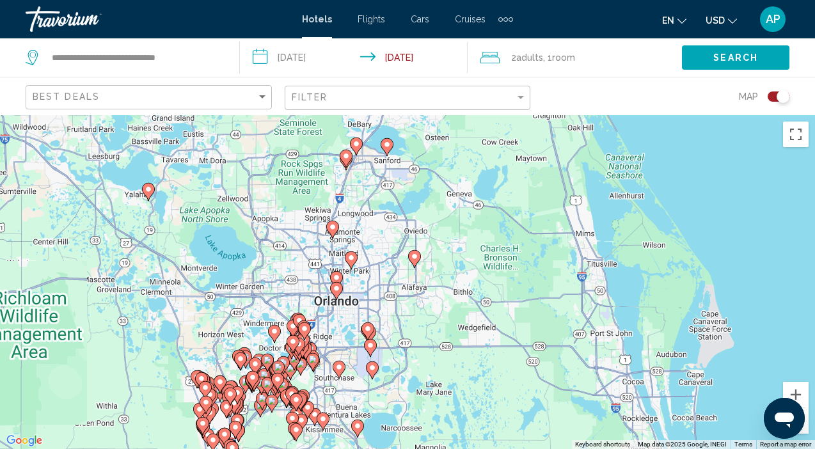
drag, startPoint x: 570, startPoint y: 269, endPoint x: 573, endPoint y: 375, distance: 105.6
click at [573, 381] on div "To activate drag with keyboard, press Alt + Enter. Once in keyboard drag state,…" at bounding box center [407, 282] width 815 height 334
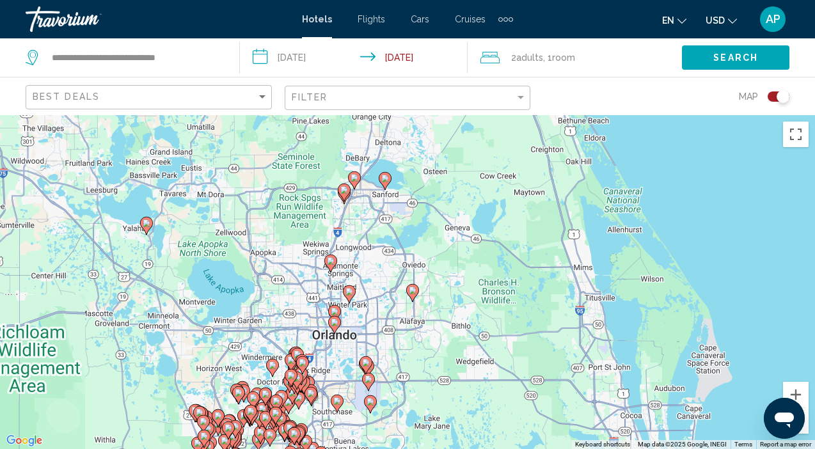
drag, startPoint x: 490, startPoint y: 231, endPoint x: 544, endPoint y: 292, distance: 81.1
click at [488, 267] on div "To activate drag with keyboard, press Alt + Enter. Once in keyboard drag state,…" at bounding box center [407, 282] width 815 height 334
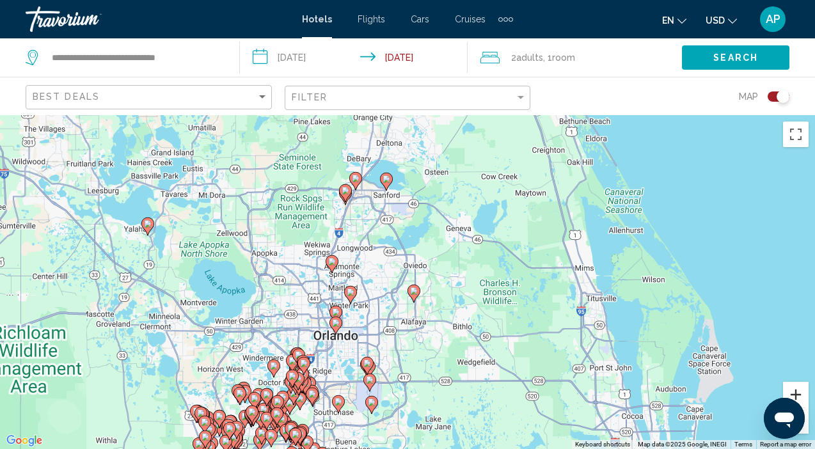
click at [793, 392] on button "Zoom in" at bounding box center [796, 395] width 26 height 26
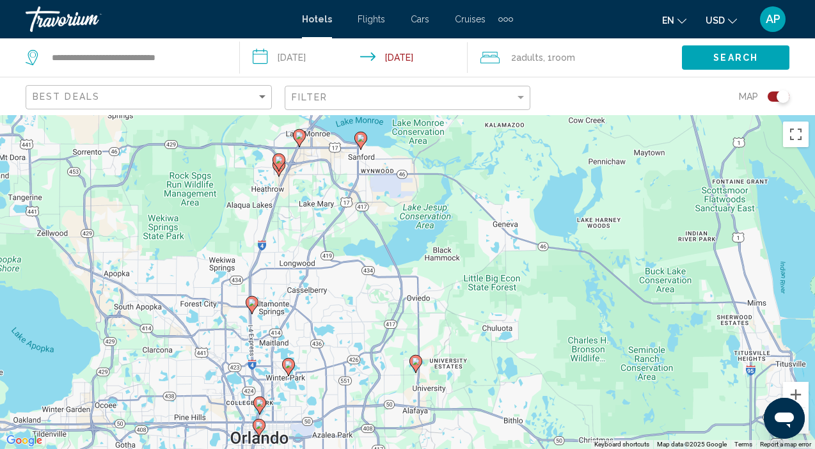
drag, startPoint x: 504, startPoint y: 234, endPoint x: 500, endPoint y: 285, distance: 52.0
click at [499, 287] on div "To activate drag with keyboard, press Alt + Enter. Once in keyboard drag state,…" at bounding box center [407, 282] width 815 height 334
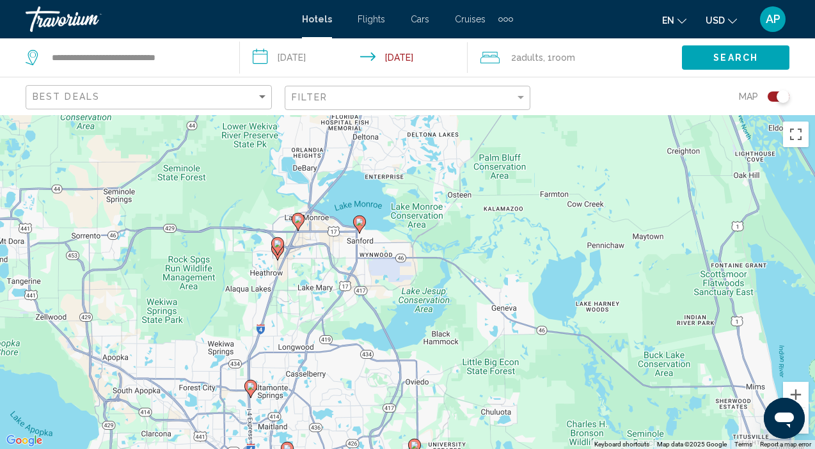
drag, startPoint x: 433, startPoint y: 202, endPoint x: 433, endPoint y: 295, distance: 92.8
click at [432, 285] on div "To activate drag with keyboard, press Alt + Enter. Once in keyboard drag state,…" at bounding box center [407, 282] width 815 height 334
click at [302, 219] on image "Main content" at bounding box center [300, 220] width 8 height 8
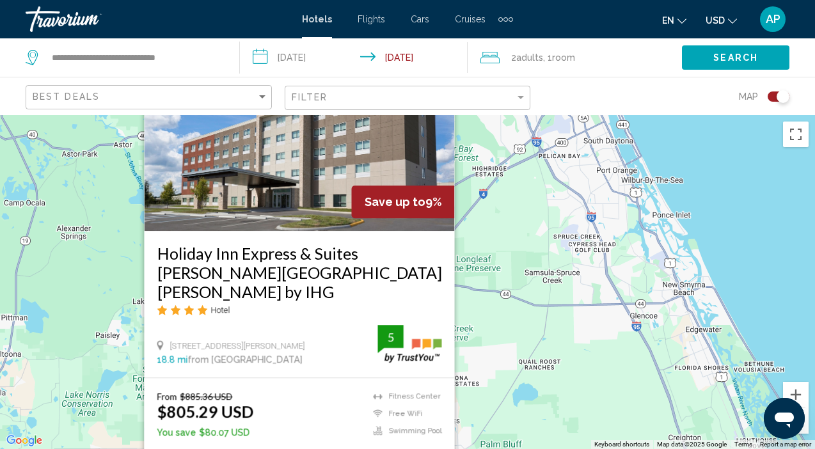
click at [304, 216] on img "Main content" at bounding box center [300, 128] width 310 height 205
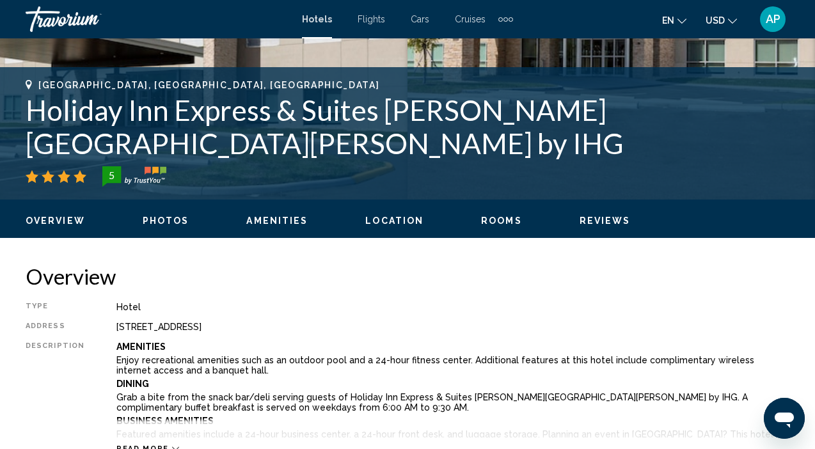
scroll to position [449, 0]
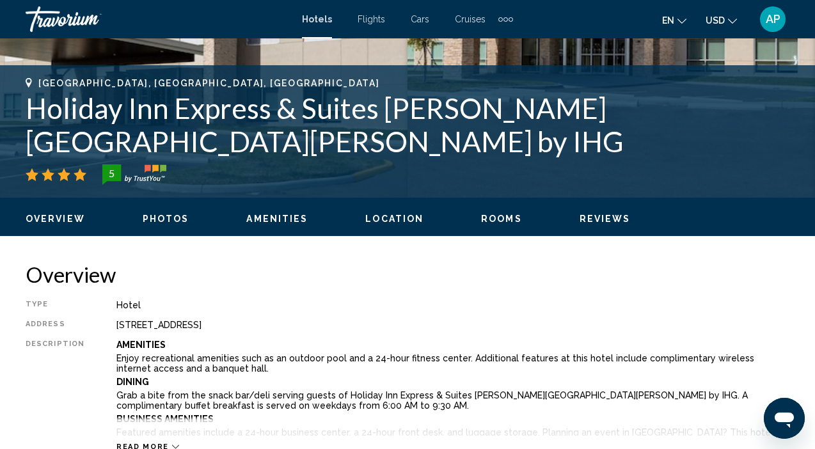
click at [488, 223] on span "Rooms" at bounding box center [501, 219] width 41 height 10
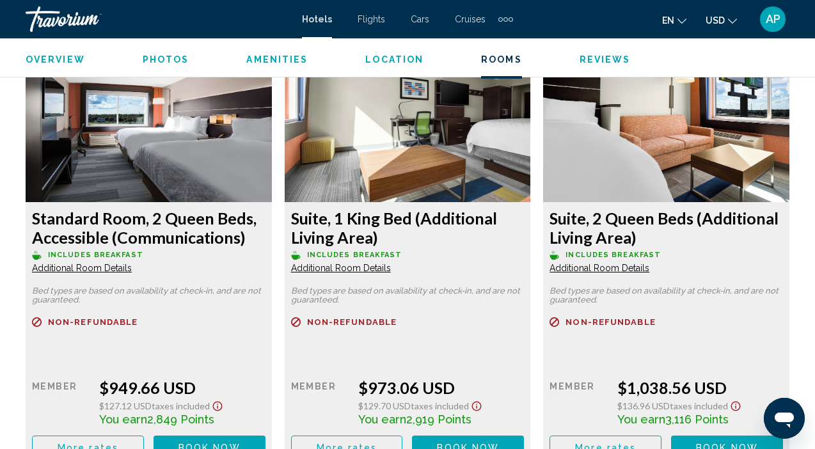
scroll to position [3821, 0]
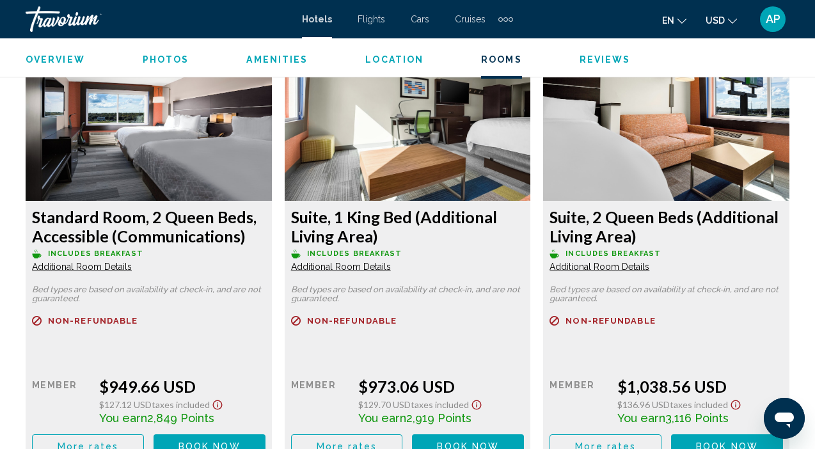
drag, startPoint x: 394, startPoint y: 275, endPoint x: 395, endPoint y: 287, distance: 11.6
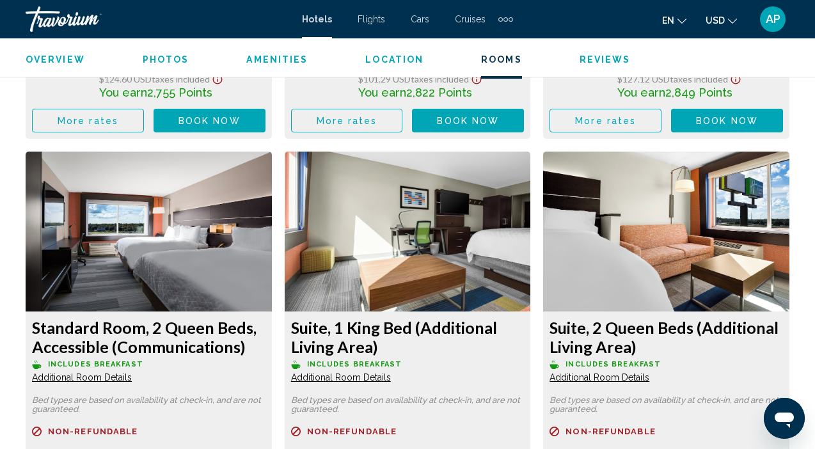
scroll to position [3708, 0]
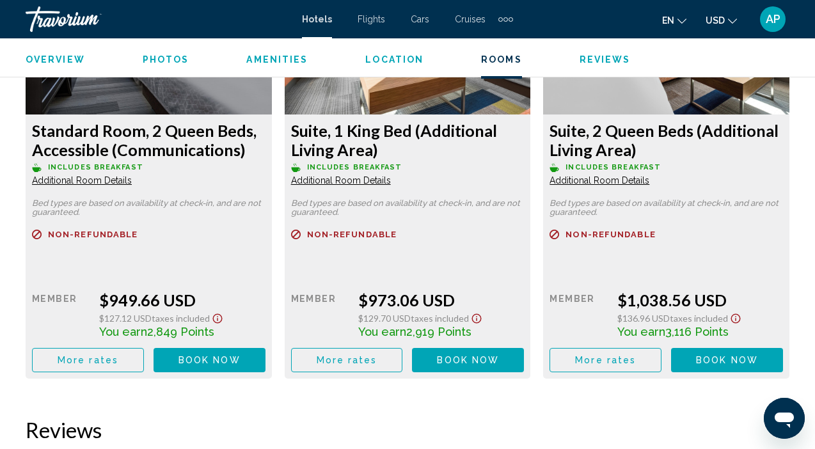
scroll to position [3911, 0]
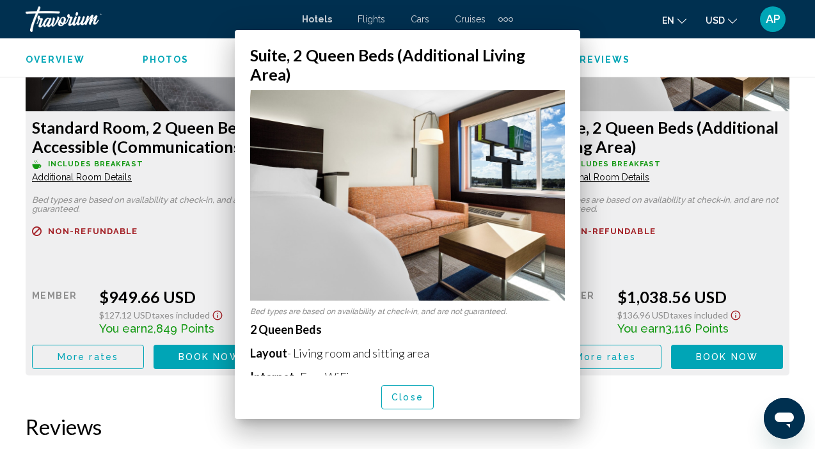
scroll to position [0, 0]
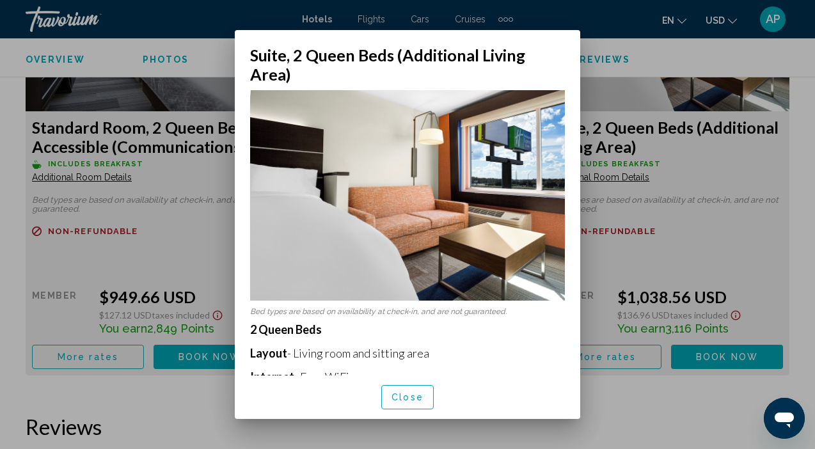
click at [498, 193] on img at bounding box center [407, 195] width 315 height 211
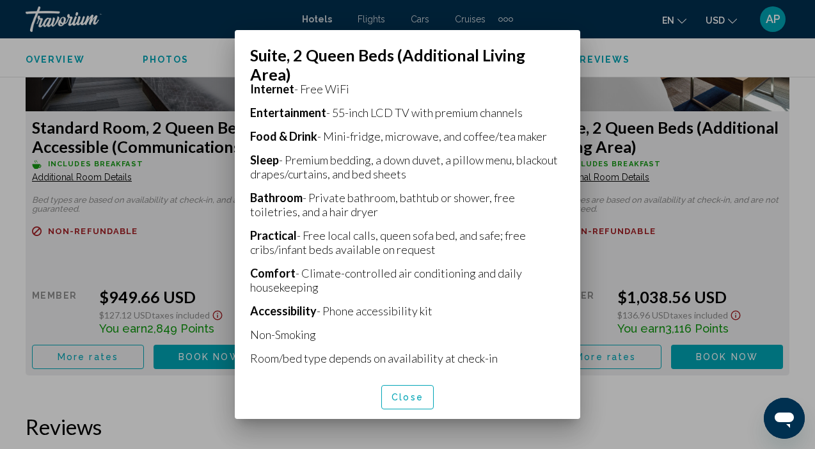
click at [734, 294] on div at bounding box center [407, 224] width 815 height 449
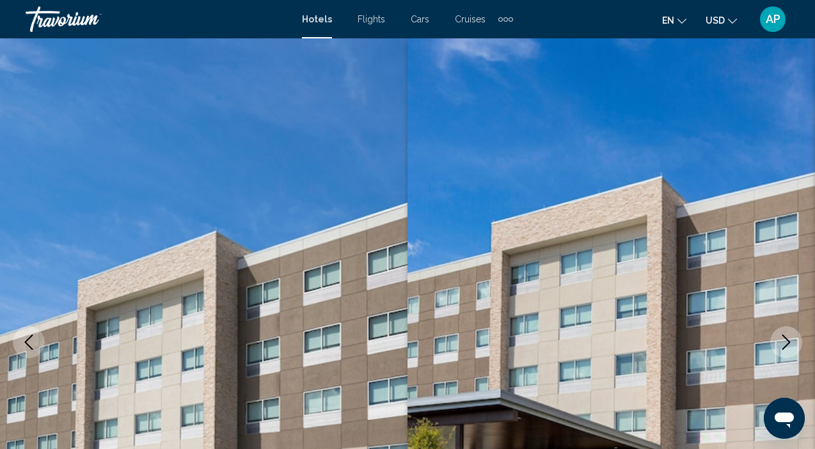
scroll to position [3911, 0]
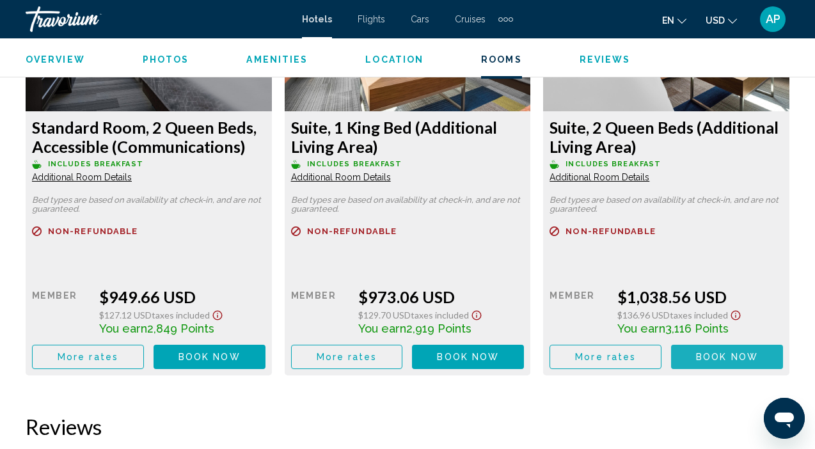
click at [728, 353] on span "Book now" at bounding box center [727, 358] width 62 height 10
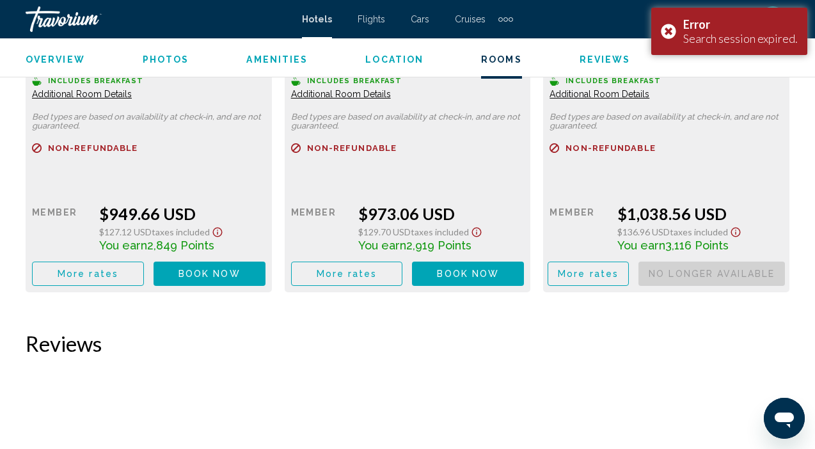
scroll to position [3993, 0]
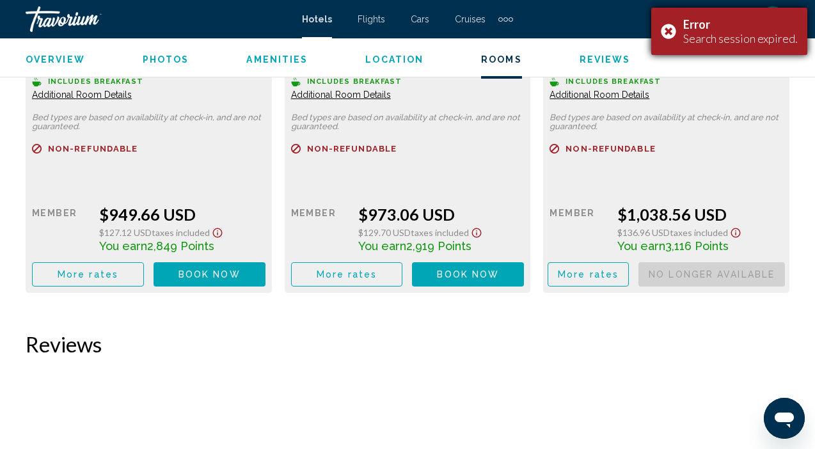
click at [667, 35] on div "Error Search session expired." at bounding box center [729, 31] width 156 height 47
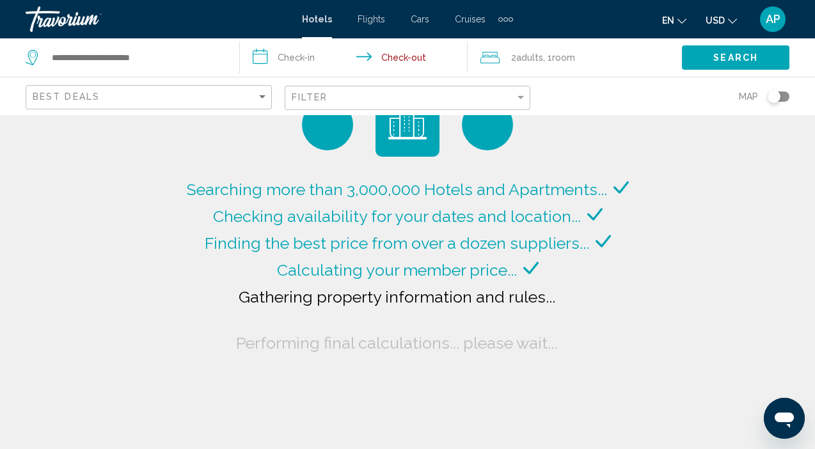
click at [76, 17] on div "Travorium" at bounding box center [90, 19] width 128 height 26
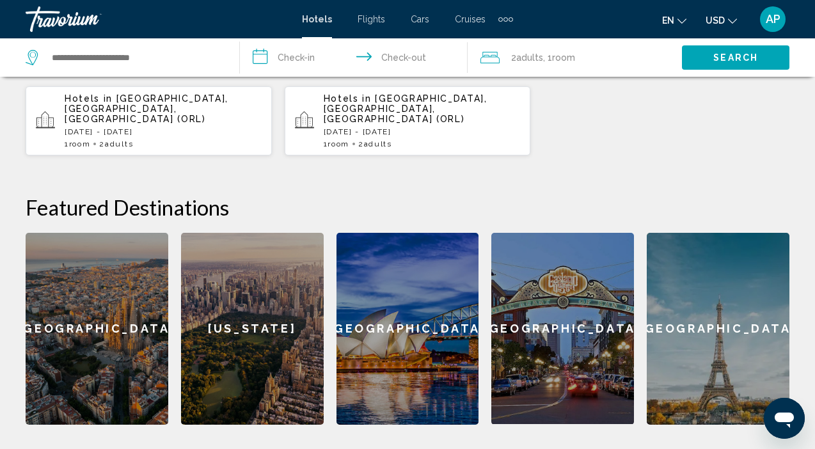
scroll to position [394, 0]
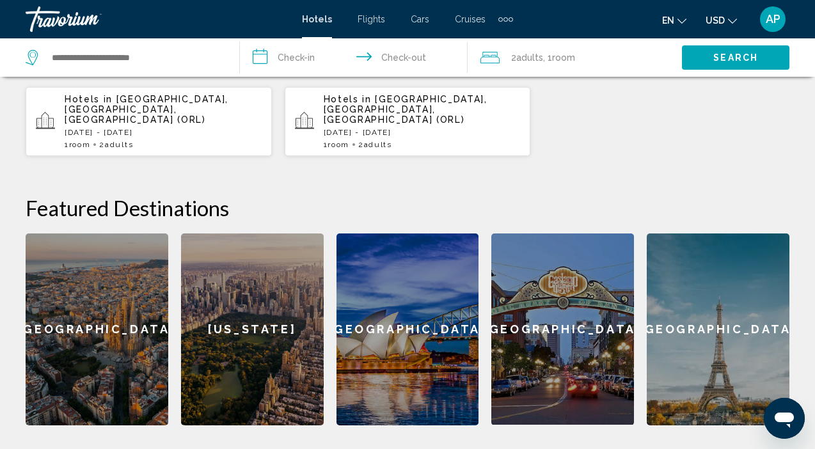
click at [232, 319] on div "[US_STATE]" at bounding box center [252, 330] width 143 height 192
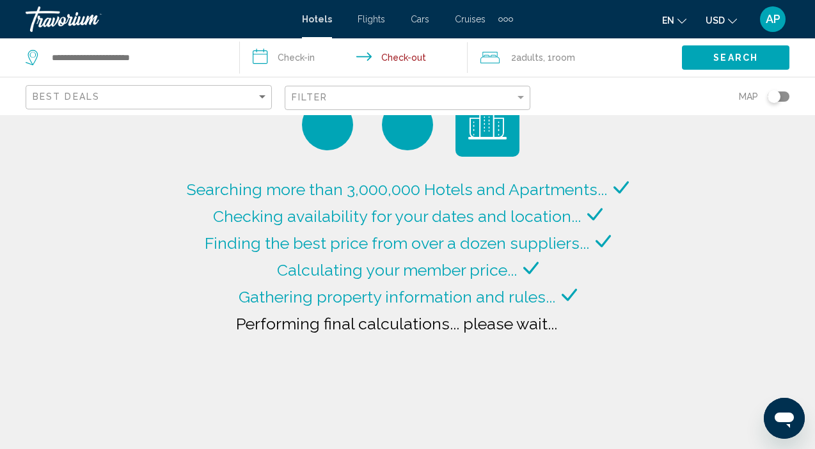
type input "**********"
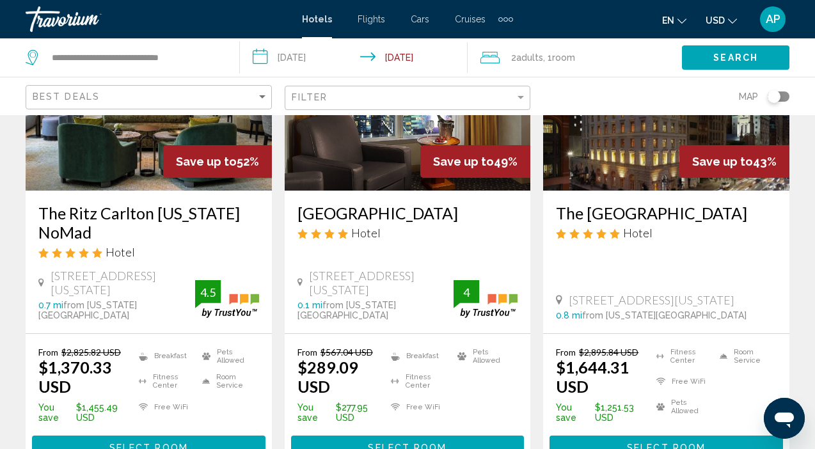
scroll to position [175, 0]
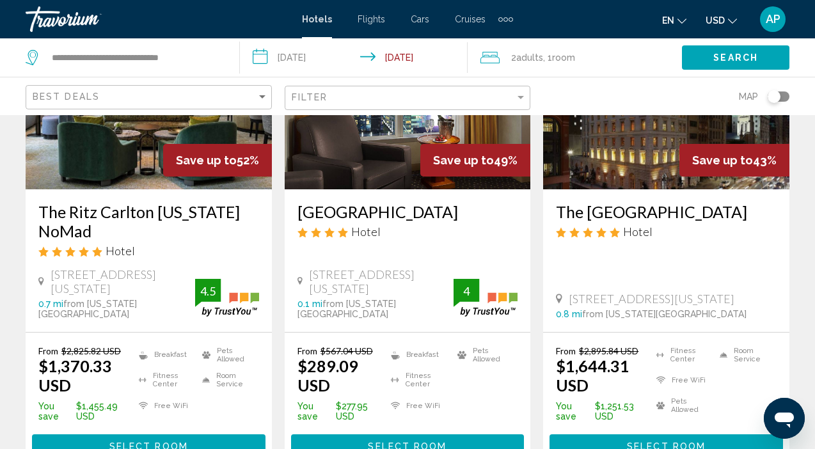
click at [319, 59] on input "**********" at bounding box center [356, 59] width 232 height 42
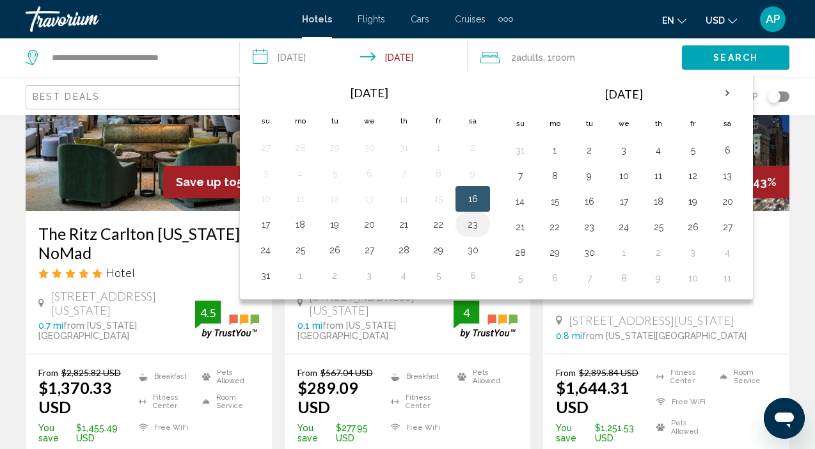
scroll to position [149, 0]
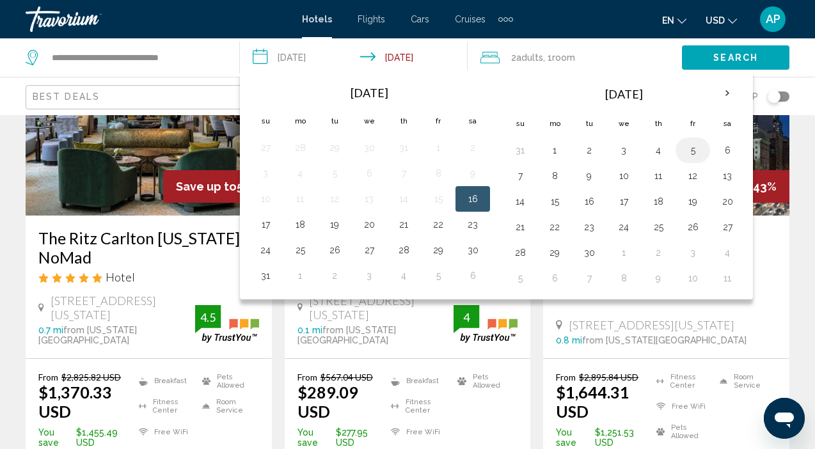
click at [697, 145] on button "5" at bounding box center [693, 150] width 20 height 18
click at [525, 177] on button "7" at bounding box center [520, 176] width 20 height 18
type input "**********"
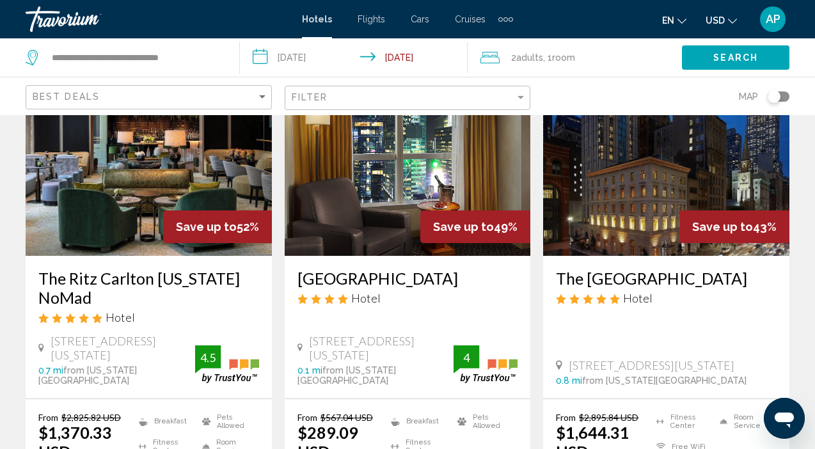
scroll to position [115, 0]
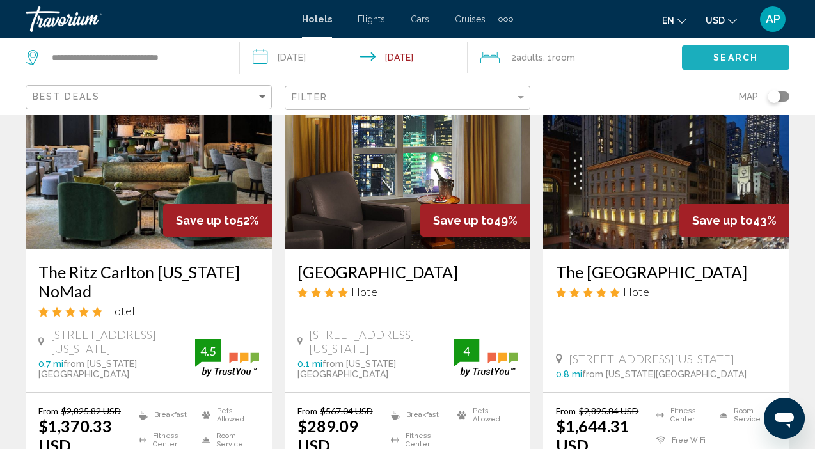
click at [742, 64] on button "Search" at bounding box center [736, 57] width 108 height 24
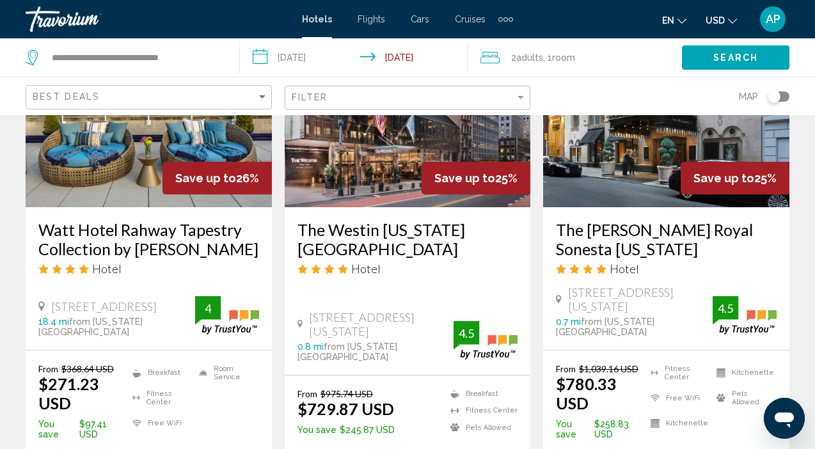
scroll to position [1160, 0]
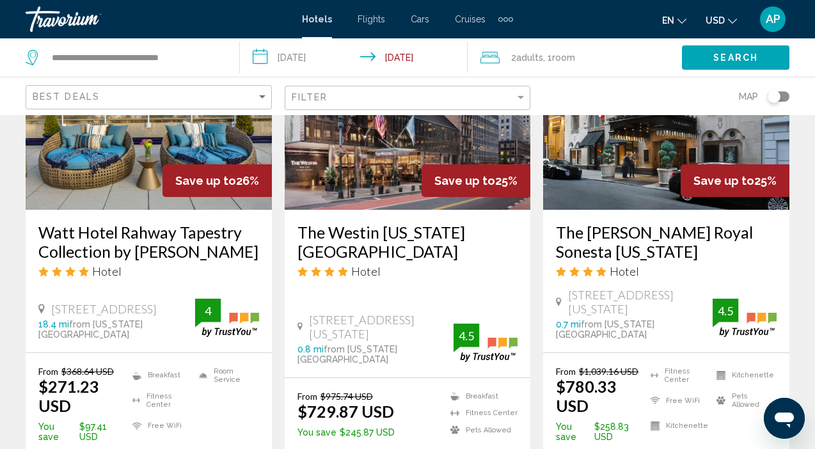
click at [404, 154] on img "Main content" at bounding box center [408, 107] width 246 height 205
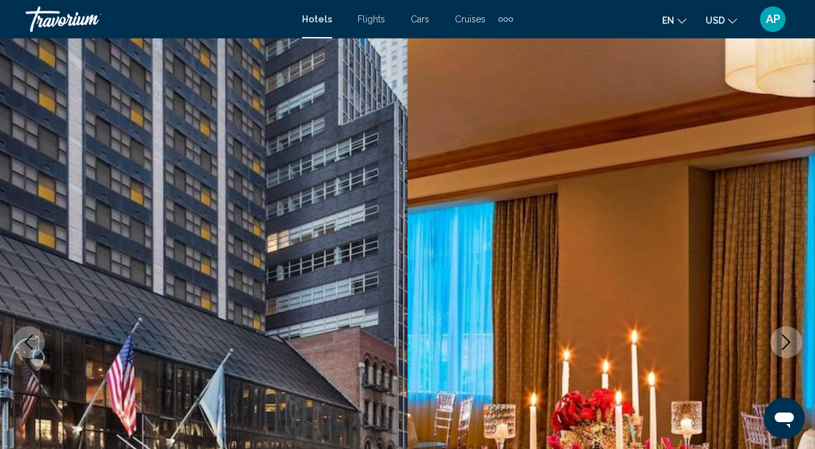
click at [788, 342] on icon "Next image" at bounding box center [786, 342] width 15 height 15
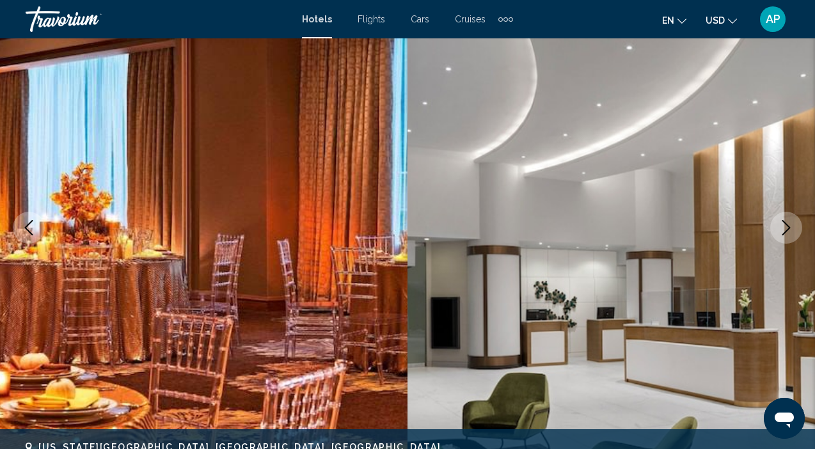
scroll to position [120, 0]
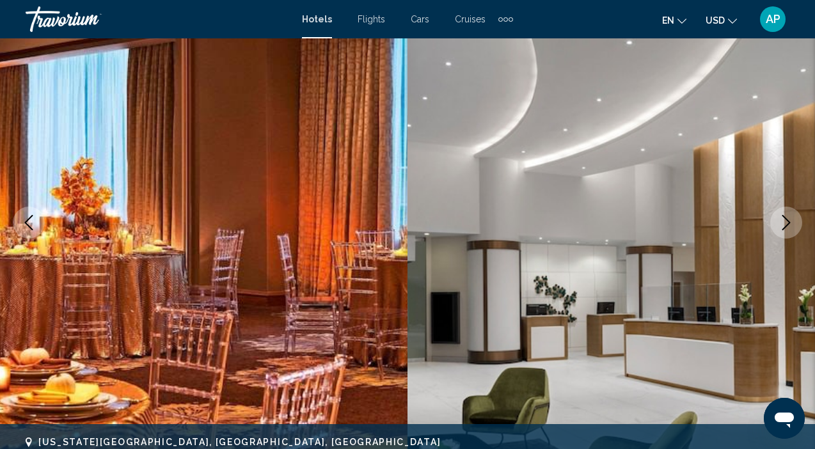
click at [785, 227] on icon "Next image" at bounding box center [786, 222] width 15 height 15
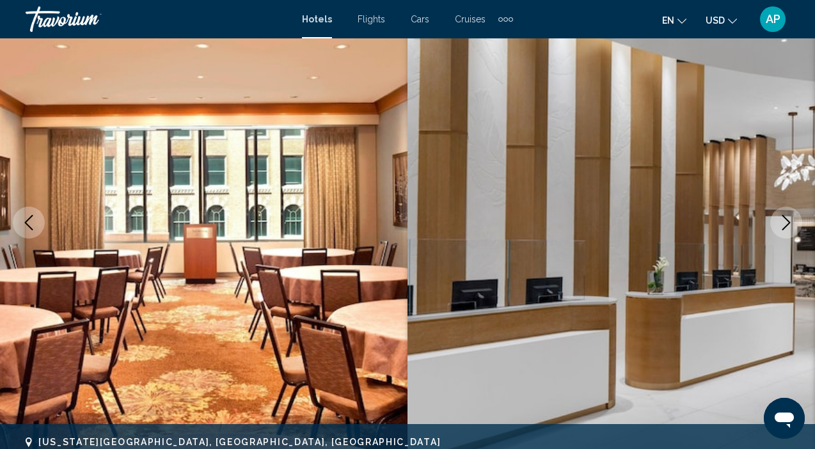
click at [791, 226] on icon "Next image" at bounding box center [786, 222] width 15 height 15
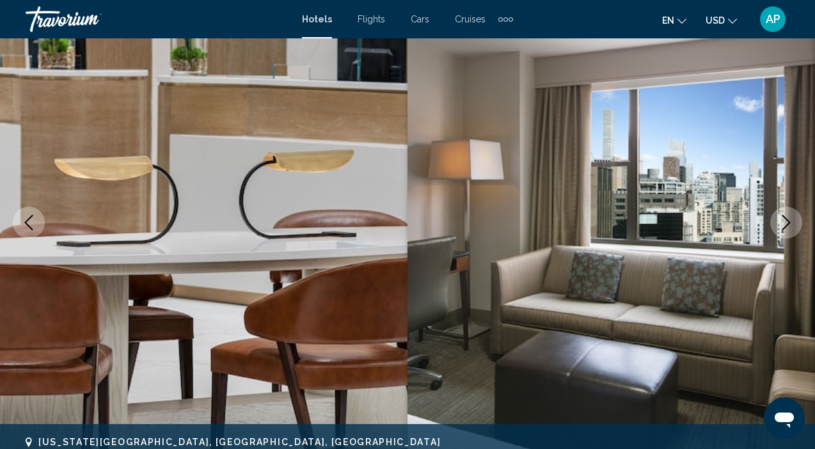
click at [791, 226] on icon "Next image" at bounding box center [786, 222] width 15 height 15
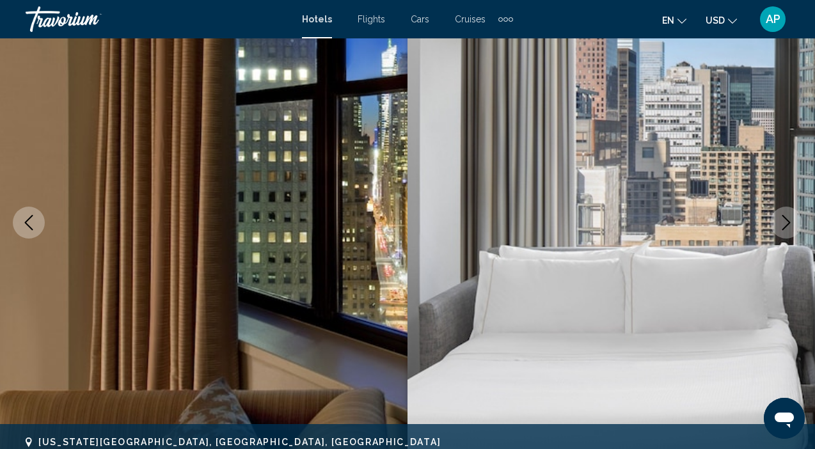
click at [791, 226] on icon "Next image" at bounding box center [786, 222] width 15 height 15
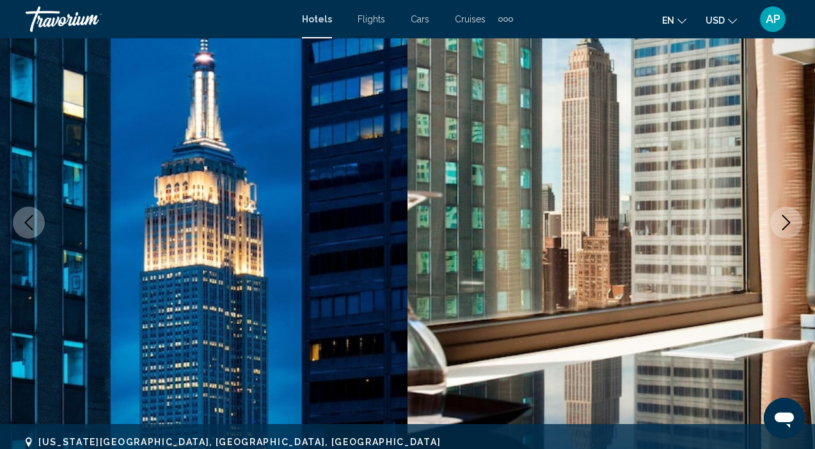
click at [791, 226] on icon "Next image" at bounding box center [786, 222] width 15 height 15
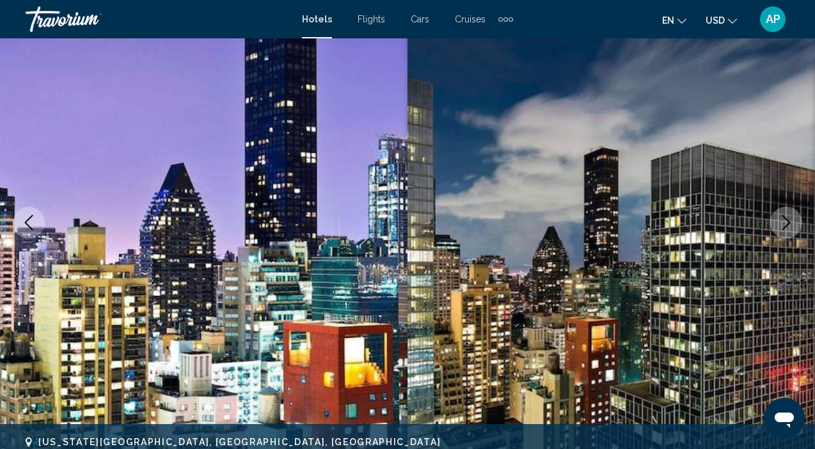
click at [791, 226] on icon "Next image" at bounding box center [786, 222] width 15 height 15
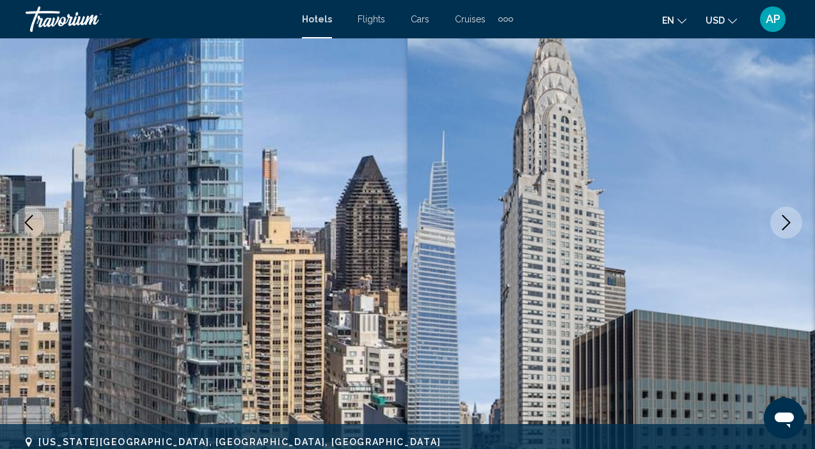
click at [791, 226] on icon "Next image" at bounding box center [786, 222] width 15 height 15
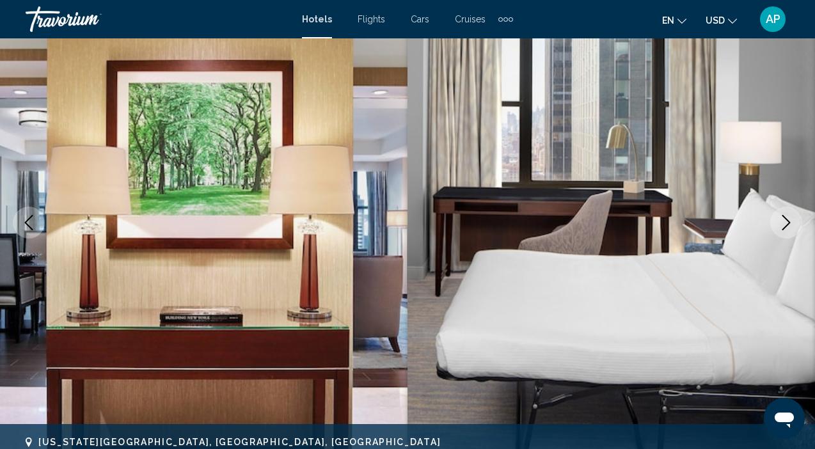
click at [791, 223] on icon "Next image" at bounding box center [786, 222] width 15 height 15
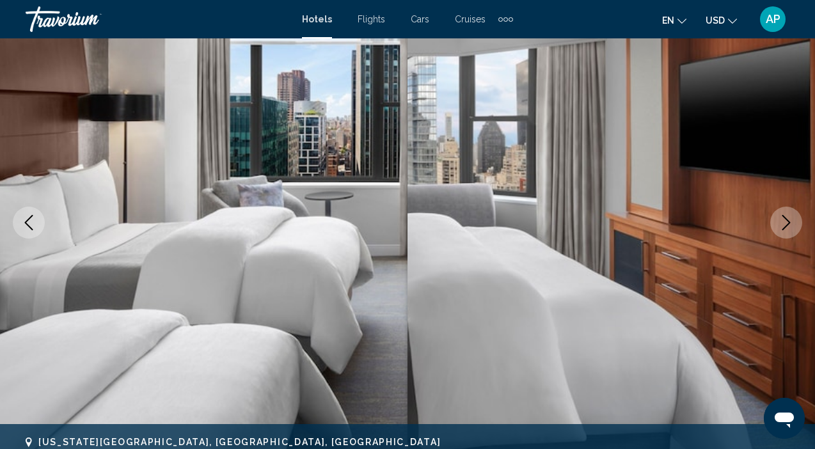
click at [791, 223] on icon "Next image" at bounding box center [786, 222] width 15 height 15
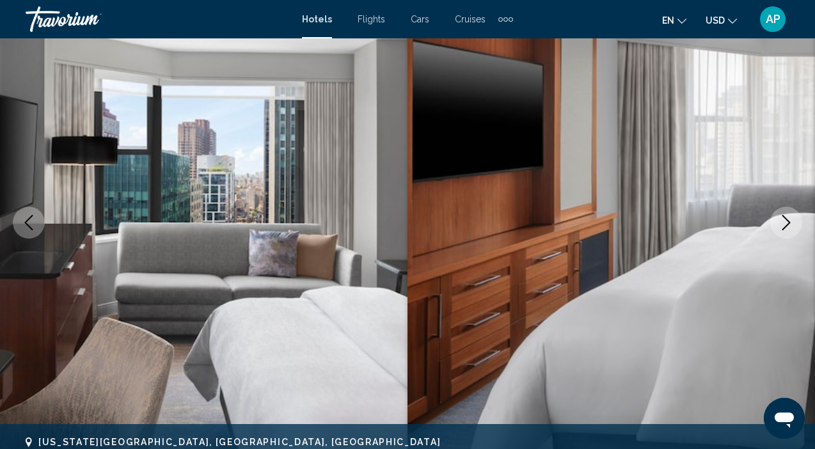
click at [791, 223] on icon "Next image" at bounding box center [786, 222] width 15 height 15
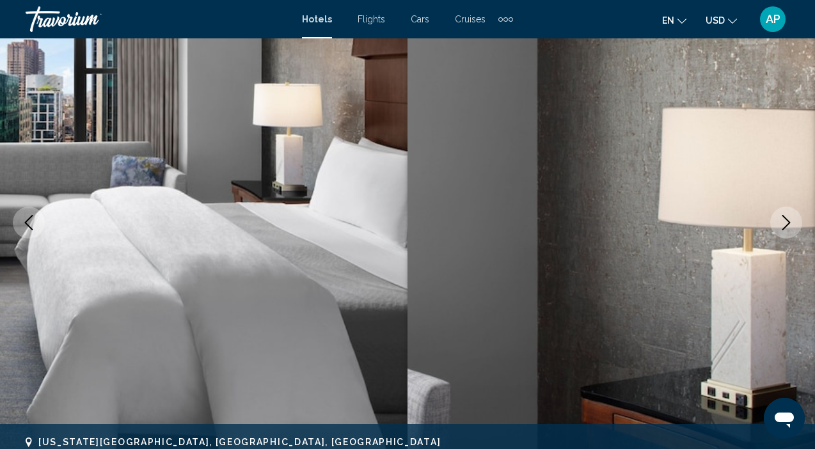
click at [791, 223] on icon "Next image" at bounding box center [786, 222] width 15 height 15
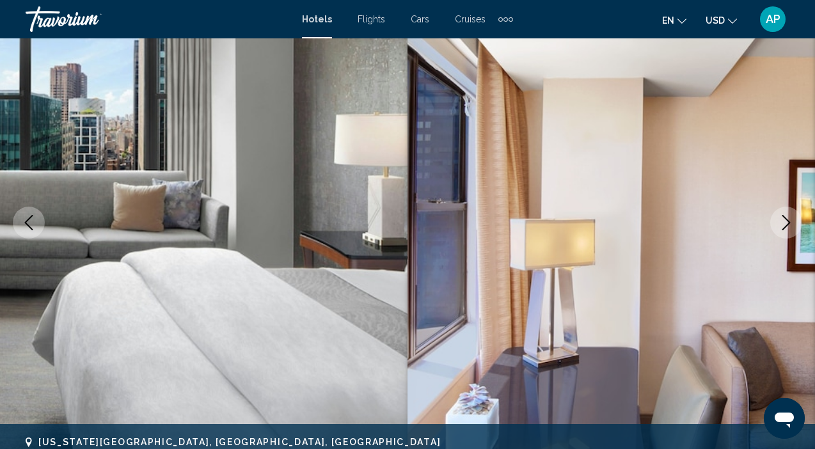
click at [791, 223] on icon "Next image" at bounding box center [786, 222] width 15 height 15
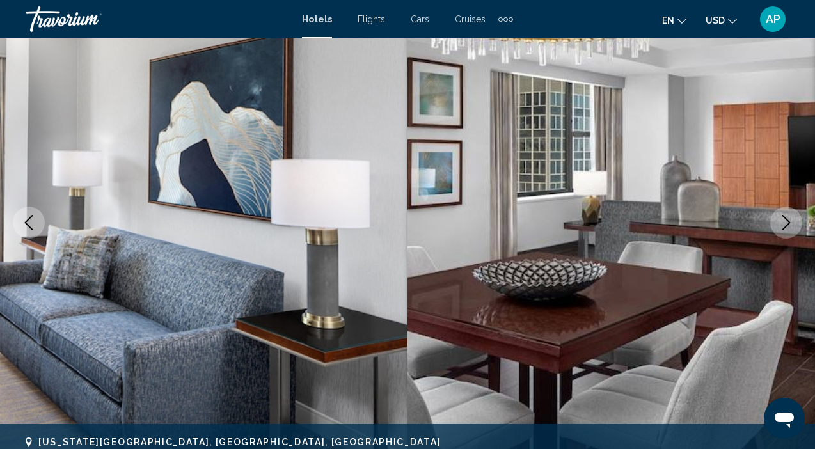
click at [791, 223] on icon "Next image" at bounding box center [786, 222] width 15 height 15
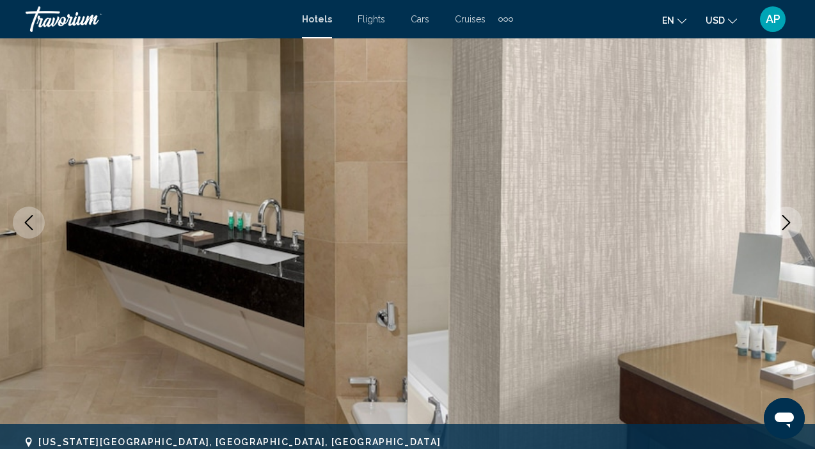
click at [791, 223] on icon "Next image" at bounding box center [786, 222] width 15 height 15
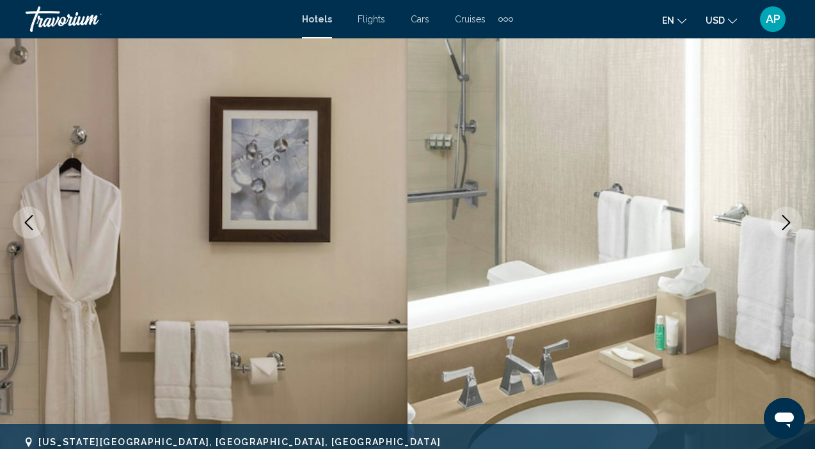
click at [791, 223] on icon "Next image" at bounding box center [786, 222] width 15 height 15
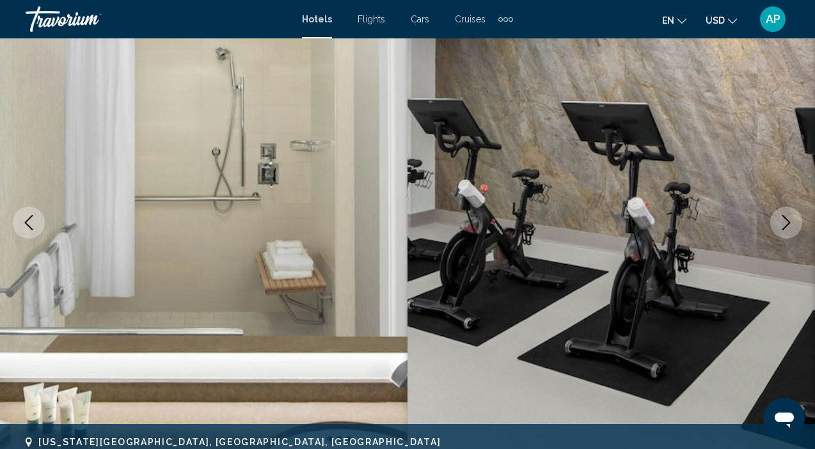
click at [791, 223] on icon "Next image" at bounding box center [786, 222] width 15 height 15
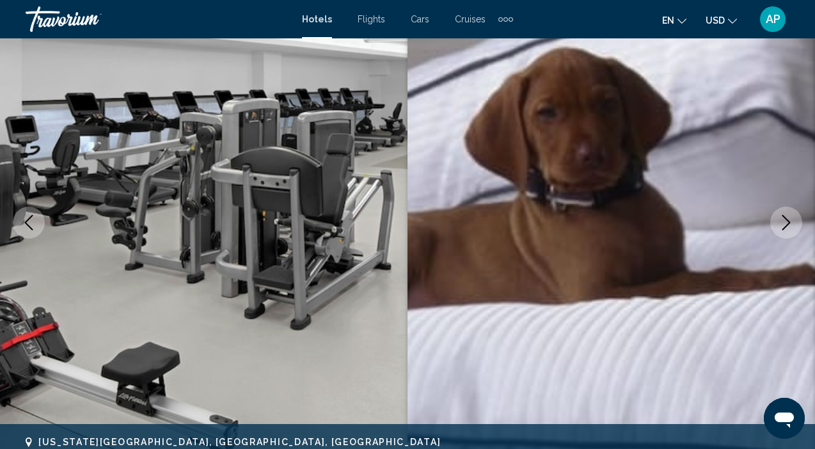
click at [791, 223] on icon "Next image" at bounding box center [786, 222] width 15 height 15
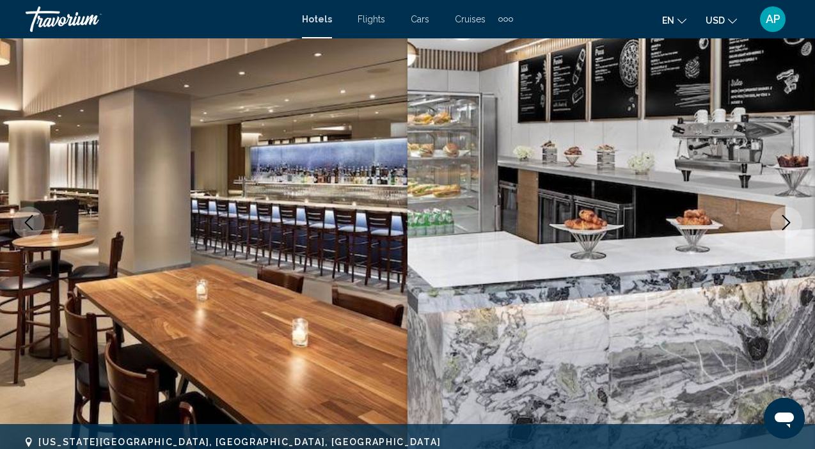
click at [791, 223] on icon "Next image" at bounding box center [786, 222] width 15 height 15
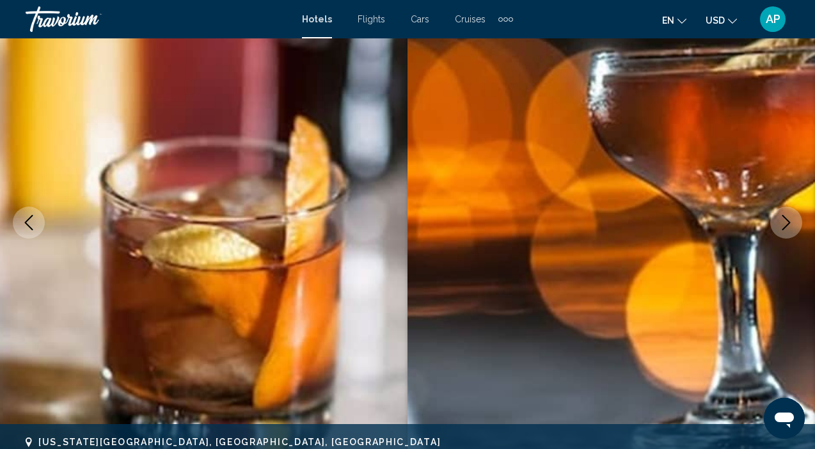
click at [791, 223] on icon "Next image" at bounding box center [786, 222] width 15 height 15
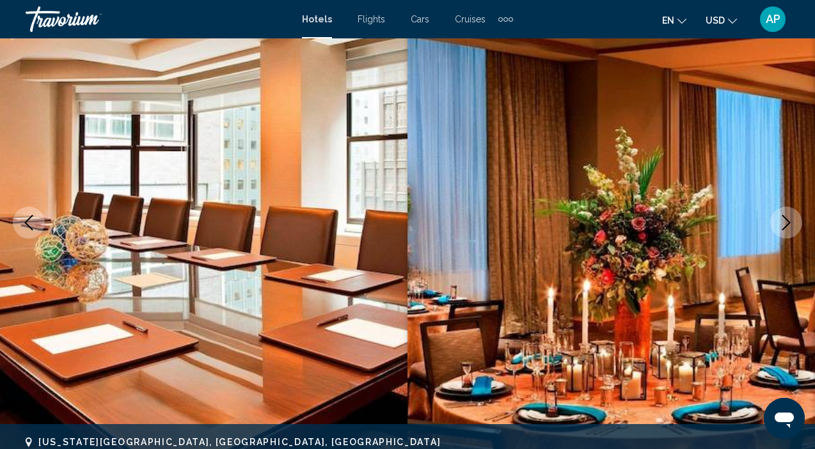
click at [791, 223] on icon "Next image" at bounding box center [786, 222] width 15 height 15
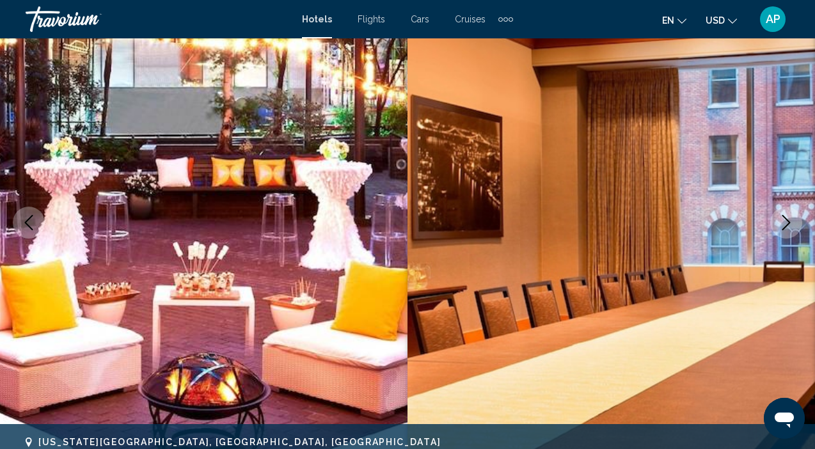
click at [65, 19] on div "Travorium" at bounding box center [90, 19] width 128 height 26
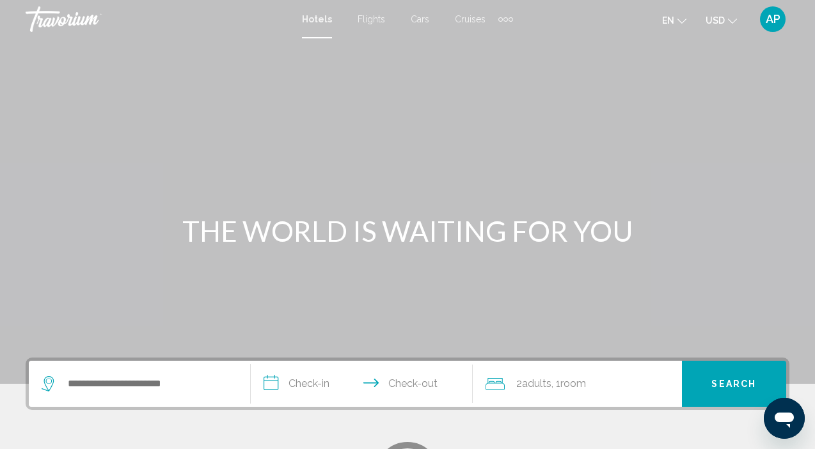
click at [370, 20] on span "Flights" at bounding box center [372, 19] width 28 height 10
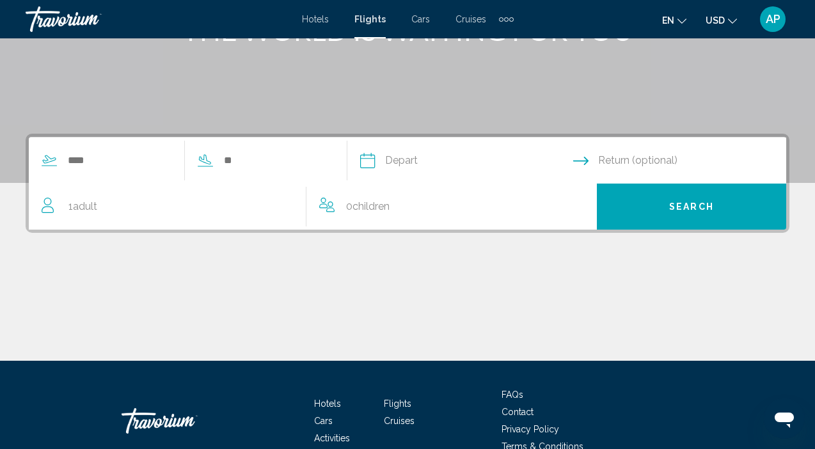
scroll to position [202, 0]
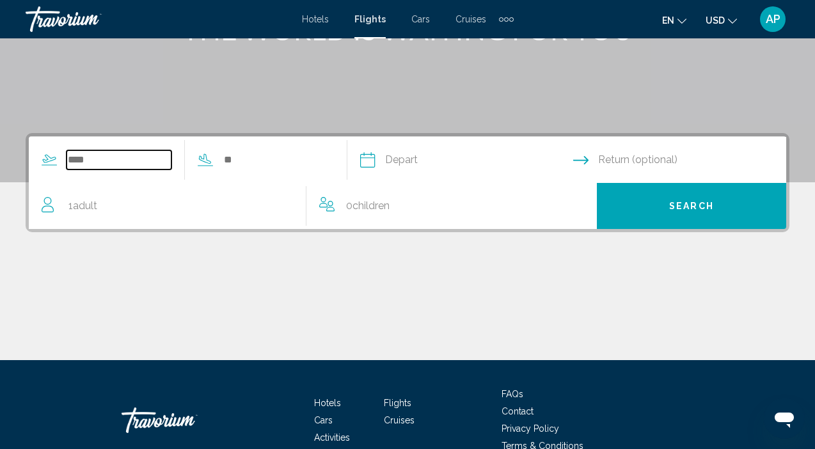
click at [83, 159] on input "Search widget" at bounding box center [119, 159] width 105 height 19
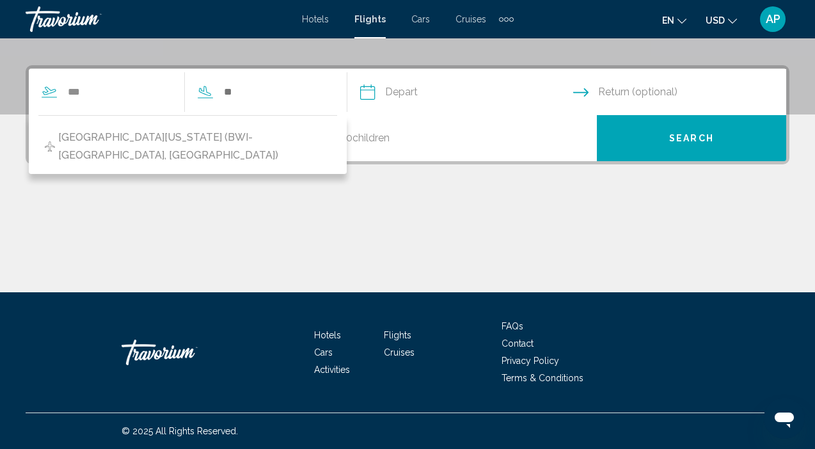
drag, startPoint x: 83, startPoint y: 159, endPoint x: 123, endPoint y: 138, distance: 44.9
click at [122, 139] on span "[GEOGRAPHIC_DATA][US_STATE] (BWI-[GEOGRAPHIC_DATA], [GEOGRAPHIC_DATA])" at bounding box center [194, 147] width 273 height 36
type input "**********"
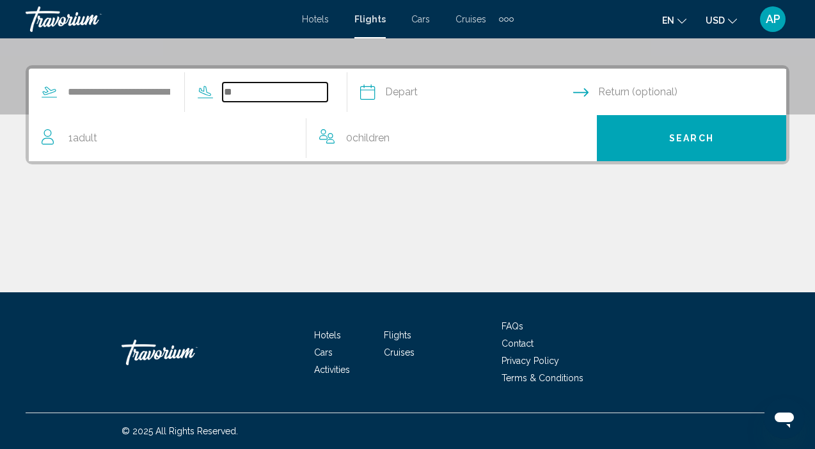
click at [253, 97] on input "Search widget" at bounding box center [275, 92] width 105 height 19
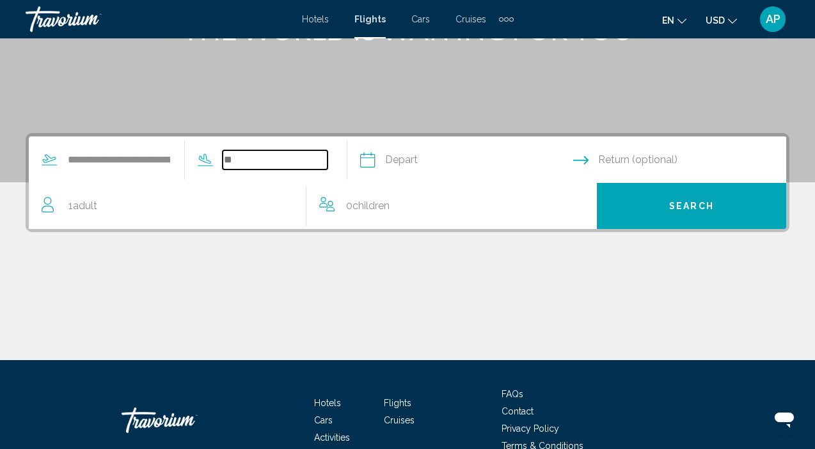
scroll to position [200, 0]
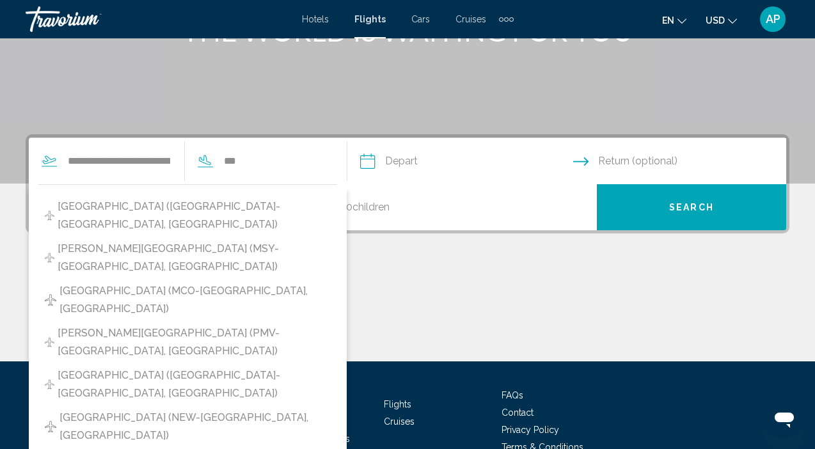
drag, startPoint x: 253, startPoint y: 97, endPoint x: 143, endPoint y: 206, distance: 155.2
click at [143, 206] on span "[GEOGRAPHIC_DATA] ([GEOGRAPHIC_DATA]-[GEOGRAPHIC_DATA], [GEOGRAPHIC_DATA])" at bounding box center [194, 216] width 273 height 36
type input "**********"
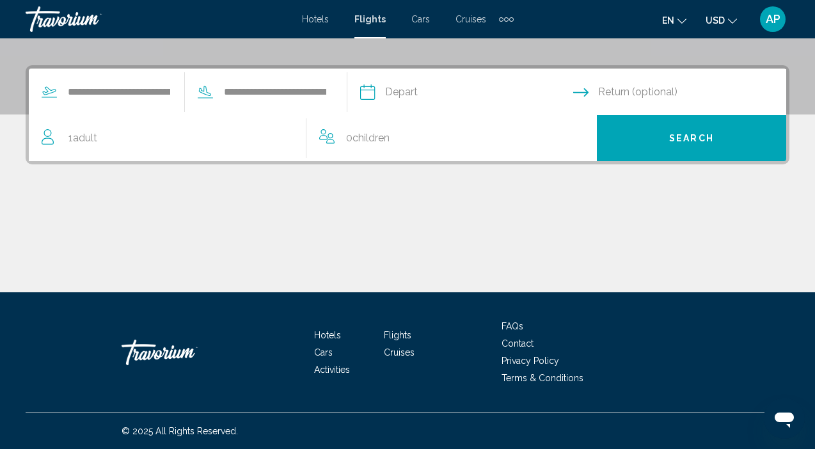
click at [444, 90] on input "Depart date" at bounding box center [466, 94] width 218 height 50
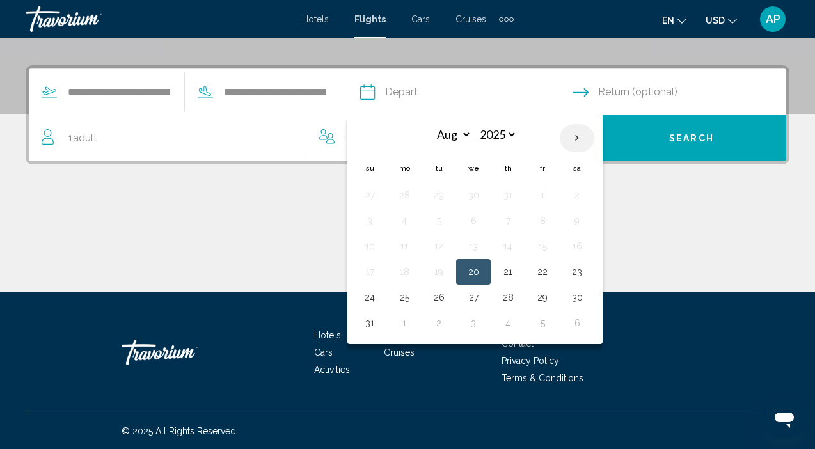
click at [594, 138] on th "Next month" at bounding box center [577, 138] width 35 height 28
select select "*"
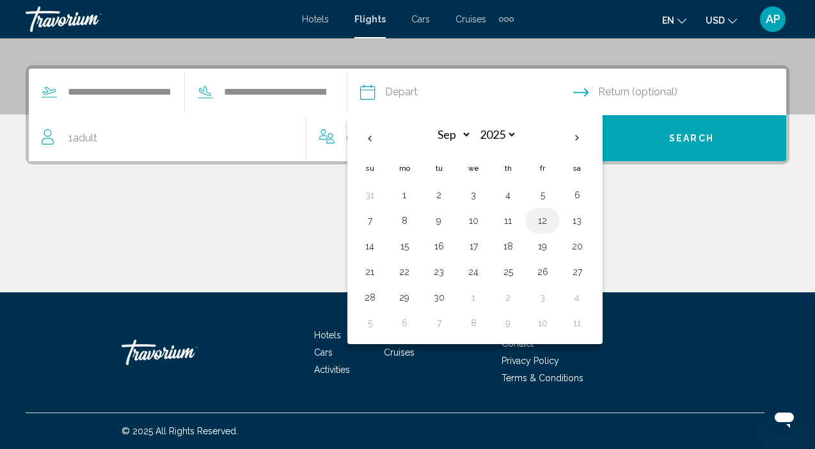
click at [553, 222] on button "12" at bounding box center [542, 221] width 20 height 18
type input "**********"
select select "*"
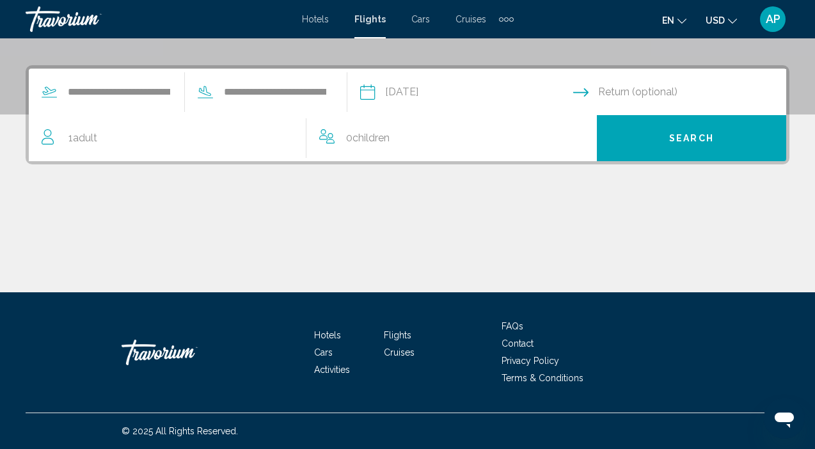
click at [638, 92] on input "Return date" at bounding box center [682, 94] width 218 height 50
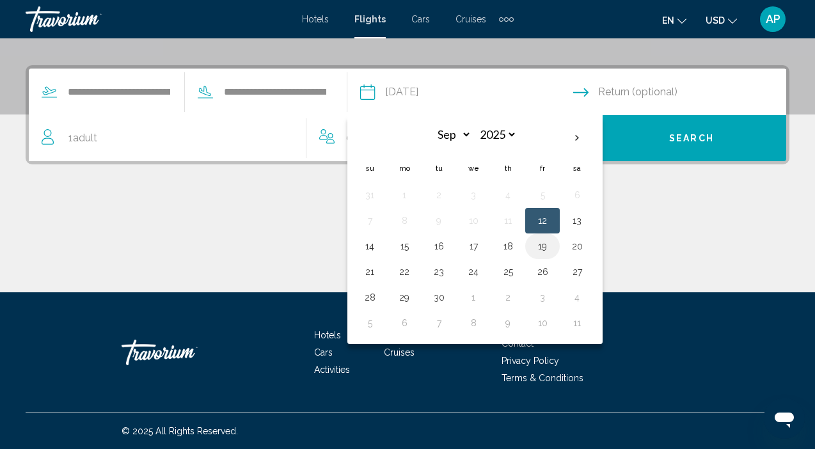
click at [553, 247] on button "19" at bounding box center [542, 246] width 20 height 18
type input "**********"
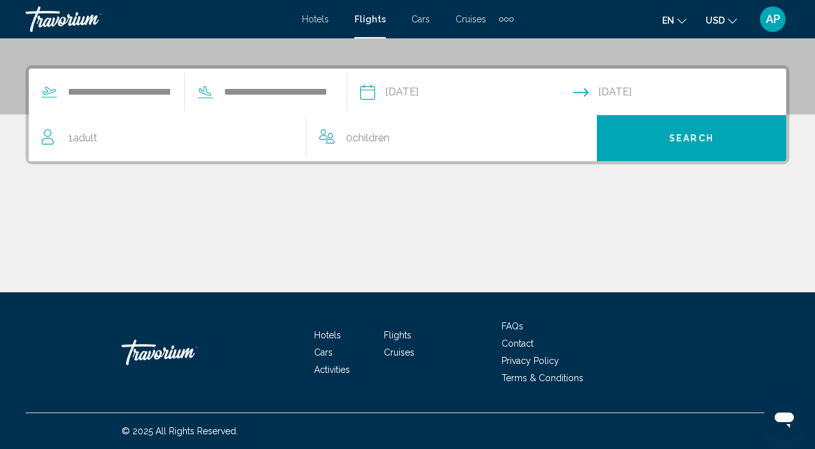
click at [671, 145] on button "Search" at bounding box center [691, 138] width 189 height 46
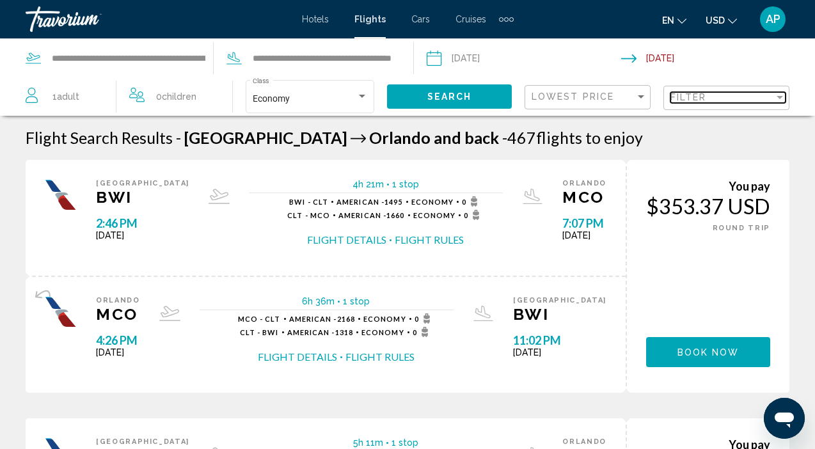
click at [754, 99] on div "Filter" at bounding box center [723, 97] width 104 height 10
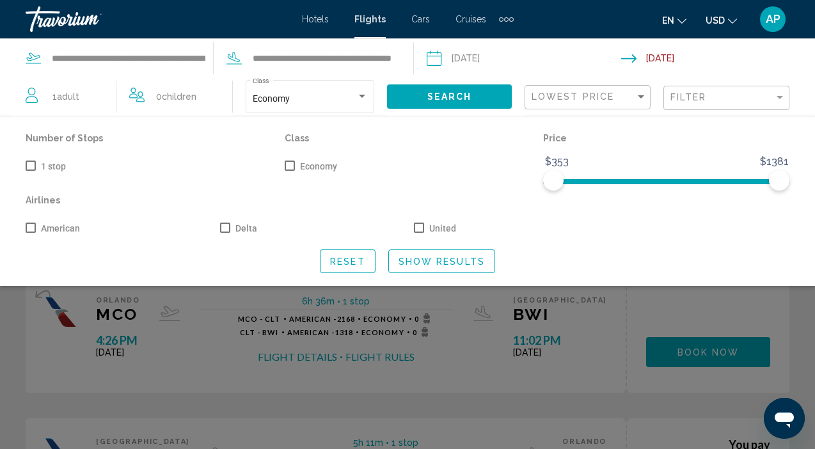
click at [173, 296] on div "Search widget" at bounding box center [407, 318] width 815 height 264
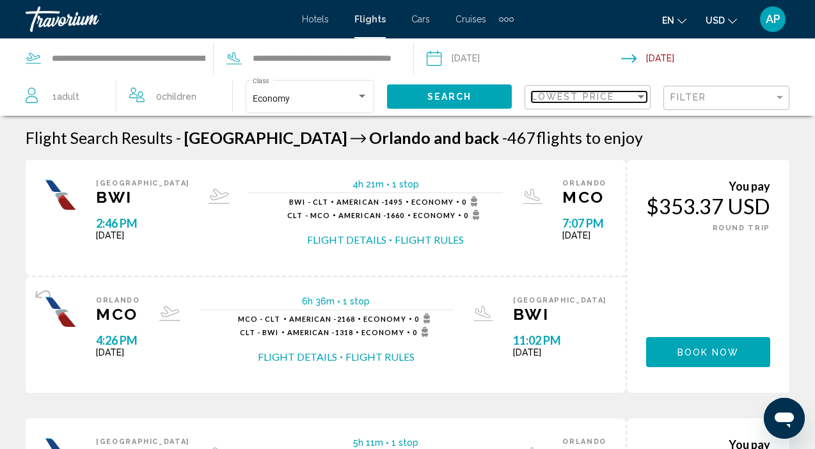
click at [626, 98] on div "Lowest Price" at bounding box center [584, 97] width 104 height 10
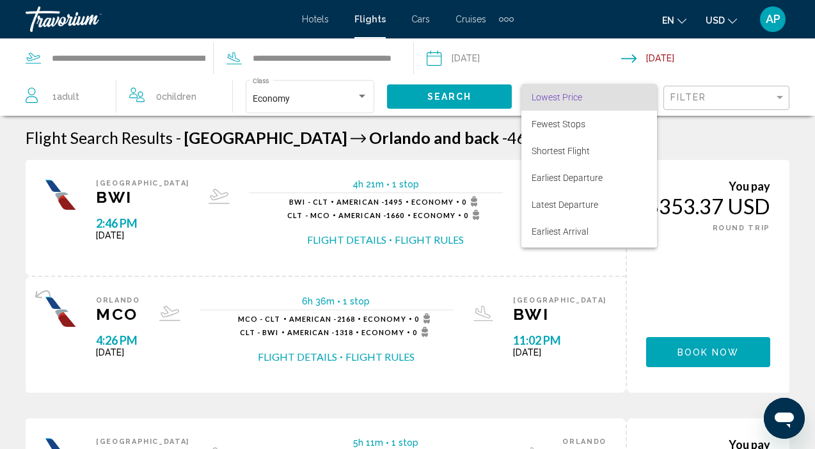
click at [700, 105] on div at bounding box center [407, 224] width 815 height 449
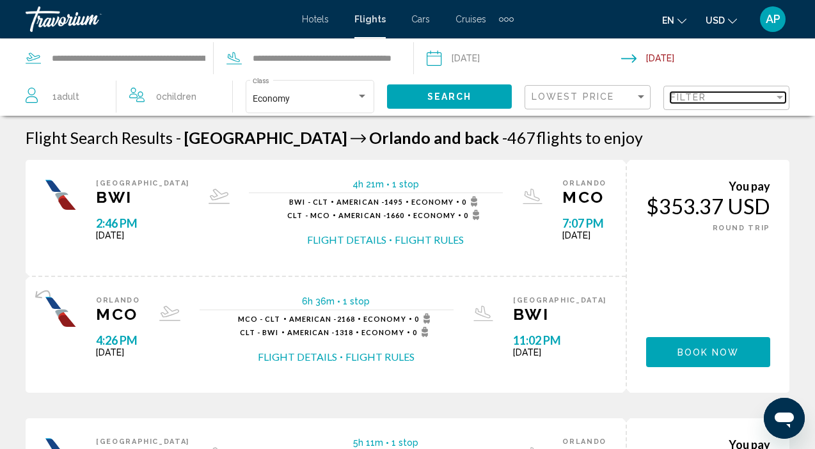
click at [700, 102] on span "Filter" at bounding box center [689, 97] width 36 height 10
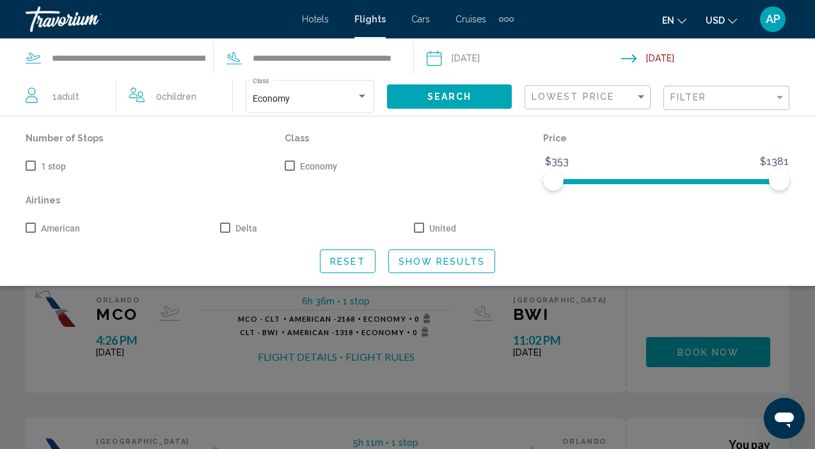
click at [596, 273] on div "Reset Show Results" at bounding box center [408, 262] width 764 height 24
click at [198, 335] on div "Search widget" at bounding box center [407, 318] width 815 height 264
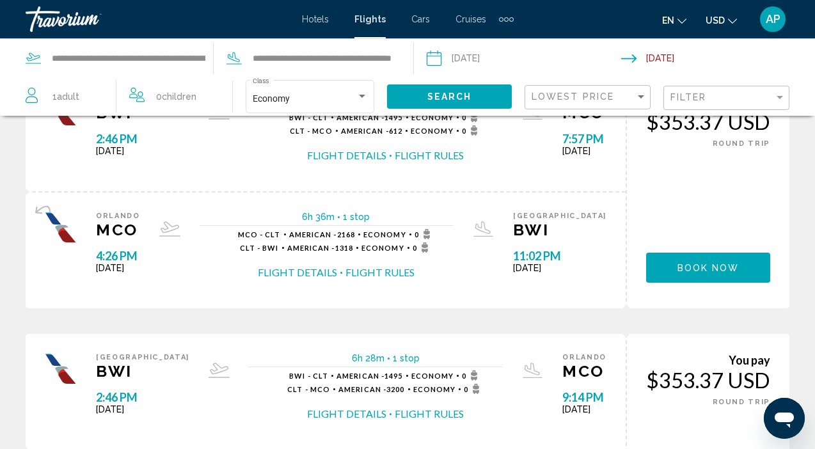
scroll to position [344, 0]
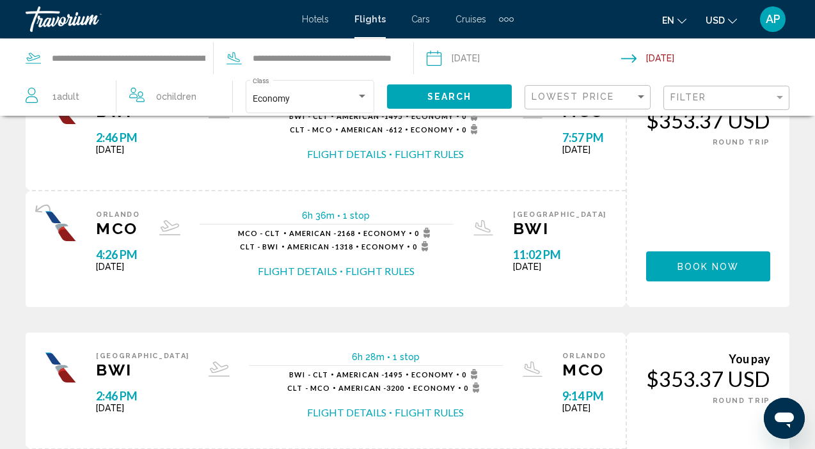
click at [322, 20] on span "Hotels" at bounding box center [315, 19] width 27 height 10
